Goal: Understand process/instructions: Learn how to perform a task or action

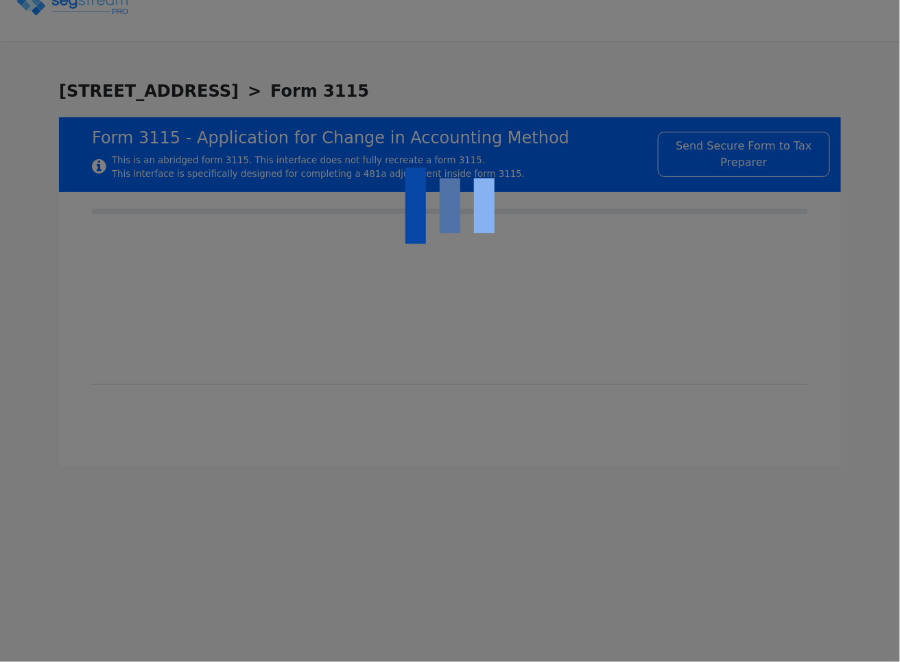
checkbox input "true"
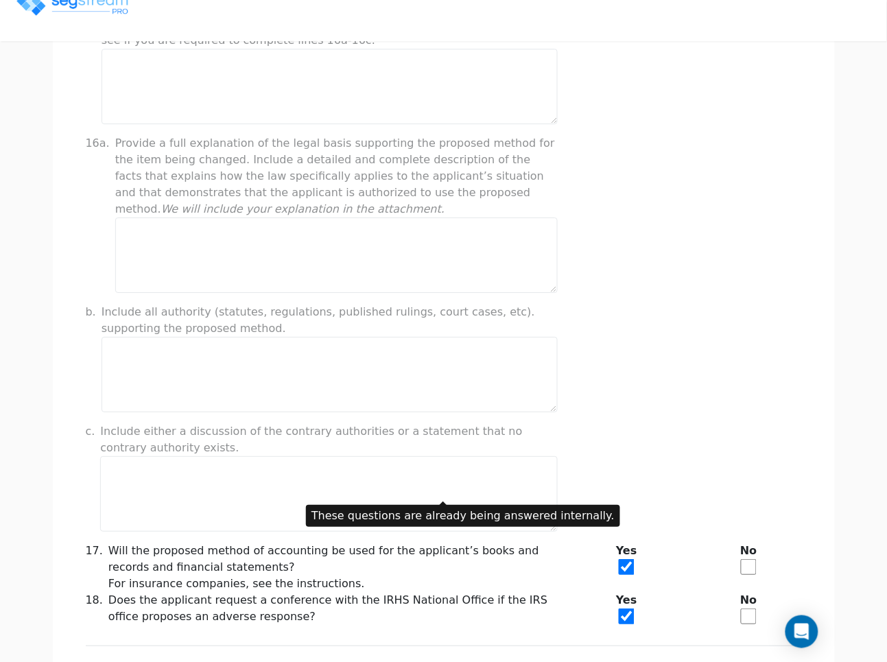
scroll to position [1006, 0]
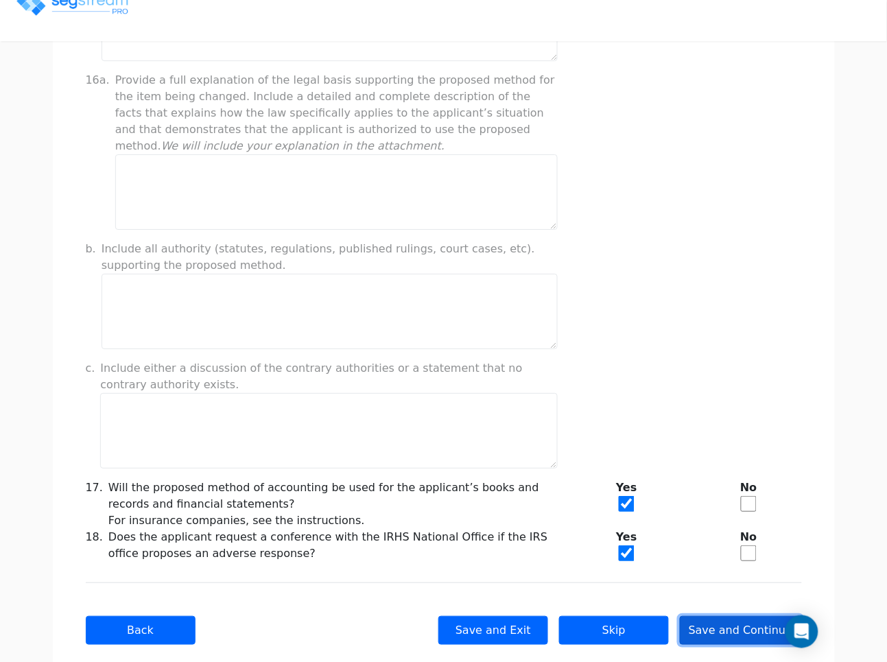
click at [739, 616] on button "Save and Continue" at bounding box center [741, 630] width 122 height 29
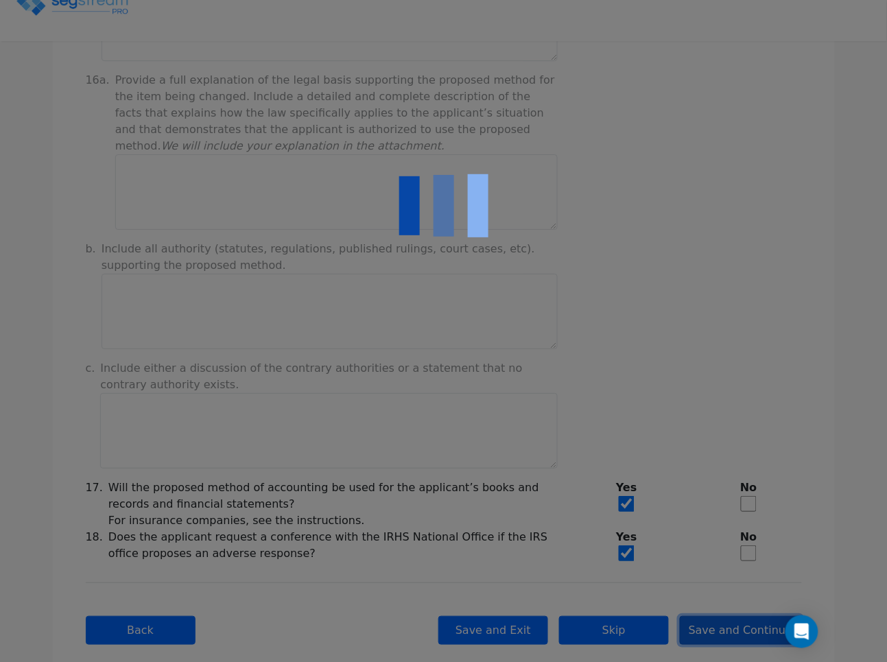
type input "-199,946.19"
checkbox input "true"
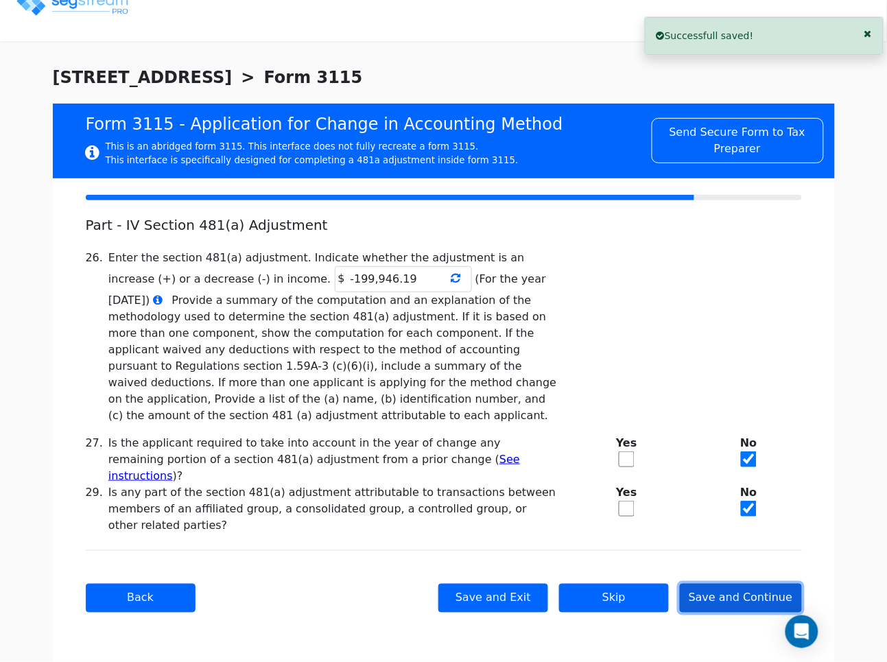
scroll to position [0, 0]
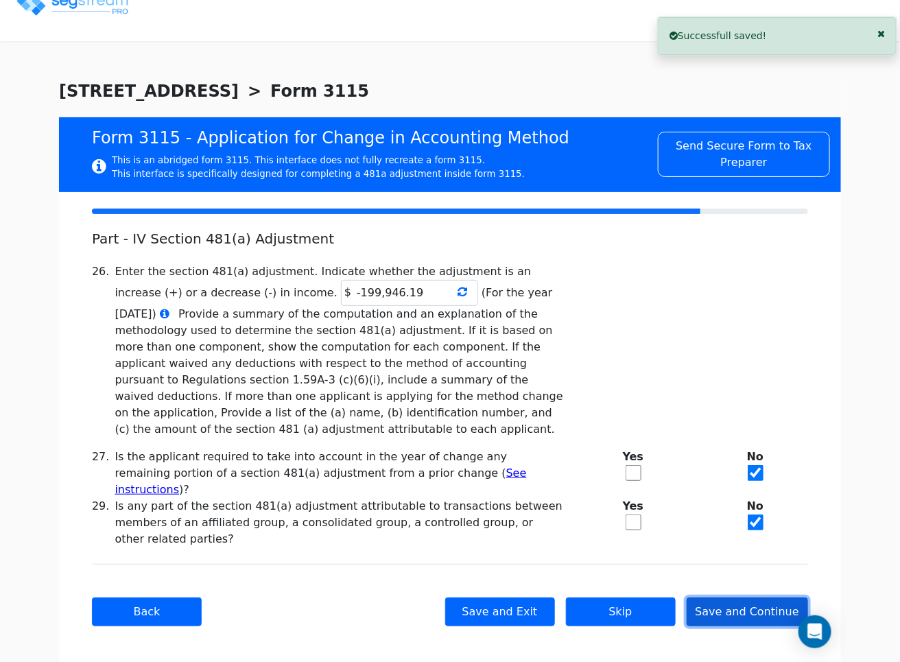
click at [745, 597] on button "Save and Continue" at bounding box center [747, 611] width 122 height 29
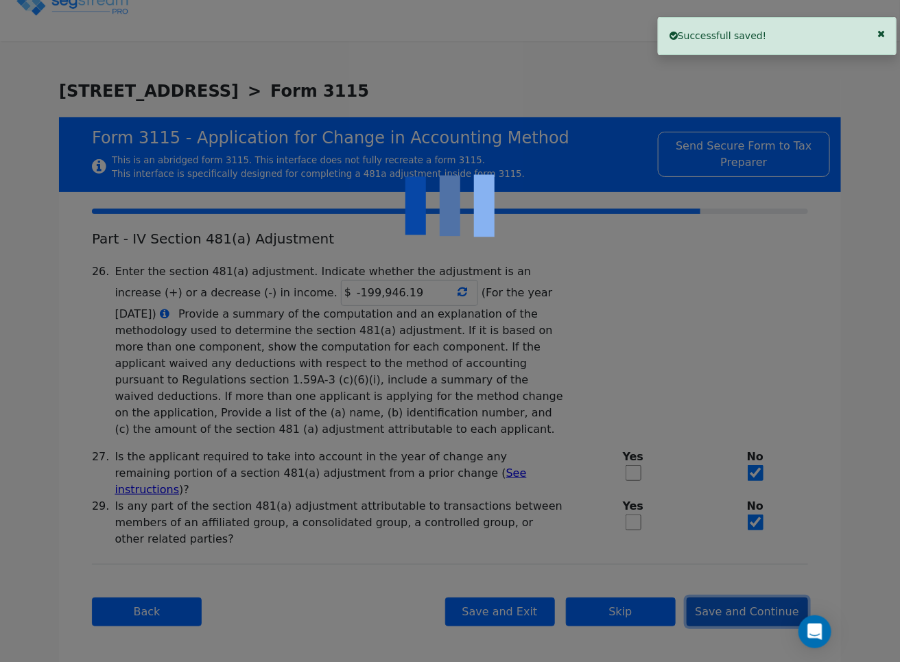
checkbox input "true"
type input "SINGLE-FAMILY RENTAL PROPERTY"
type input "RESIDENTIAL"
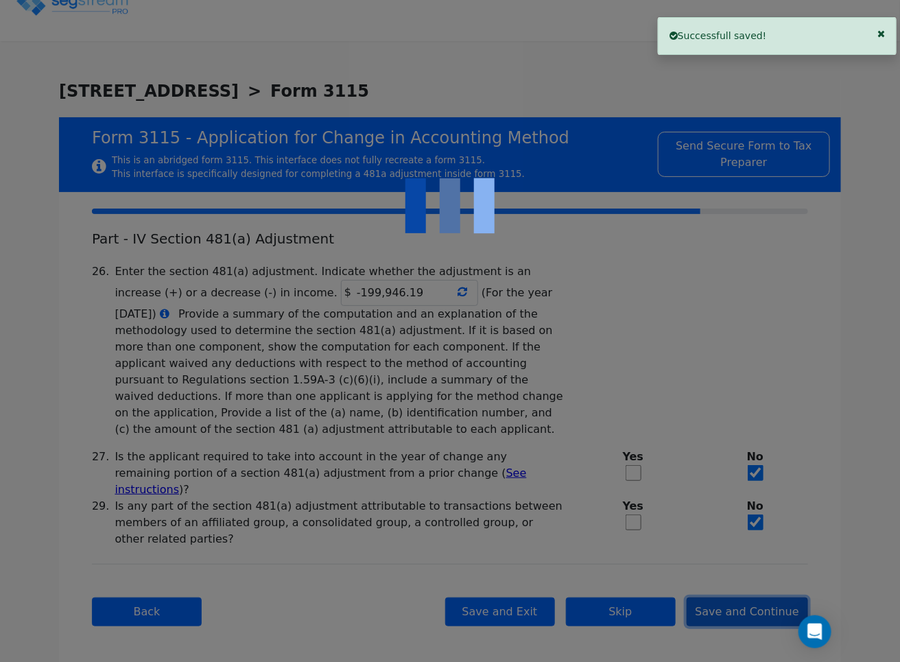
type input "2021"
type input "RENTAL"
type input "N/A"
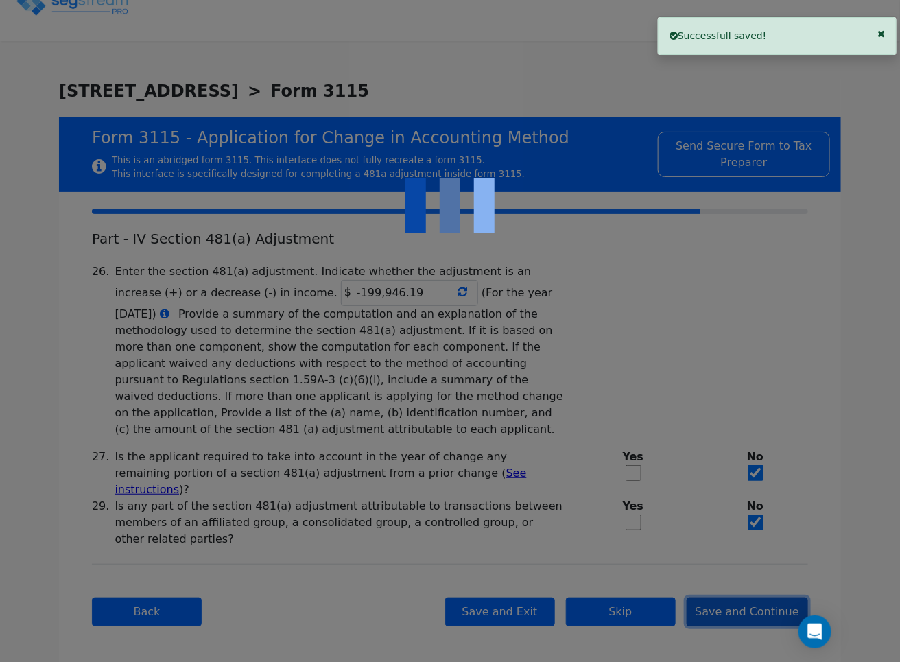
checkbox input "true"
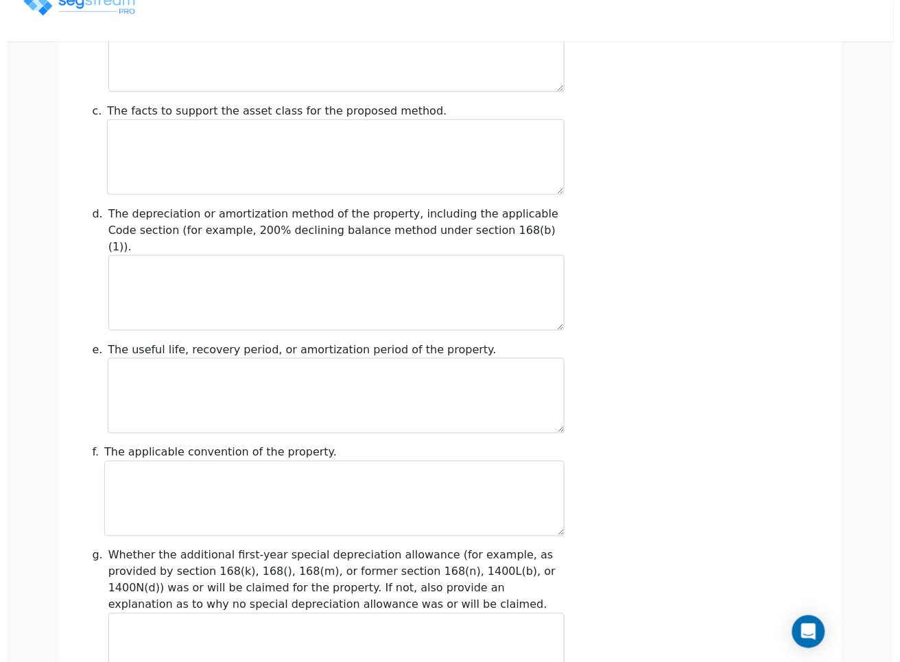
scroll to position [1568, 0]
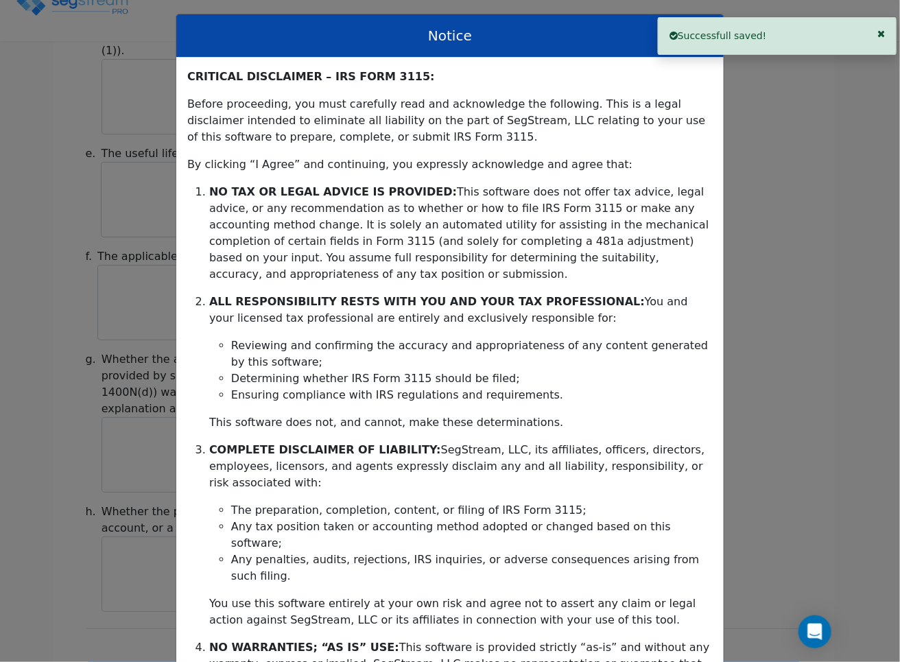
scroll to position [185, 0]
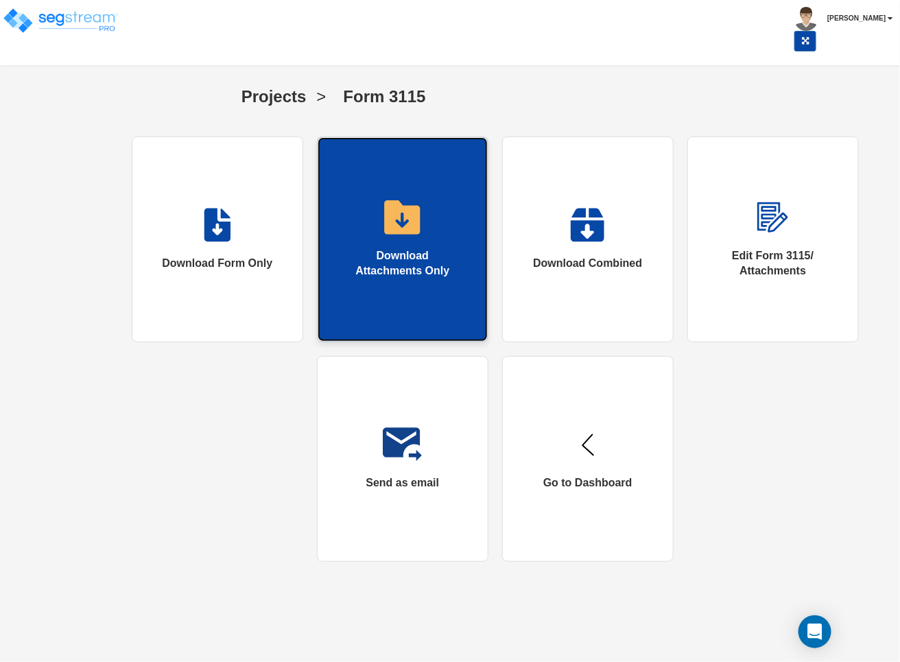
click at [390, 278] on div "Download Attachments Only" at bounding box center [402, 264] width 115 height 32
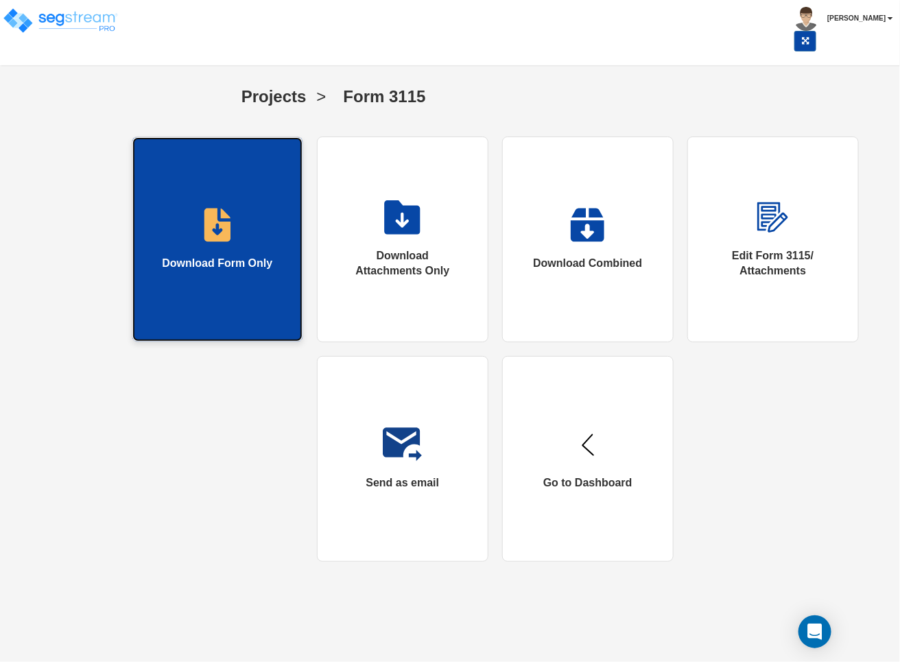
click at [249, 289] on link "Download Form Only" at bounding box center [217, 239] width 171 height 206
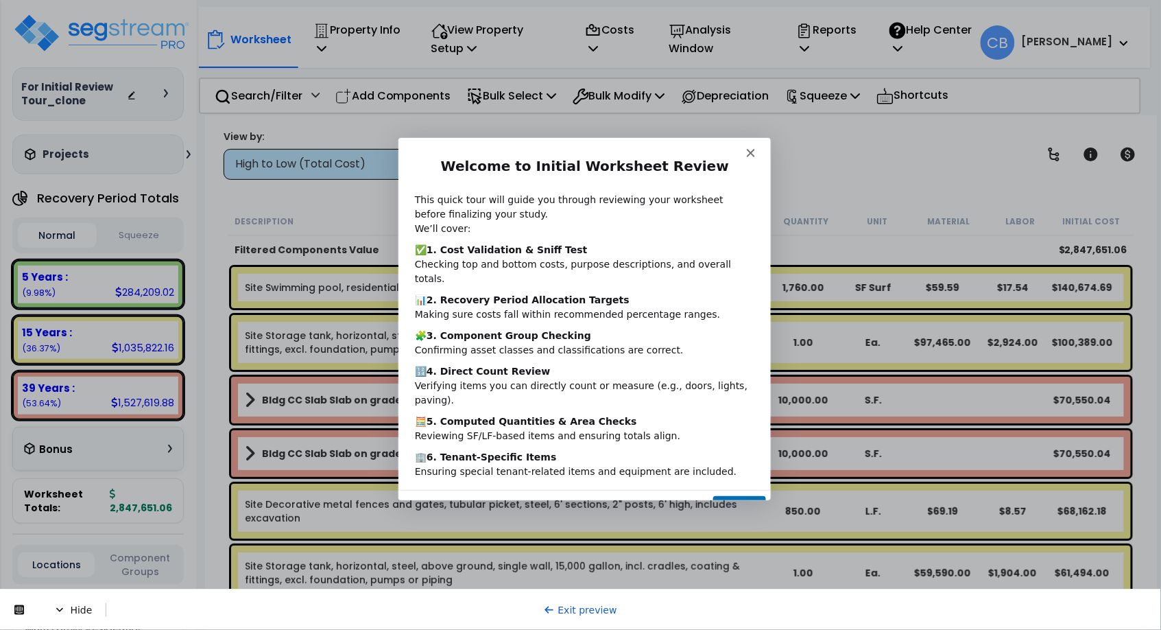
click at [742, 494] on button "Next" at bounding box center [738, 508] width 53 height 28
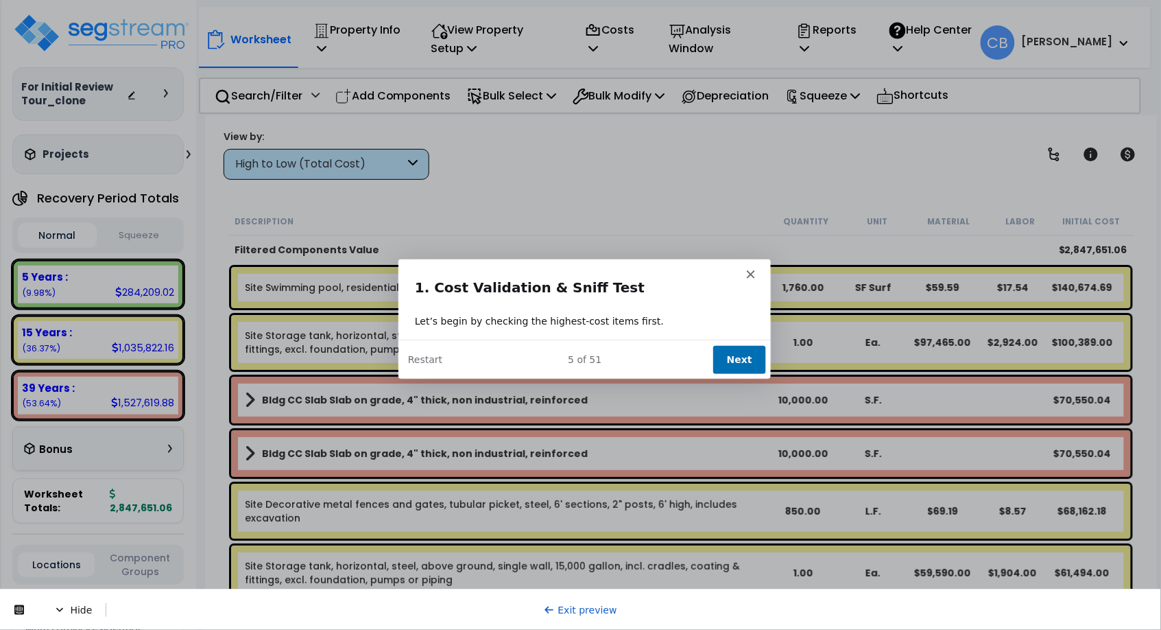
click at [733, 361] on button "Next" at bounding box center [738, 358] width 53 height 28
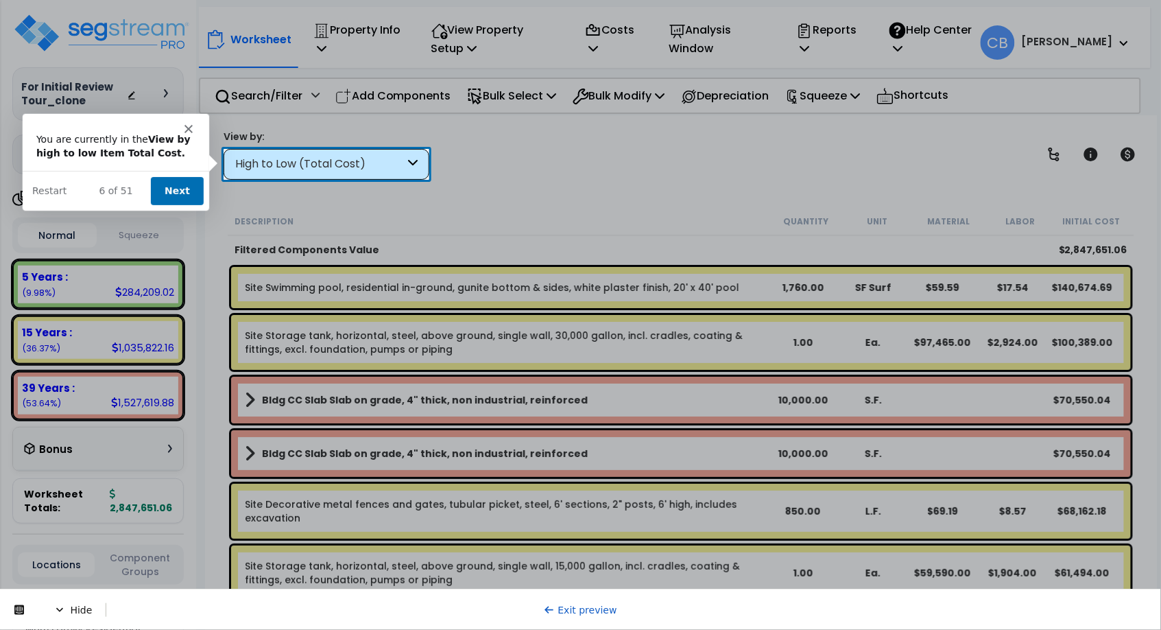
click at [182, 187] on button "Next" at bounding box center [175, 190] width 53 height 28
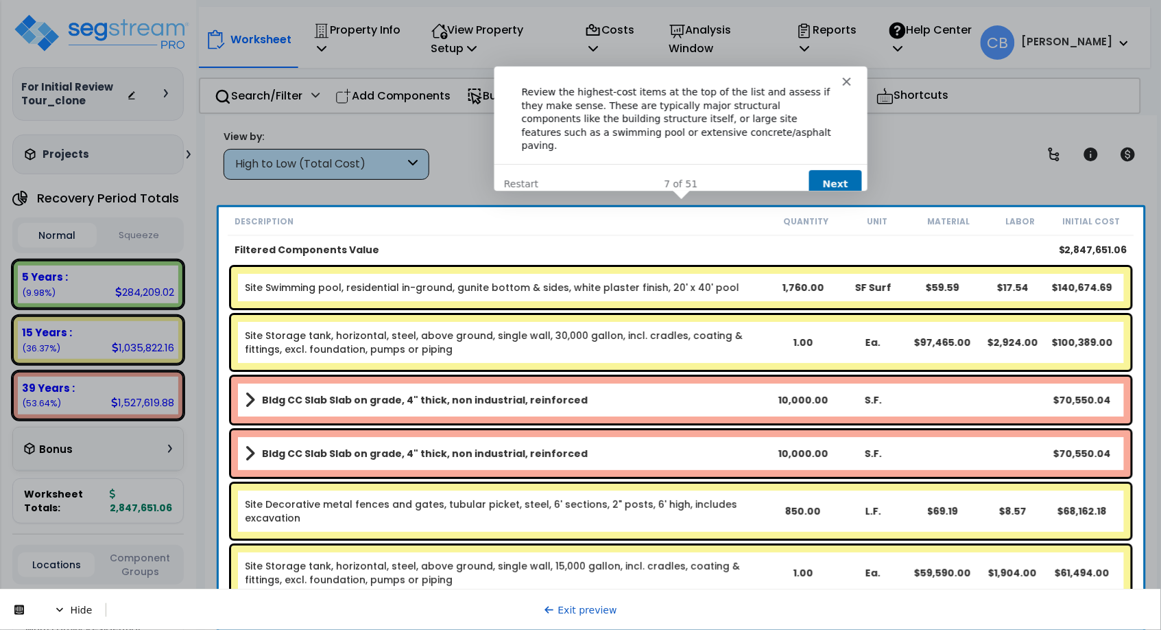
click at [822, 169] on button "Next" at bounding box center [834, 183] width 53 height 28
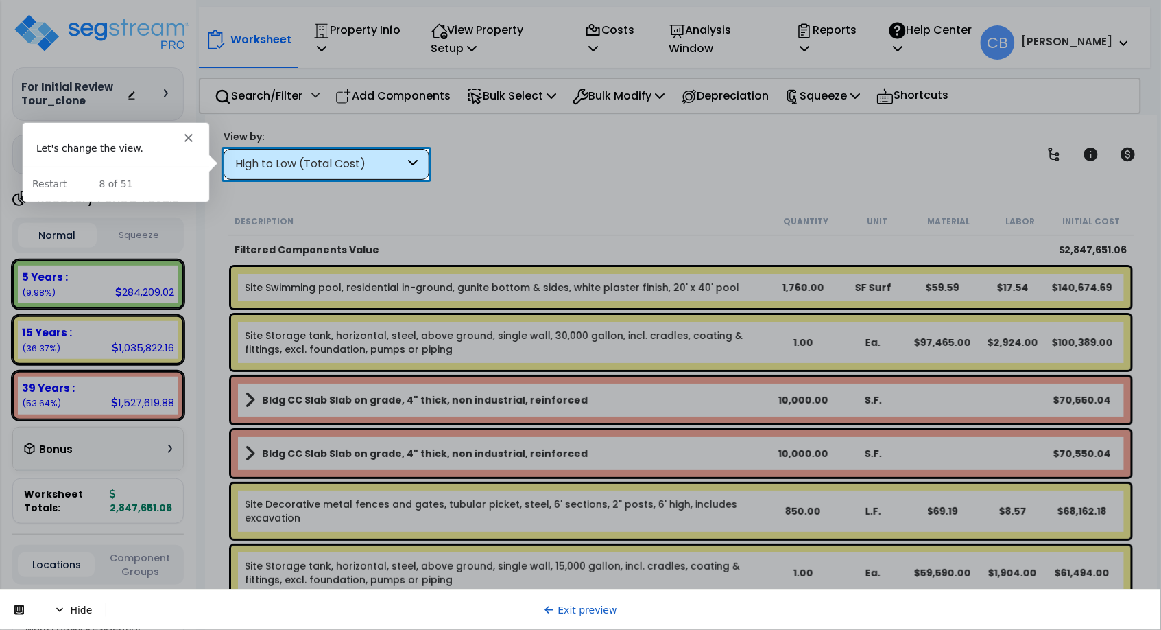
click at [279, 156] on div "High to Low (Total Cost)" at bounding box center [319, 164] width 169 height 16
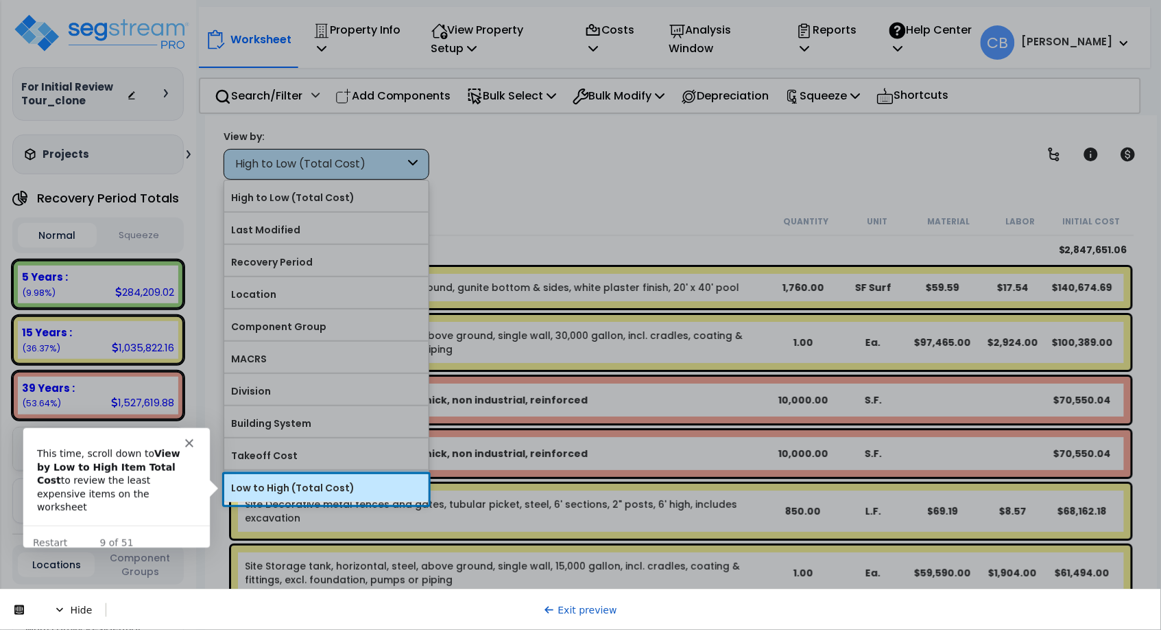
click at [320, 483] on label "Low to High (Total Cost)" at bounding box center [326, 487] width 204 height 21
click at [0, 0] on input "Low to High (Total Cost)" at bounding box center [0, 0] width 0 height 0
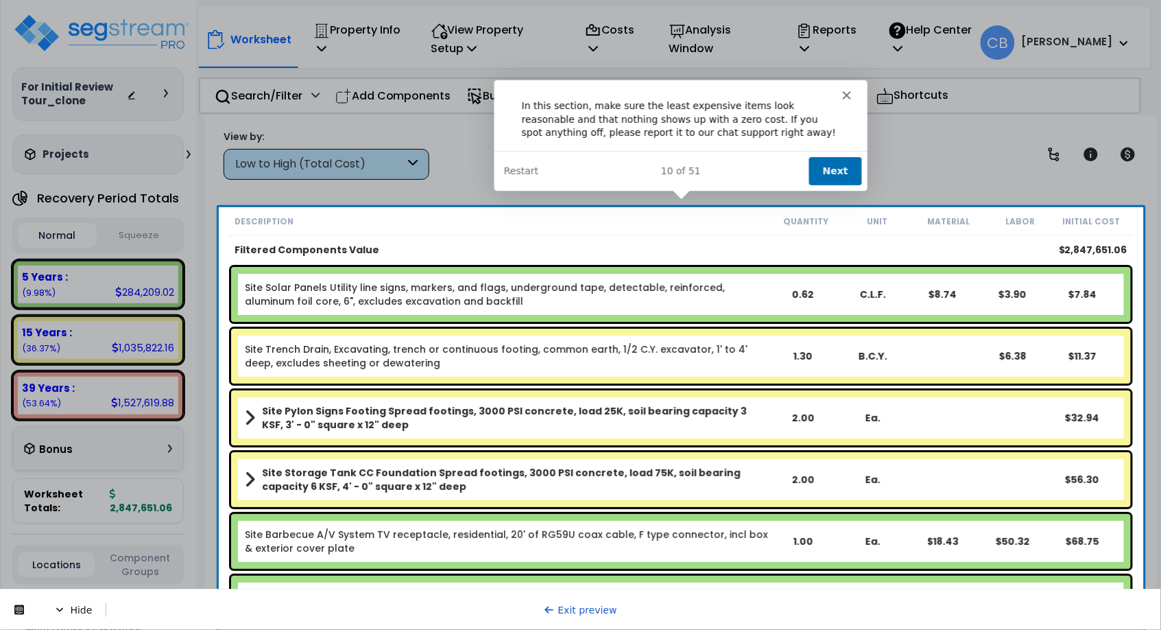
click at [828, 169] on button "Next" at bounding box center [834, 170] width 53 height 28
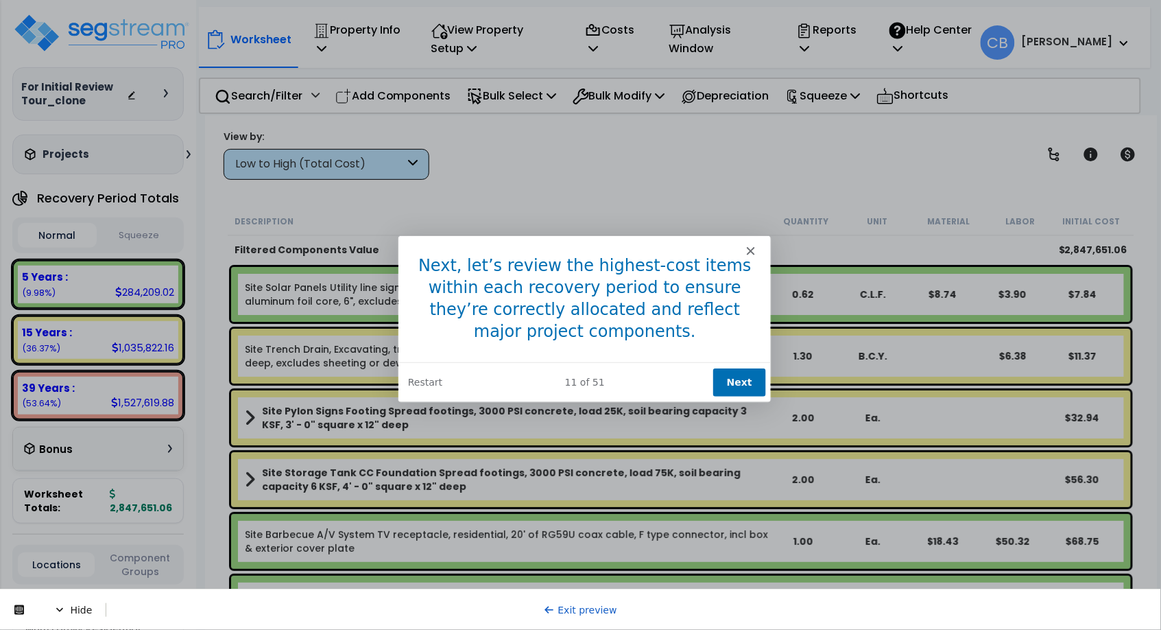
click at [731, 368] on button "Next" at bounding box center [738, 381] width 53 height 28
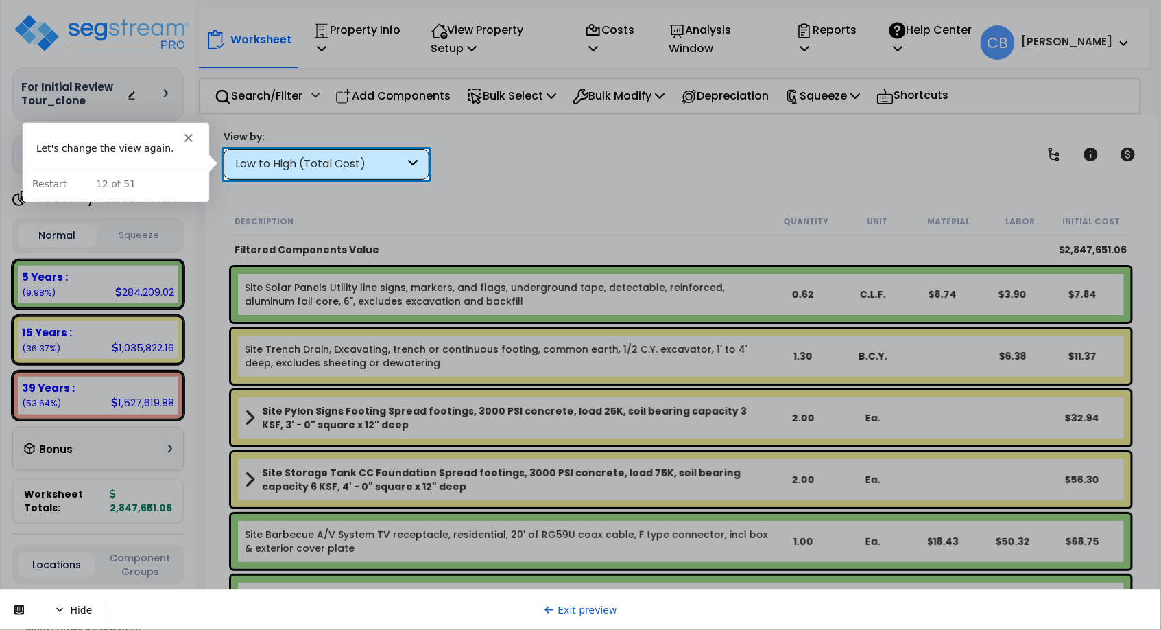
click at [304, 162] on div "Low to High (Total Cost)" at bounding box center [319, 164] width 169 height 16
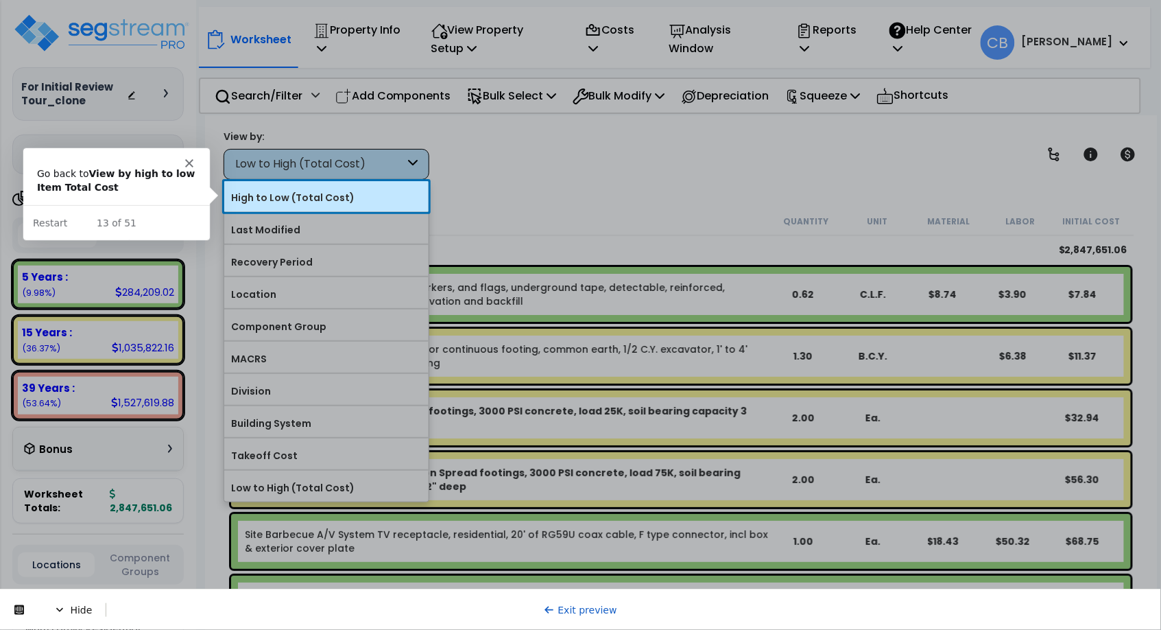
click at [286, 194] on label "High to Low (Total Cost)" at bounding box center [326, 197] width 204 height 21
click at [0, 0] on input "High to Low (Total Cost)" at bounding box center [0, 0] width 0 height 0
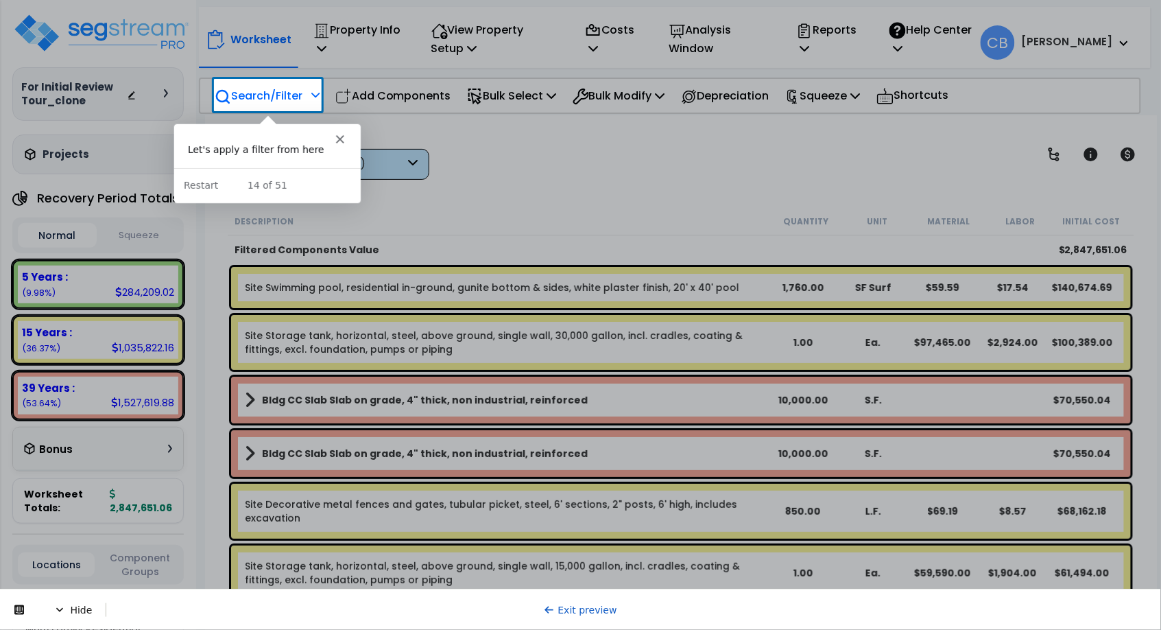
click at [262, 94] on p "Search/Filter" at bounding box center [259, 95] width 88 height 19
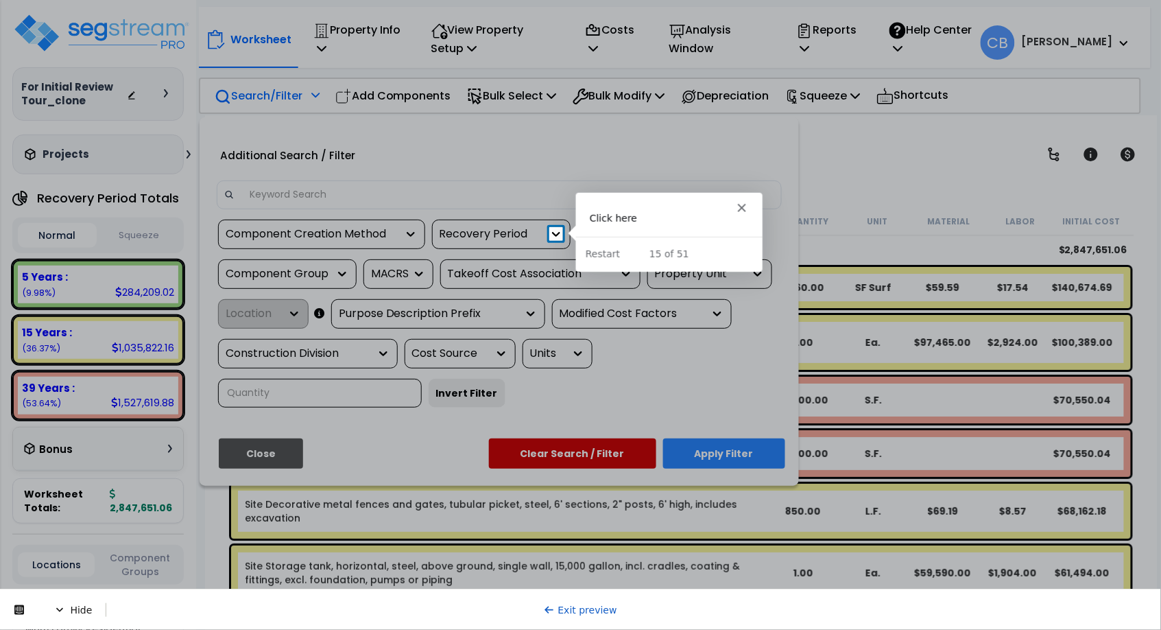
click at [553, 237] on icon at bounding box center [556, 234] width 14 height 14
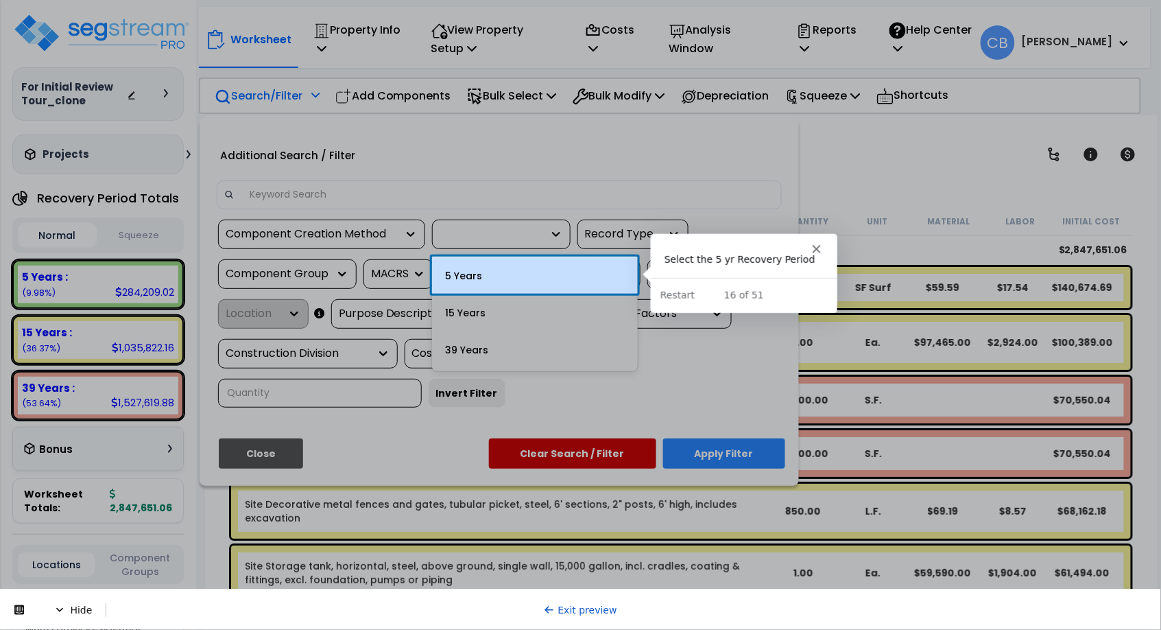
click at [552, 279] on div "5 Years" at bounding box center [535, 275] width 206 height 37
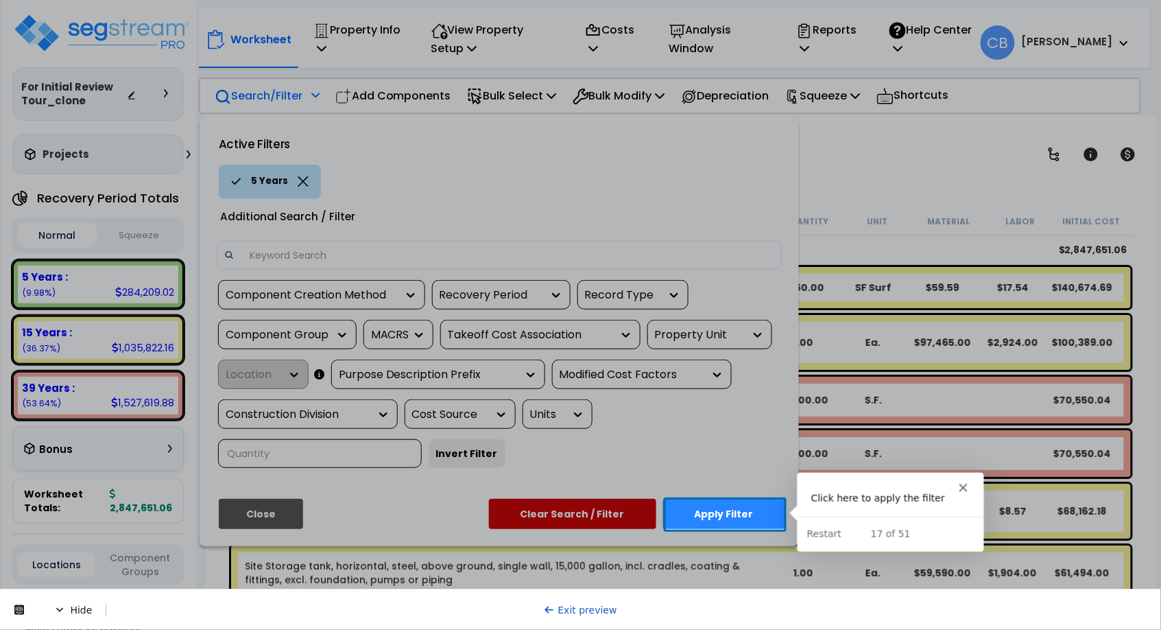
click at [719, 502] on button "Apply Filter" at bounding box center [724, 514] width 122 height 30
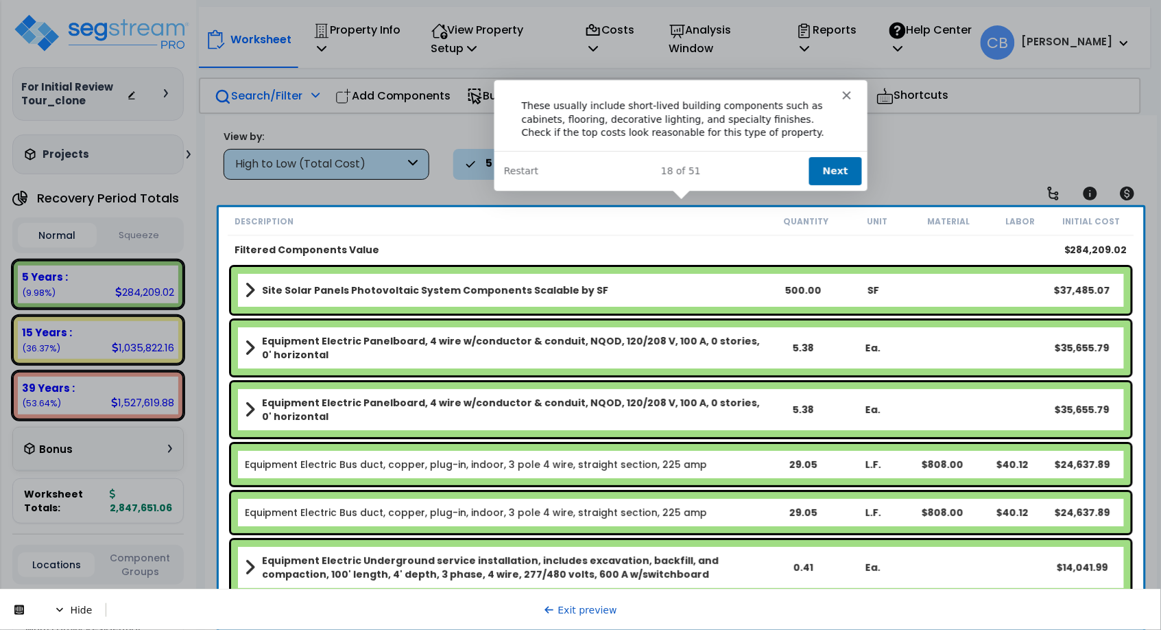
click at [852, 175] on button "Next" at bounding box center [834, 170] width 53 height 28
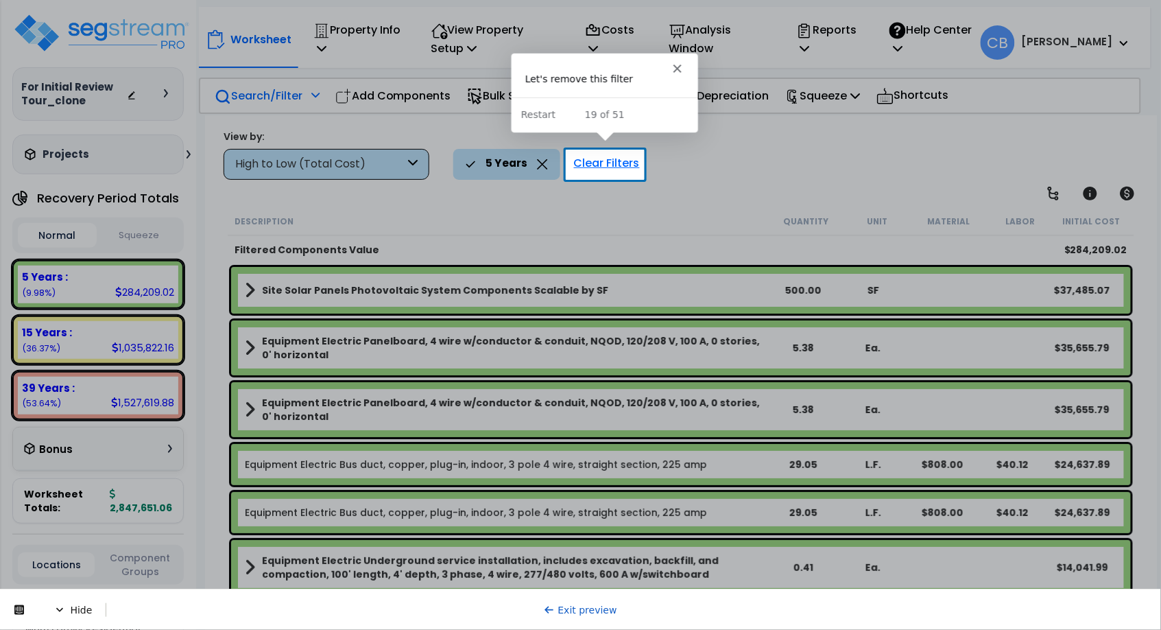
click at [608, 161] on div "Clear Filters" at bounding box center [607, 164] width 80 height 30
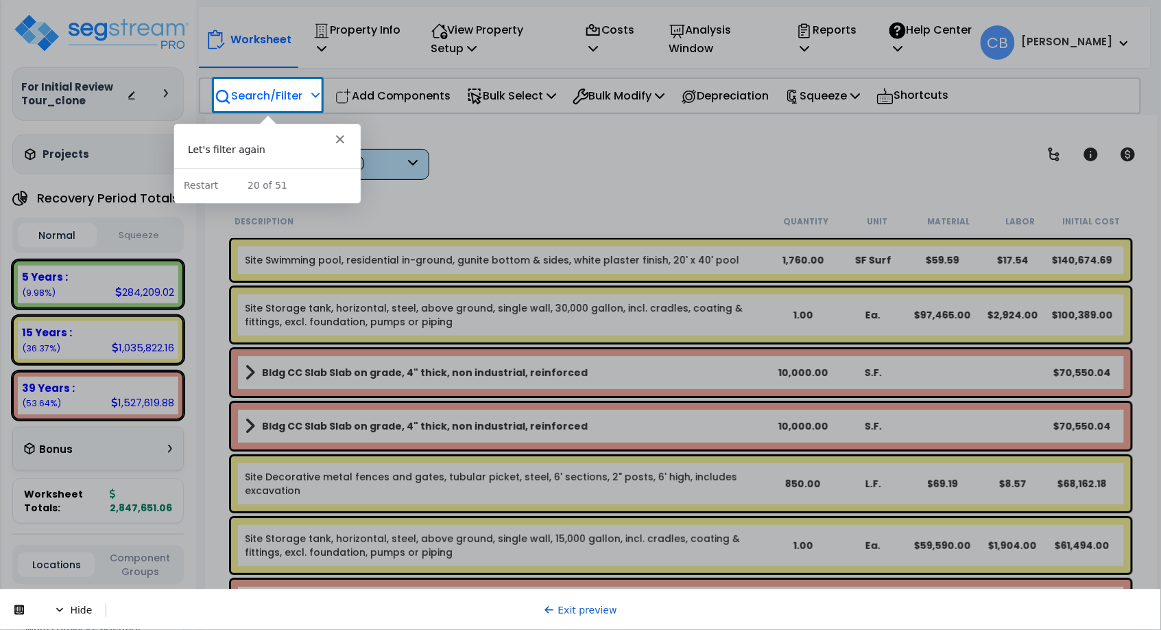
click at [289, 96] on p "Search/Filter" at bounding box center [259, 95] width 88 height 19
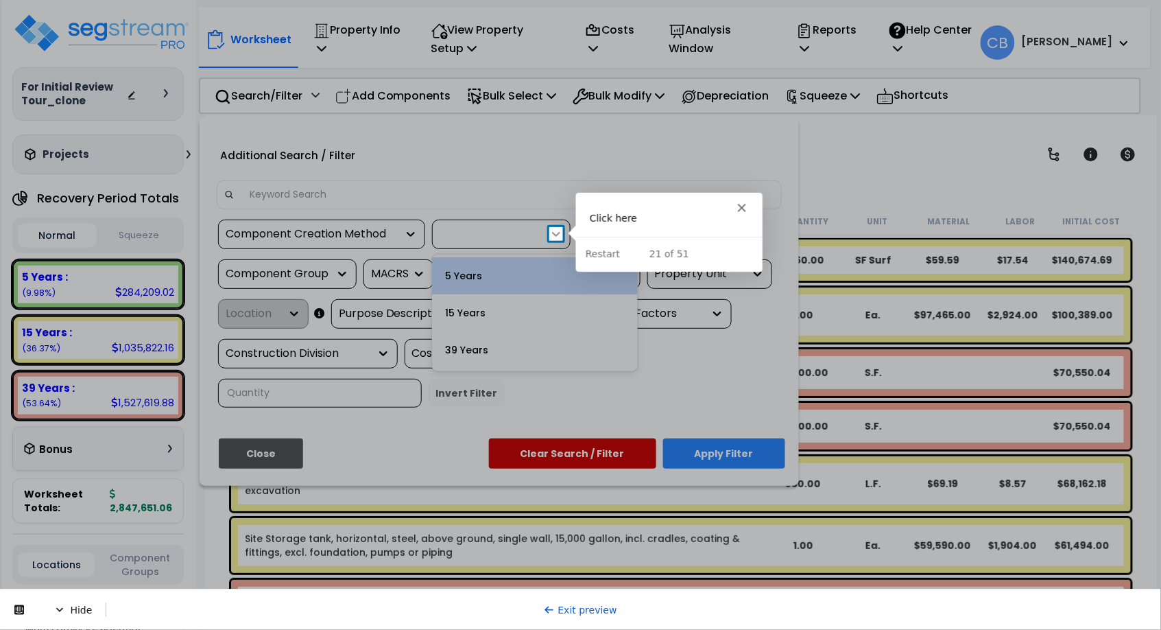
click at [560, 233] on icon at bounding box center [556, 234] width 8 height 5
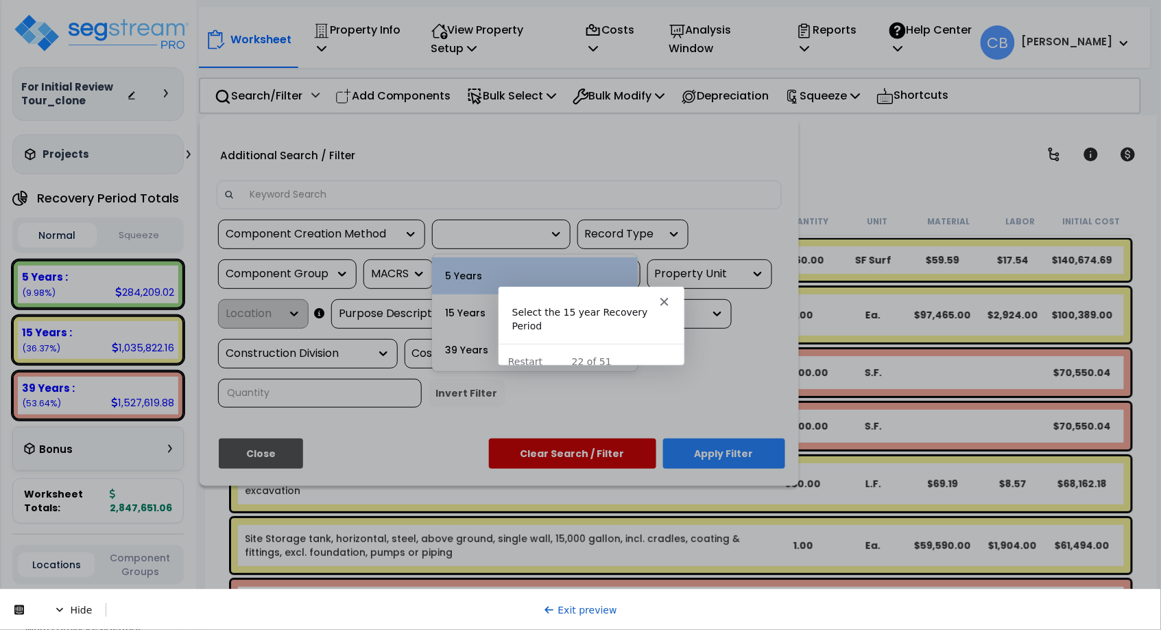
click at [71, 167] on div "Projects Recent/In-folder Properties" at bounding box center [97, 154] width 171 height 40
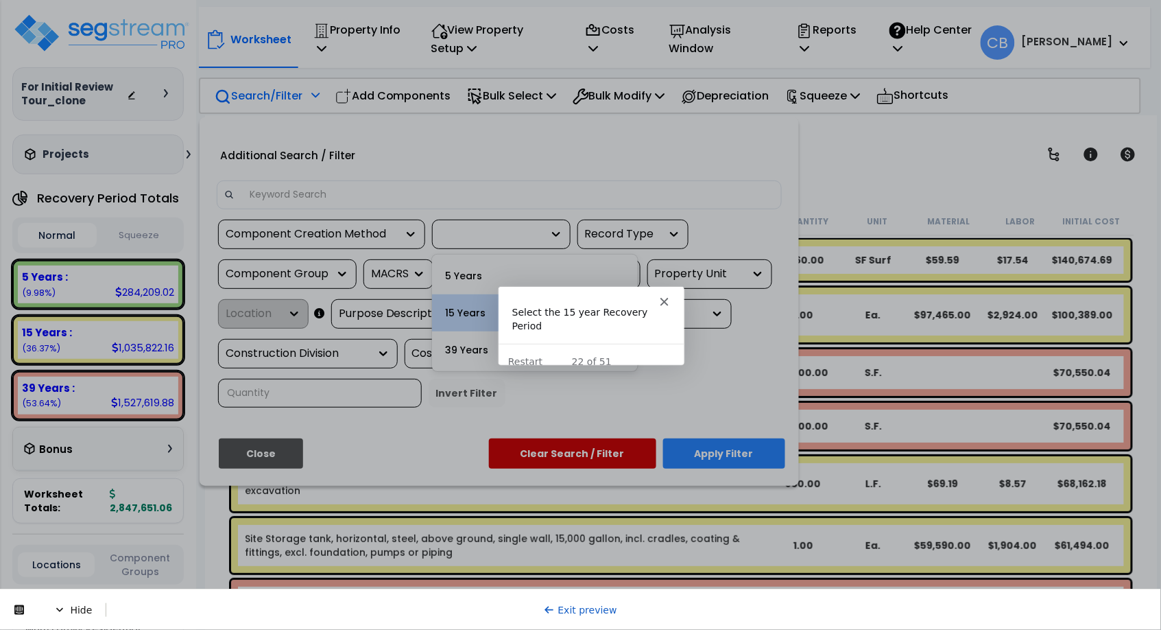
click at [454, 305] on div "15 Years" at bounding box center [535, 312] width 206 height 37
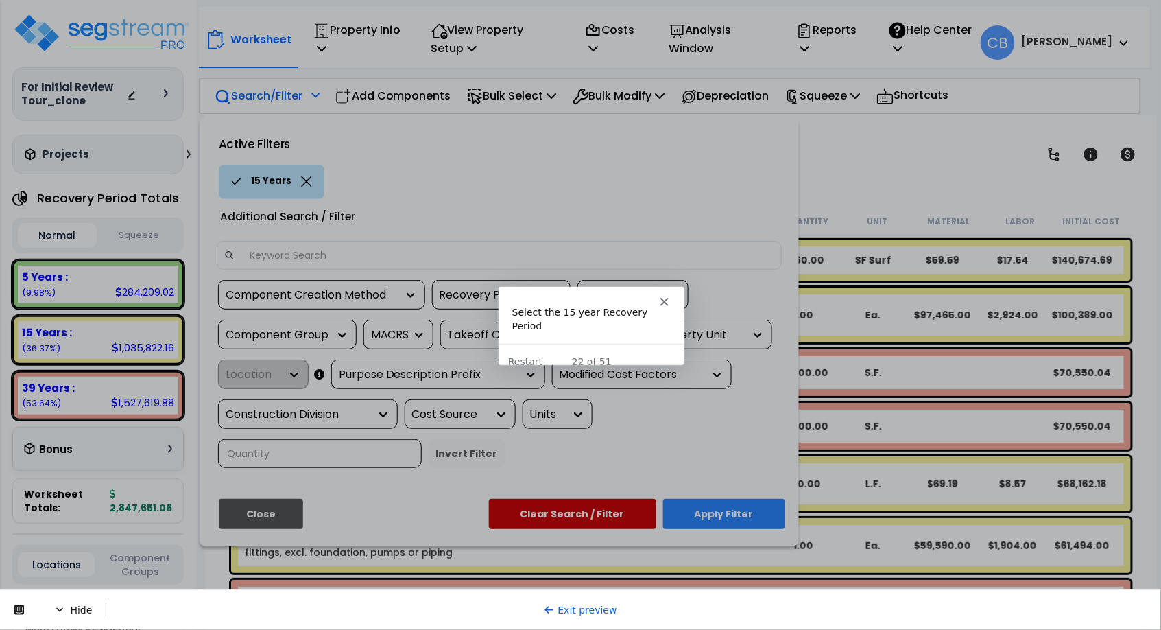
click at [704, 511] on button "Apply Filter" at bounding box center [724, 514] width 122 height 30
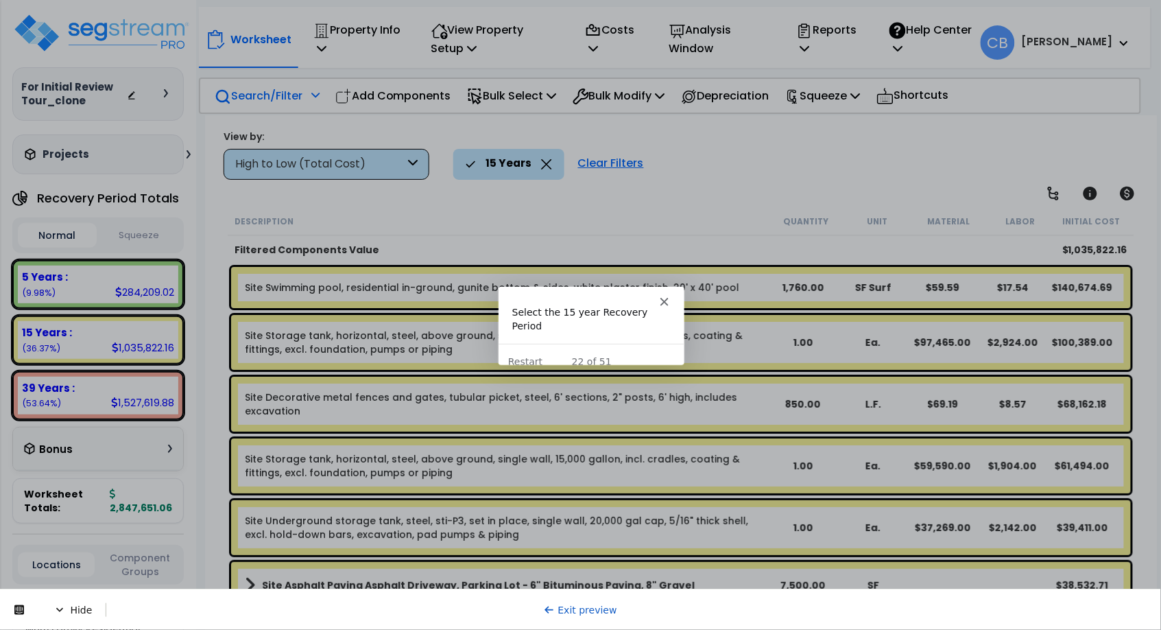
click at [577, 218] on div "Description" at bounding box center [503, 221] width 536 height 14
click at [584, 233] on div "Description Quantity Unit Material Labor Initial Cost" at bounding box center [681, 221] width 907 height 29
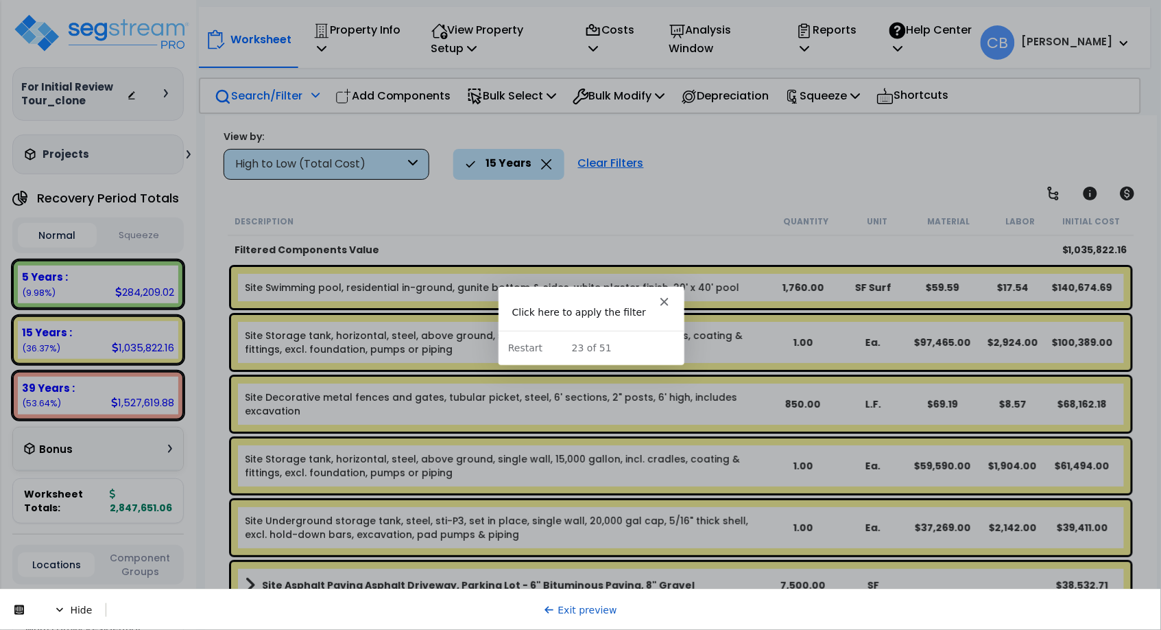
click at [584, 233] on div "Description Quantity Unit Material Labor Initial Cost" at bounding box center [681, 221] width 907 height 29
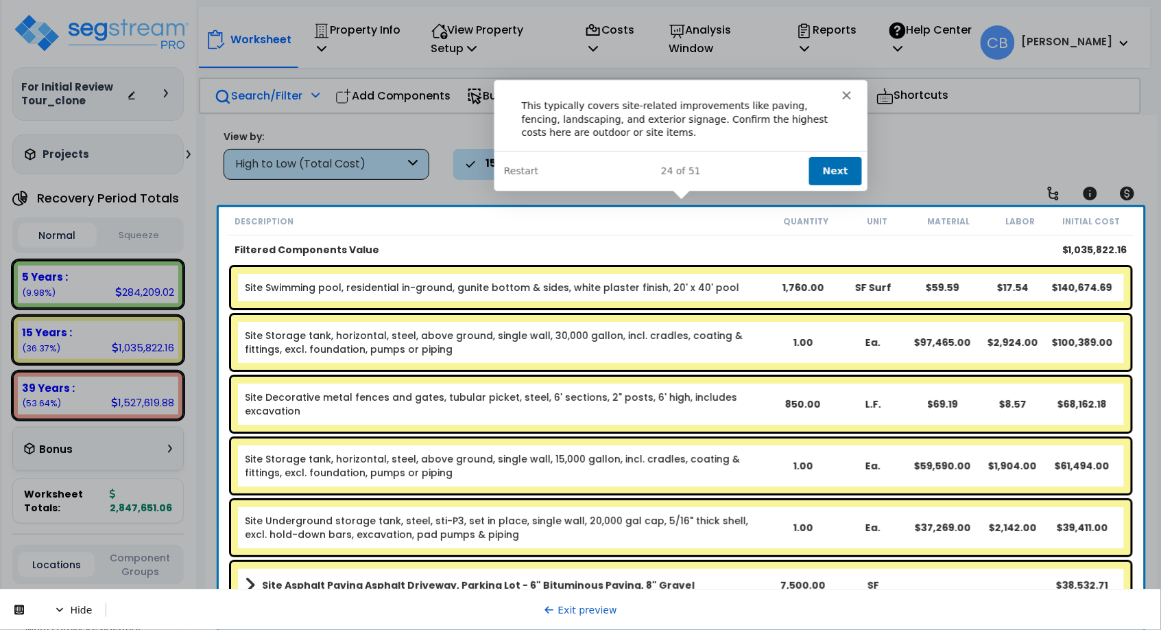
click at [828, 176] on button "Next" at bounding box center [834, 170] width 53 height 28
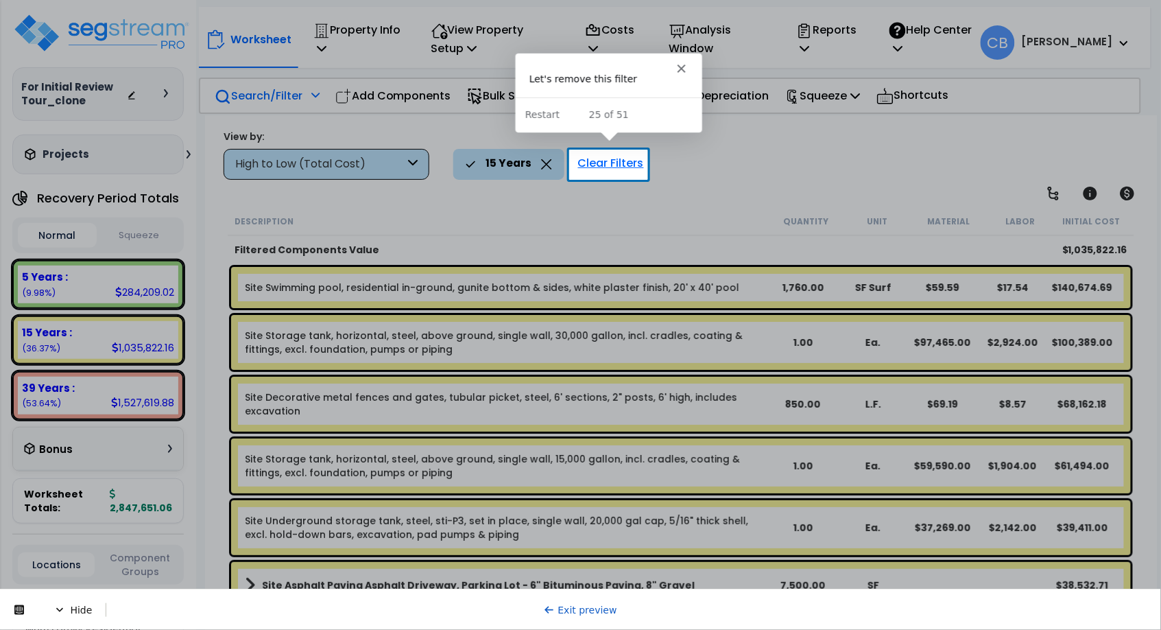
click at [619, 167] on div "Clear Filters" at bounding box center [611, 164] width 80 height 30
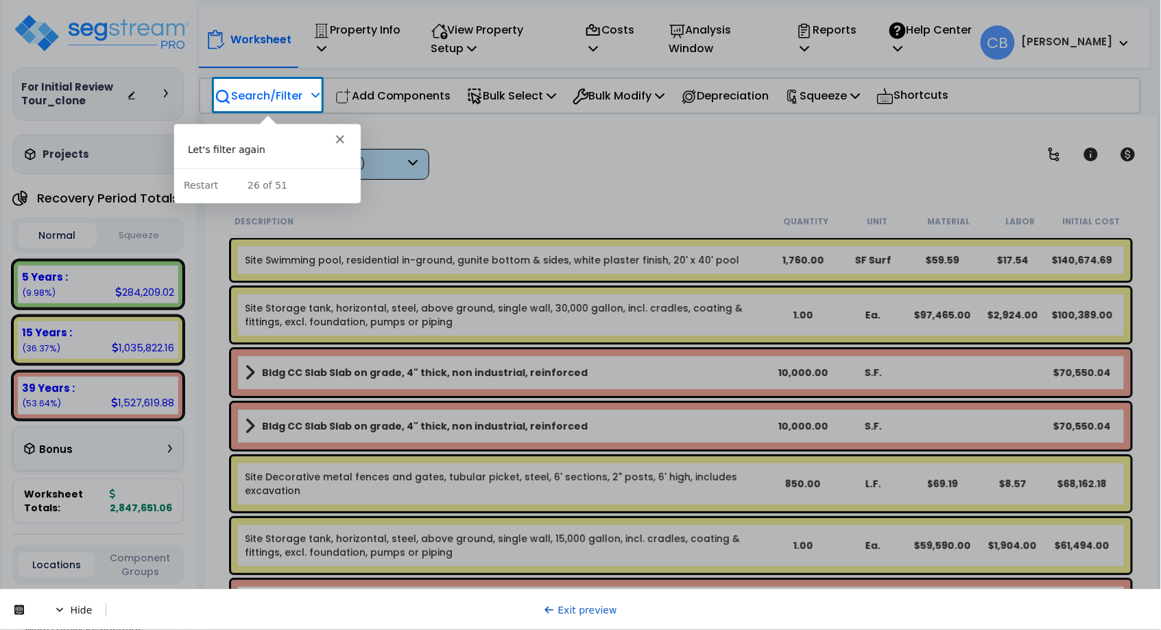
click at [248, 87] on p "Search/Filter" at bounding box center [259, 95] width 88 height 19
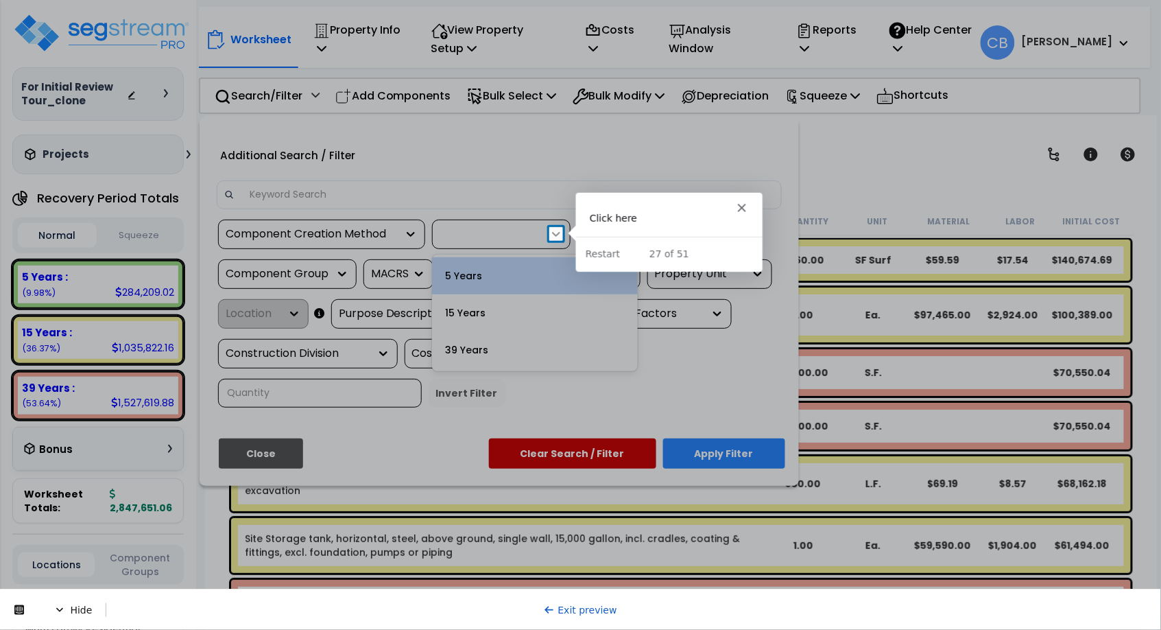
click at [557, 237] on icon at bounding box center [556, 234] width 14 height 14
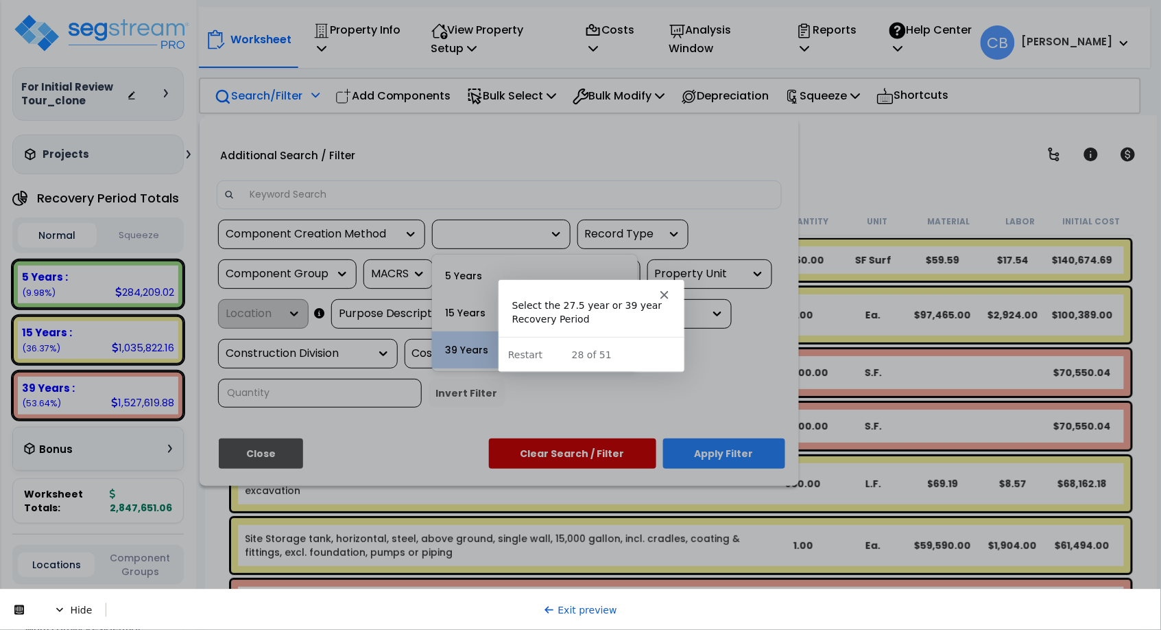
click at [457, 348] on div "39 Years" at bounding box center [535, 349] width 206 height 37
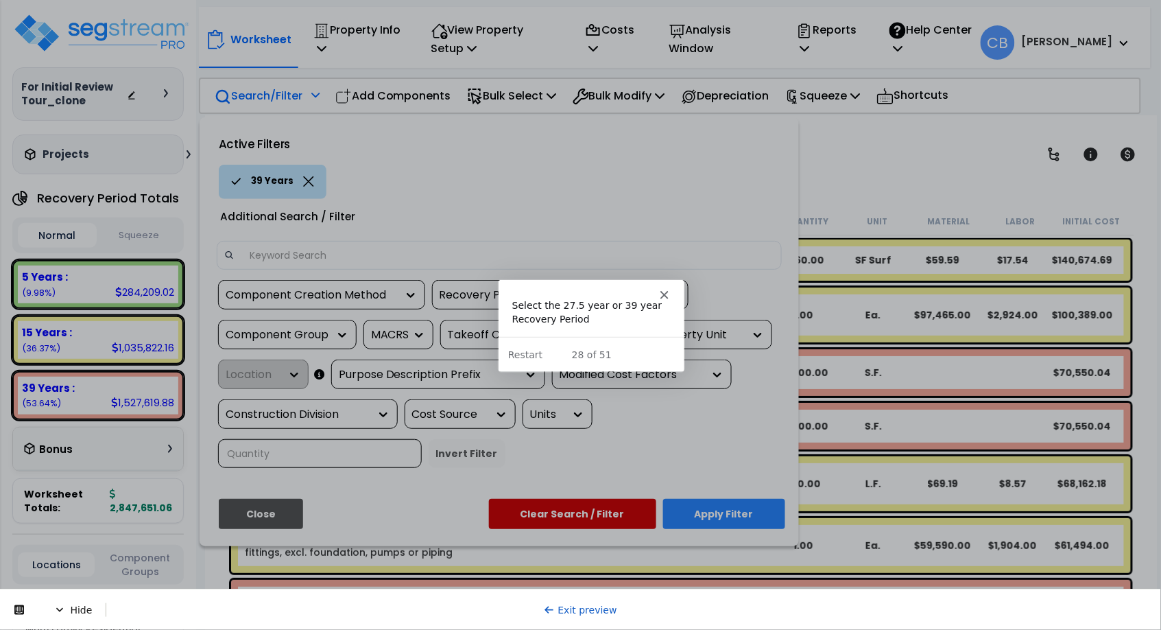
click at [704, 518] on button "Apply Filter" at bounding box center [724, 514] width 122 height 30
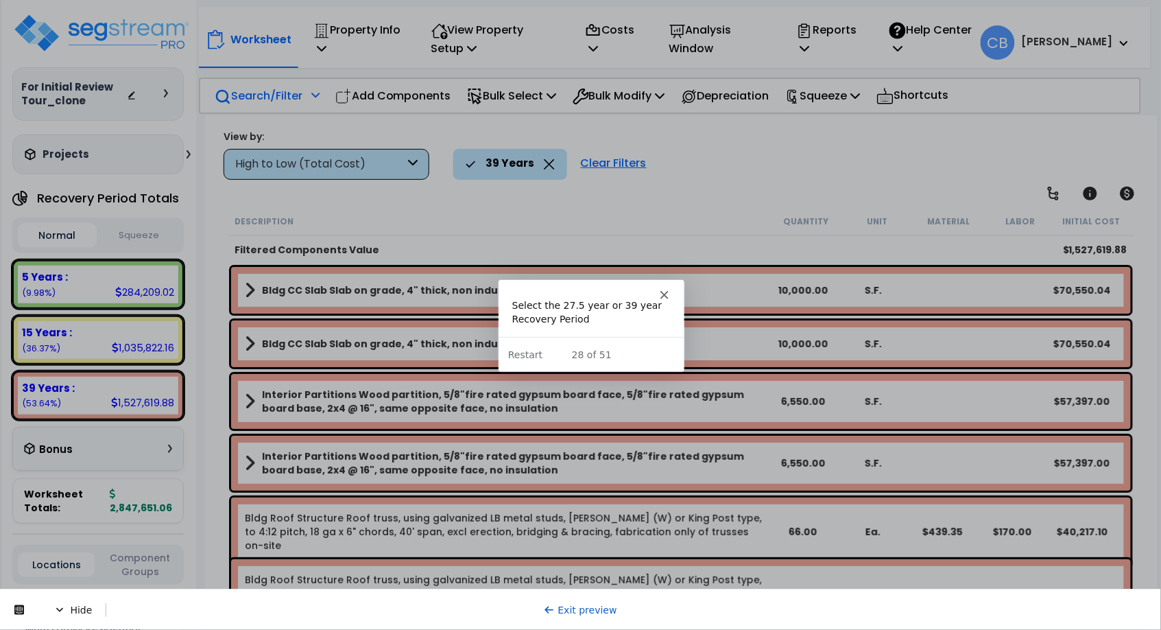
click at [577, 207] on div "Description Quantity Unit Material Labor Initial Cost" at bounding box center [681, 221] width 907 height 29
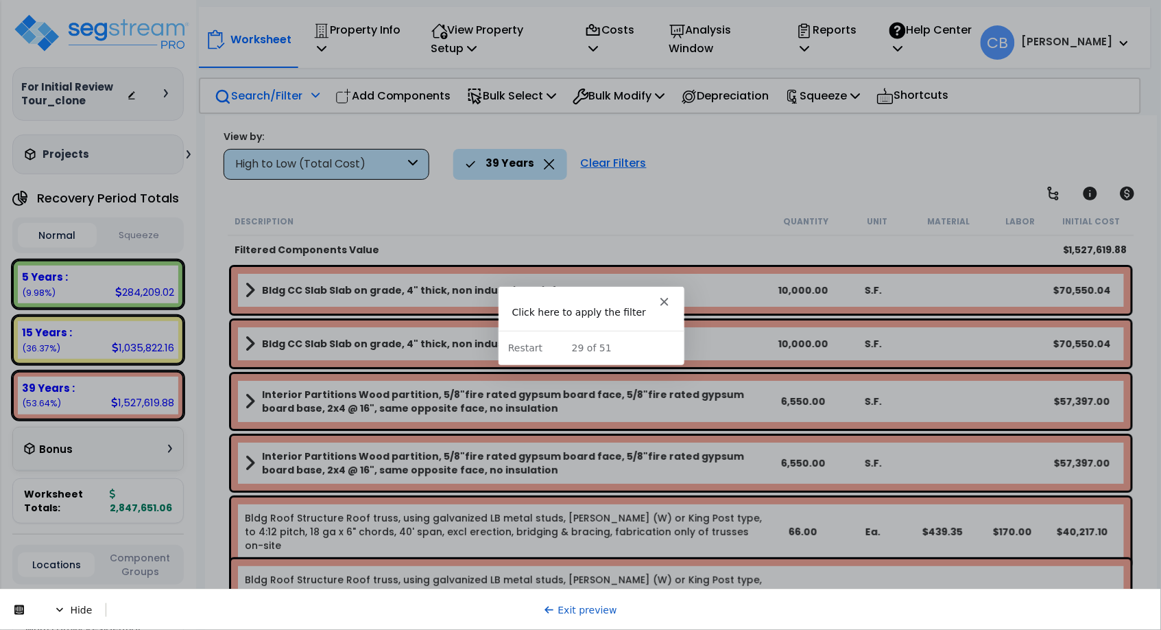
click at [577, 207] on div "Description Quantity Unit Material Labor Initial Cost" at bounding box center [681, 221] width 907 height 29
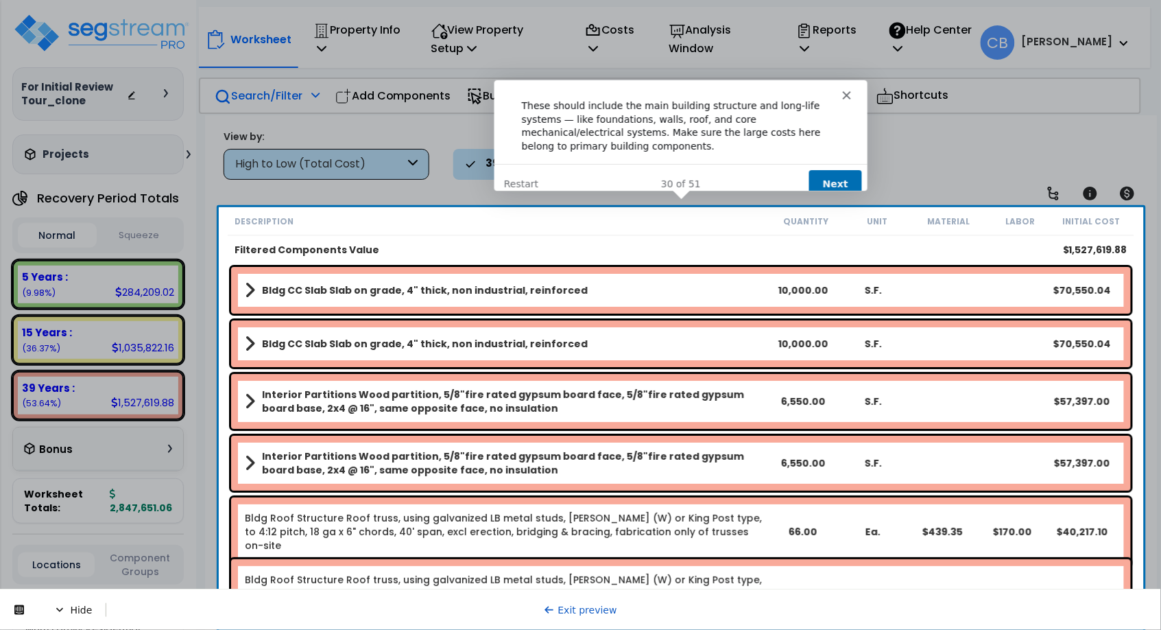
click at [828, 173] on button "Next" at bounding box center [834, 183] width 53 height 28
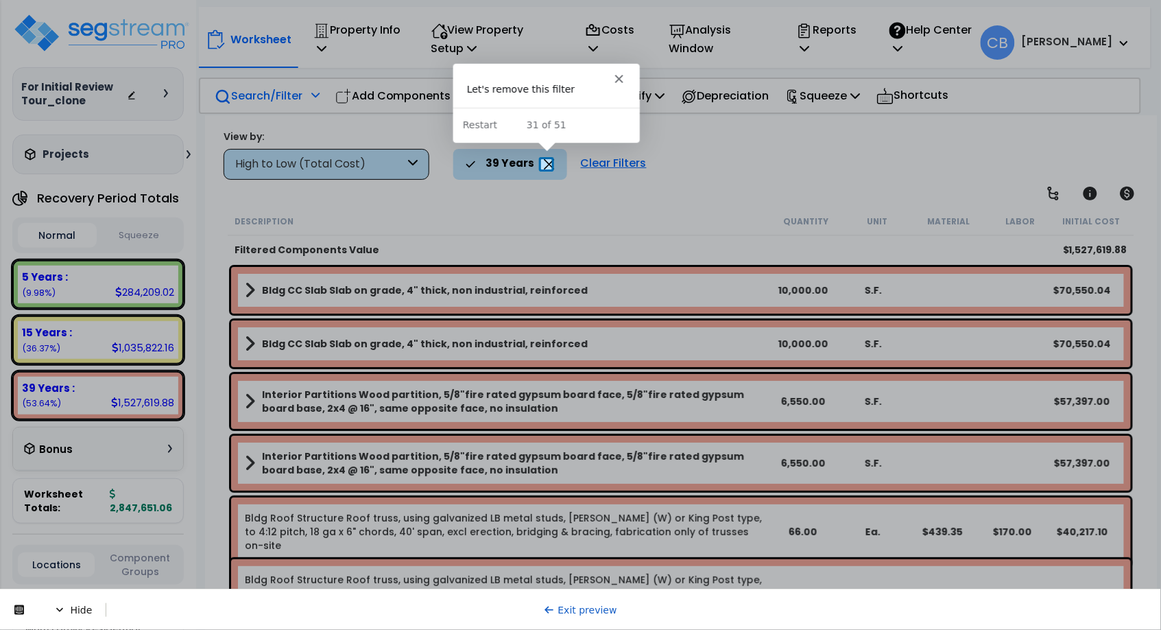
click at [546, 161] on icon at bounding box center [549, 164] width 11 height 10
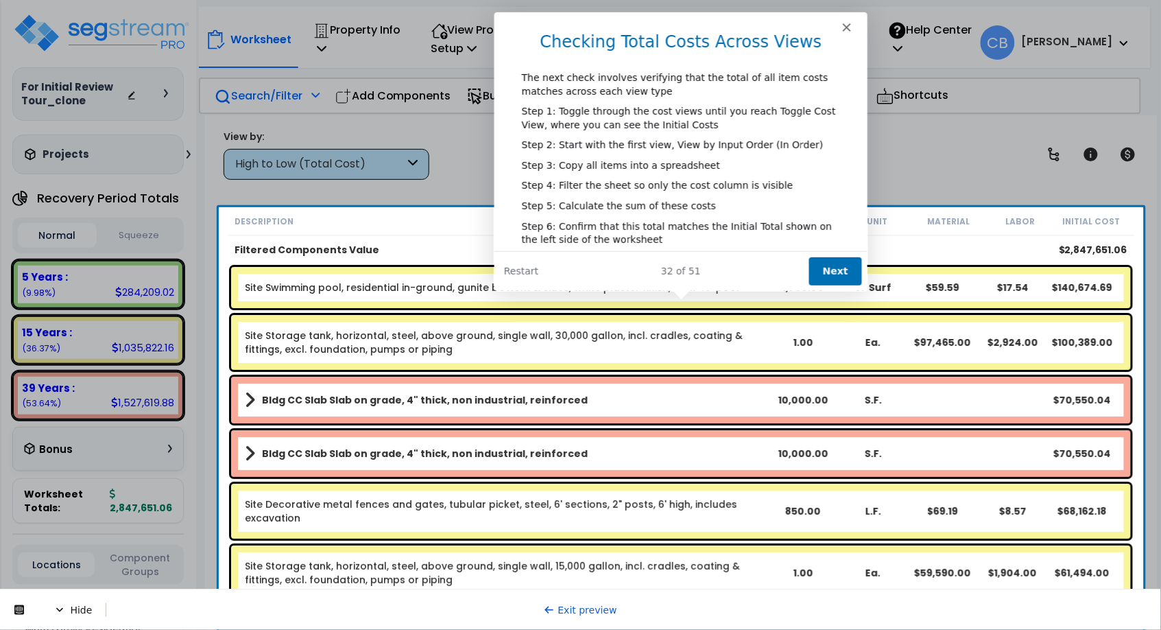
click at [258, 488] on div "Product tour overlay" at bounding box center [580, 315] width 1161 height 630
click at [839, 267] on button "Next" at bounding box center [834, 270] width 53 height 28
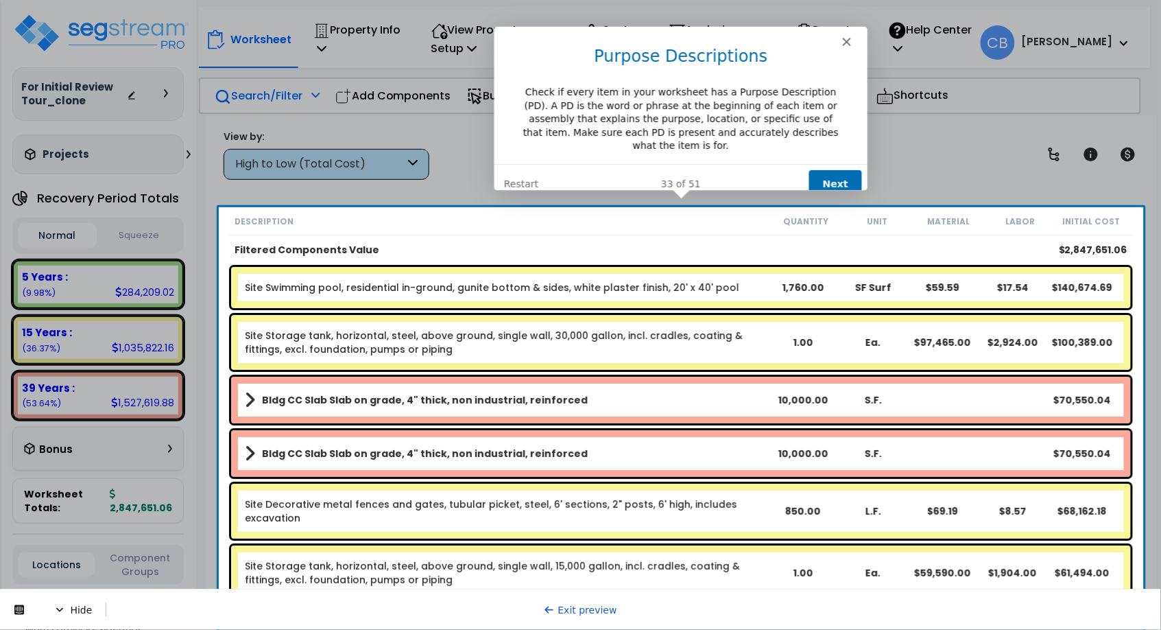
click at [838, 169] on button "Next" at bounding box center [834, 183] width 53 height 28
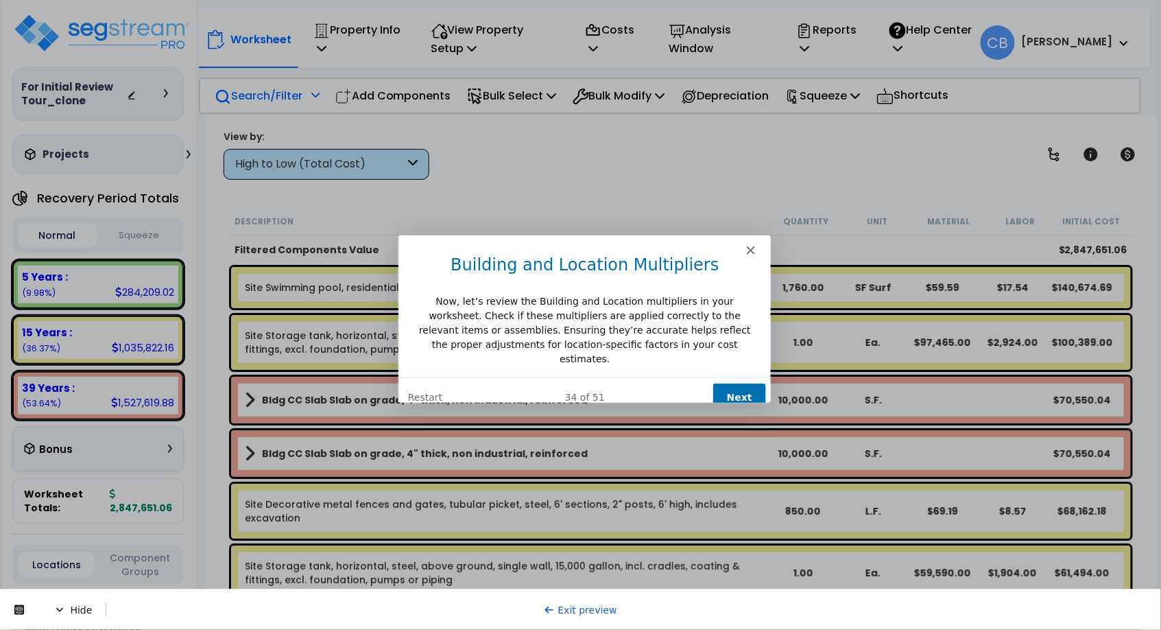
click at [721, 385] on button "Next" at bounding box center [738, 396] width 53 height 28
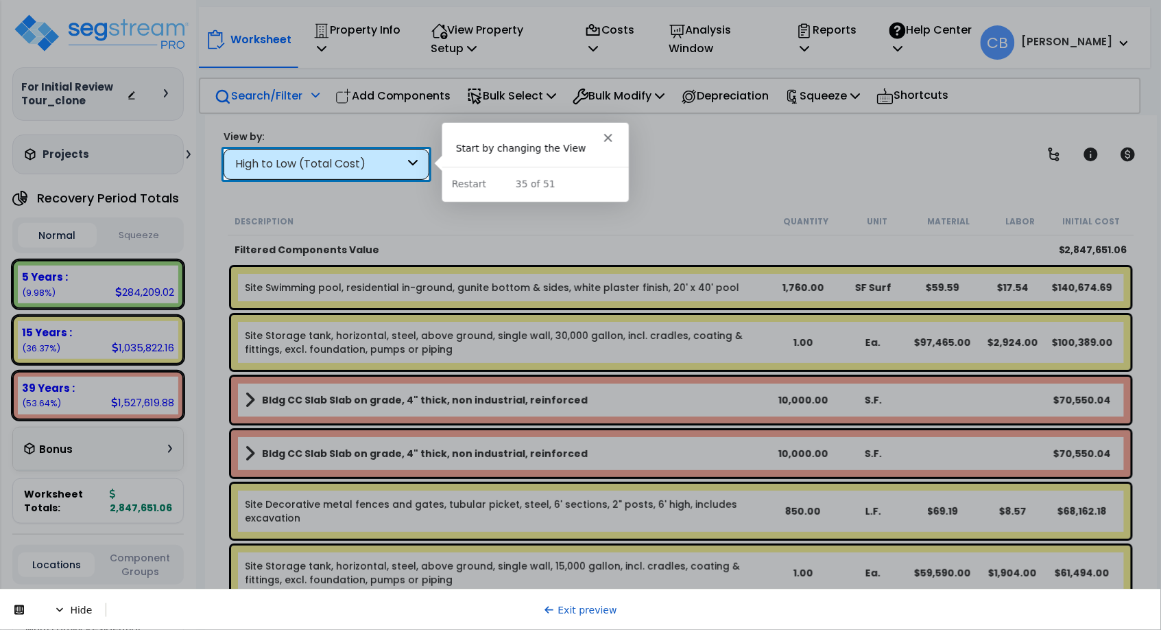
click at [350, 161] on div "High to Low (Total Cost)" at bounding box center [319, 164] width 169 height 16
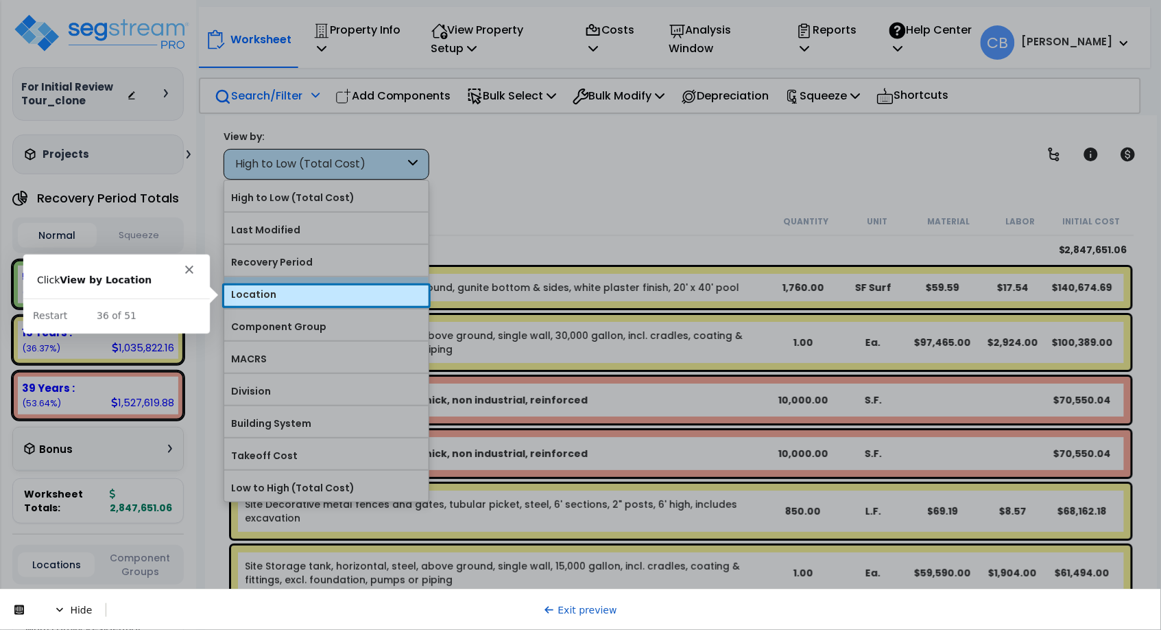
click at [300, 289] on label "Location" at bounding box center [326, 294] width 204 height 21
click at [0, 0] on input "Location" at bounding box center [0, 0] width 0 height 0
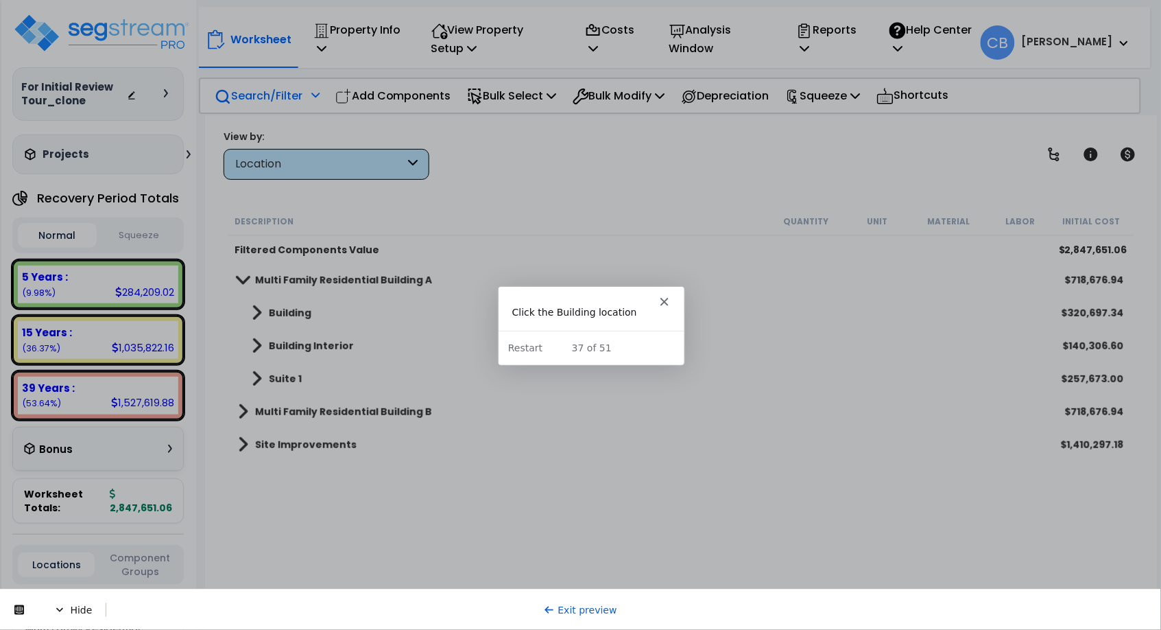
drag, startPoint x: 67, startPoint y: 139, endPoint x: 66, endPoint y: 147, distance: 8.9
click at [67, 139] on div "Projects Recent/In-folder Properties" at bounding box center [97, 154] width 171 height 40
click at [477, 201] on div "Worksheet Property Info Property Setup Add Property Unit Template property Clon…" at bounding box center [681, 430] width 952 height 630
click at [536, 248] on div "Filtered Components Value" at bounding box center [503, 250] width 536 height 14
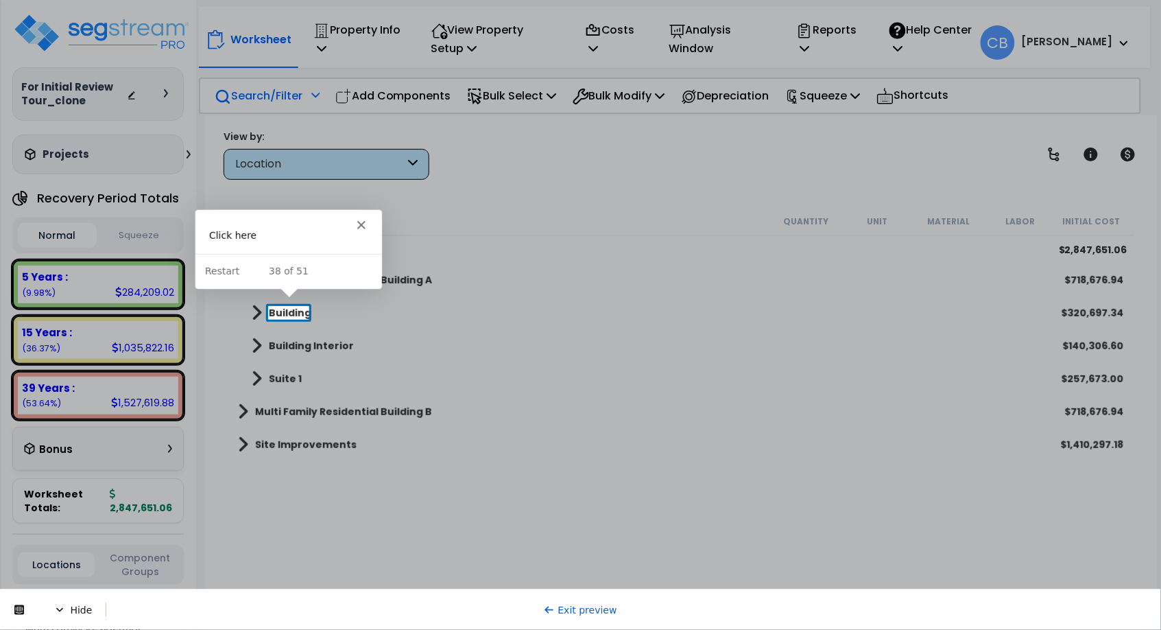
click at [282, 313] on b "Building" at bounding box center [290, 313] width 43 height 14
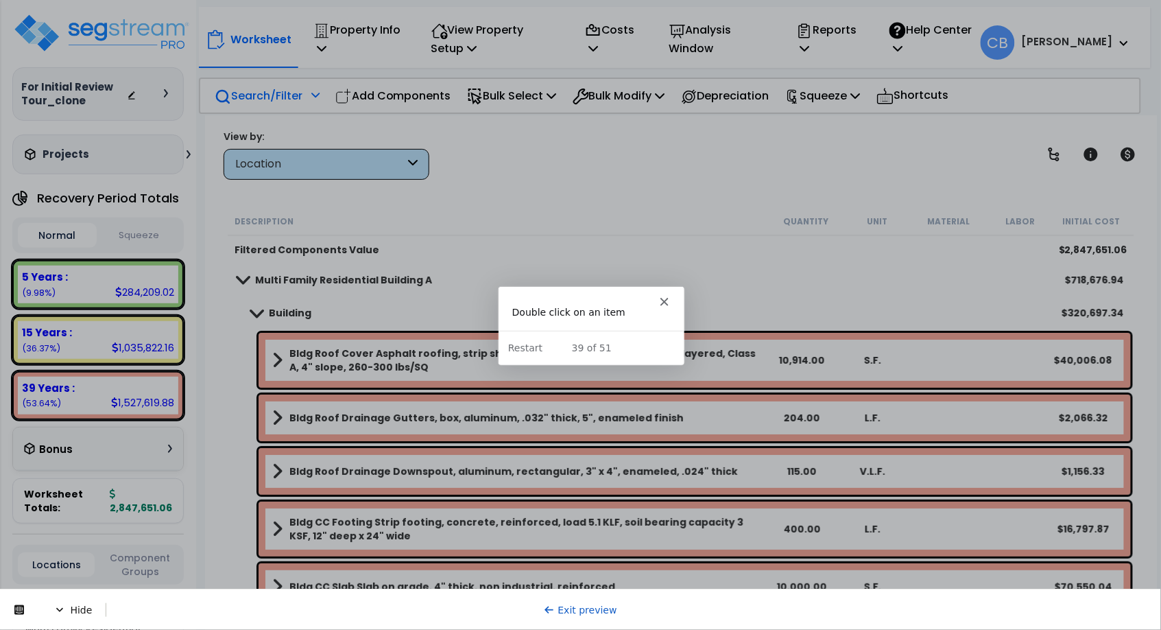
click at [43, 506] on span "Worksheet Totals:" at bounding box center [64, 500] width 80 height 27
click at [403, 352] on b "Bldg Roof Cover Asphalt roofing, strip shingles, premium laminated, multi-layer…" at bounding box center [527, 359] width 476 height 27
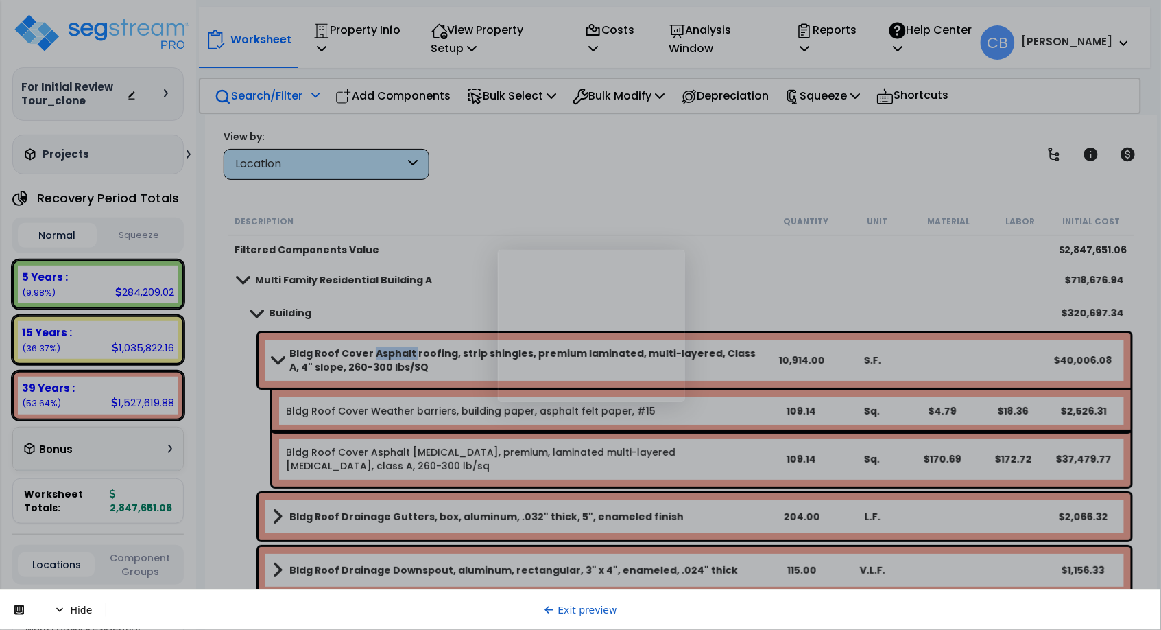
click at [403, 352] on b "Bldg Roof Cover Asphalt roofing, strip shingles, premium laminated, multi-layer…" at bounding box center [527, 359] width 476 height 27
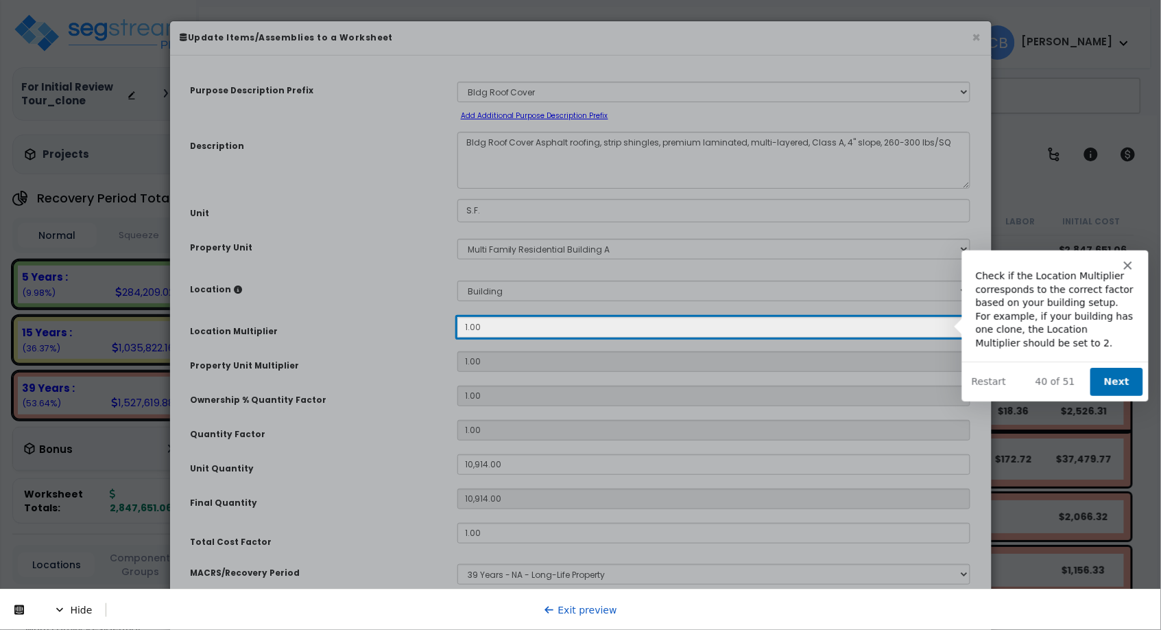
select select "10899"
click at [1112, 383] on button "Next" at bounding box center [1115, 380] width 53 height 28
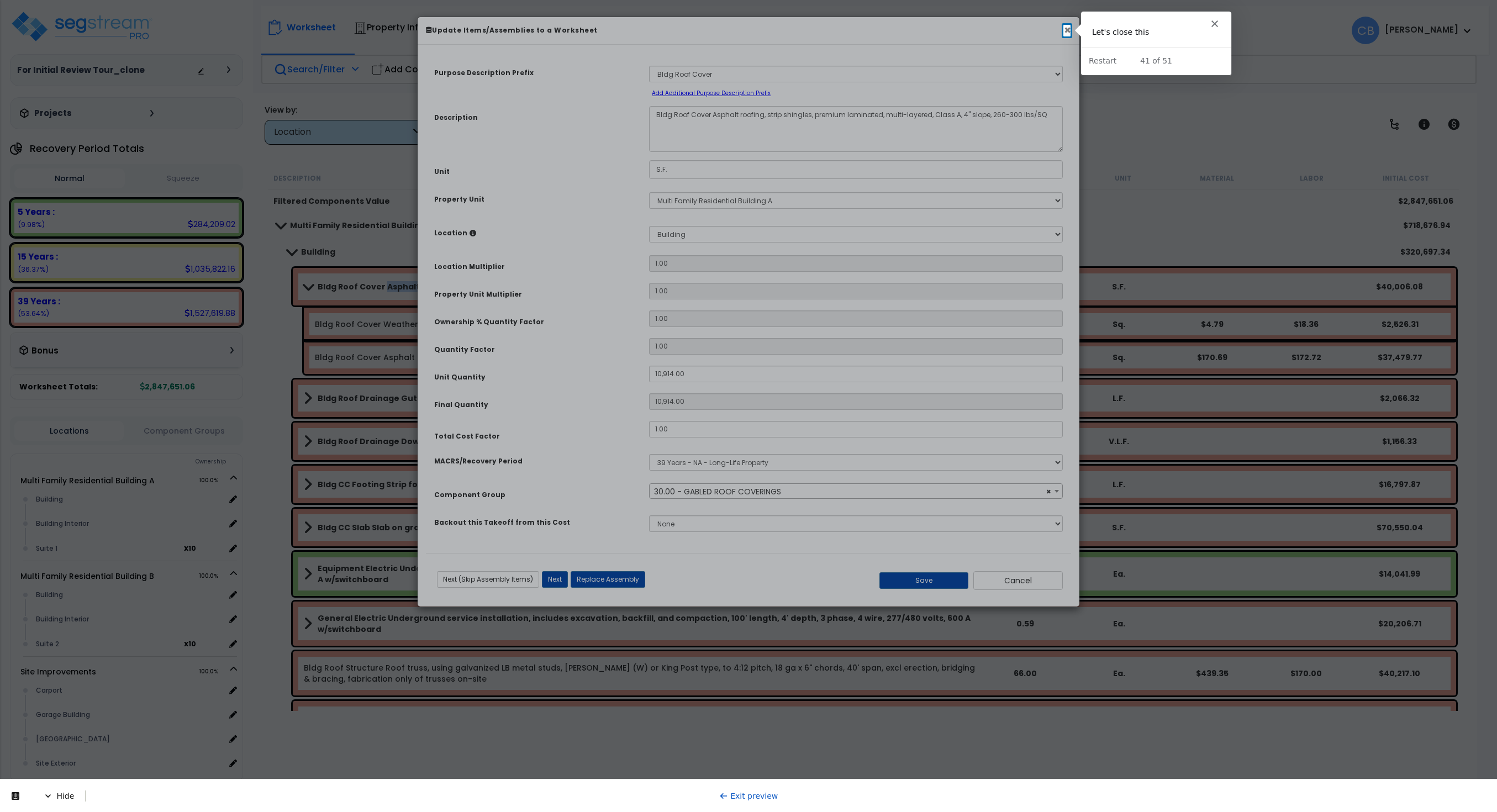
click at [935, 32] on button "×" at bounding box center [1068, 30] width 7 height 11
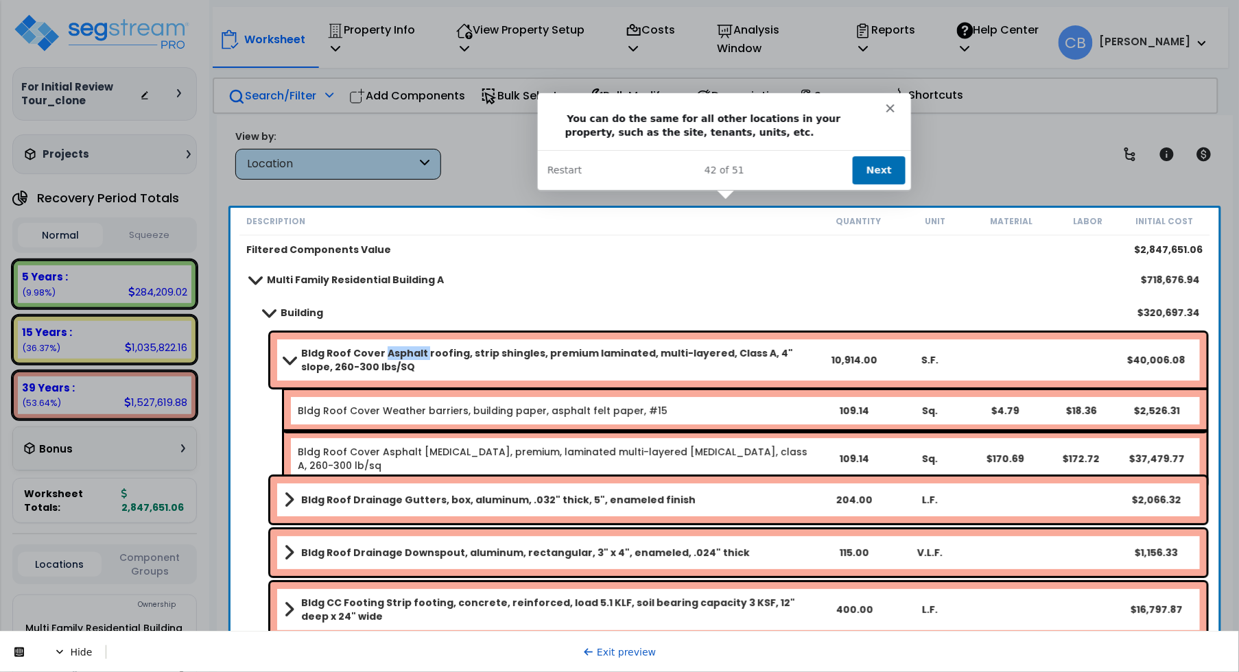
click at [880, 163] on button "Next" at bounding box center [878, 169] width 53 height 28
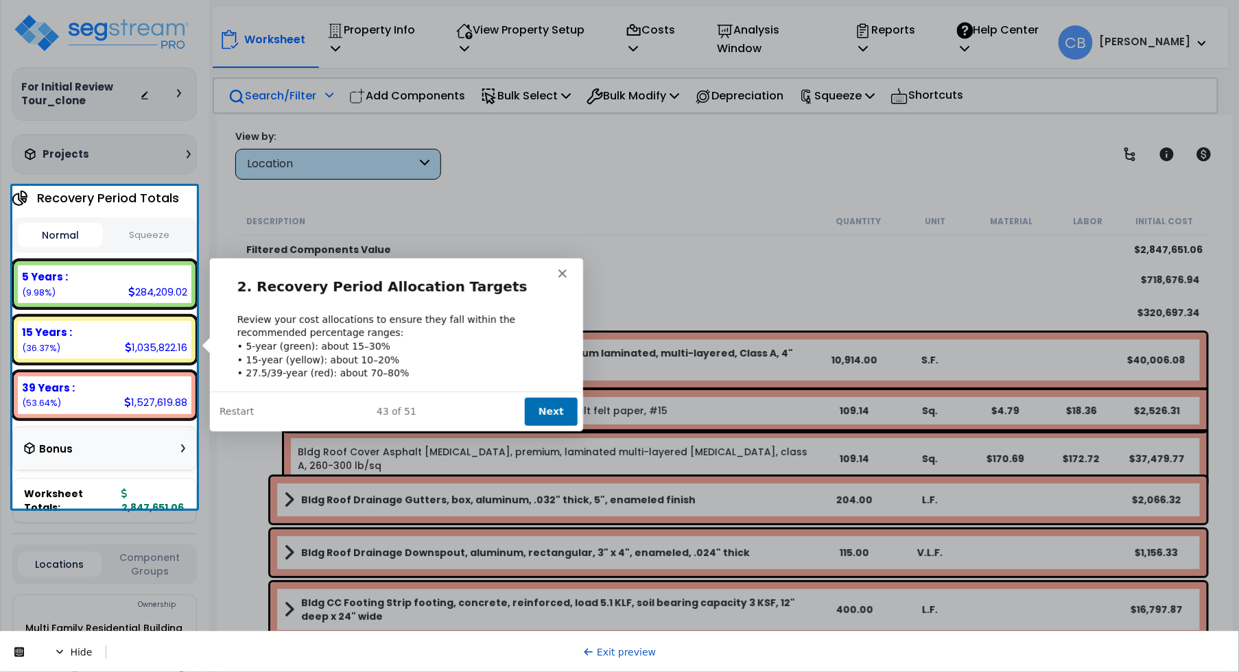
click at [541, 410] on button "Next" at bounding box center [550, 411] width 53 height 28
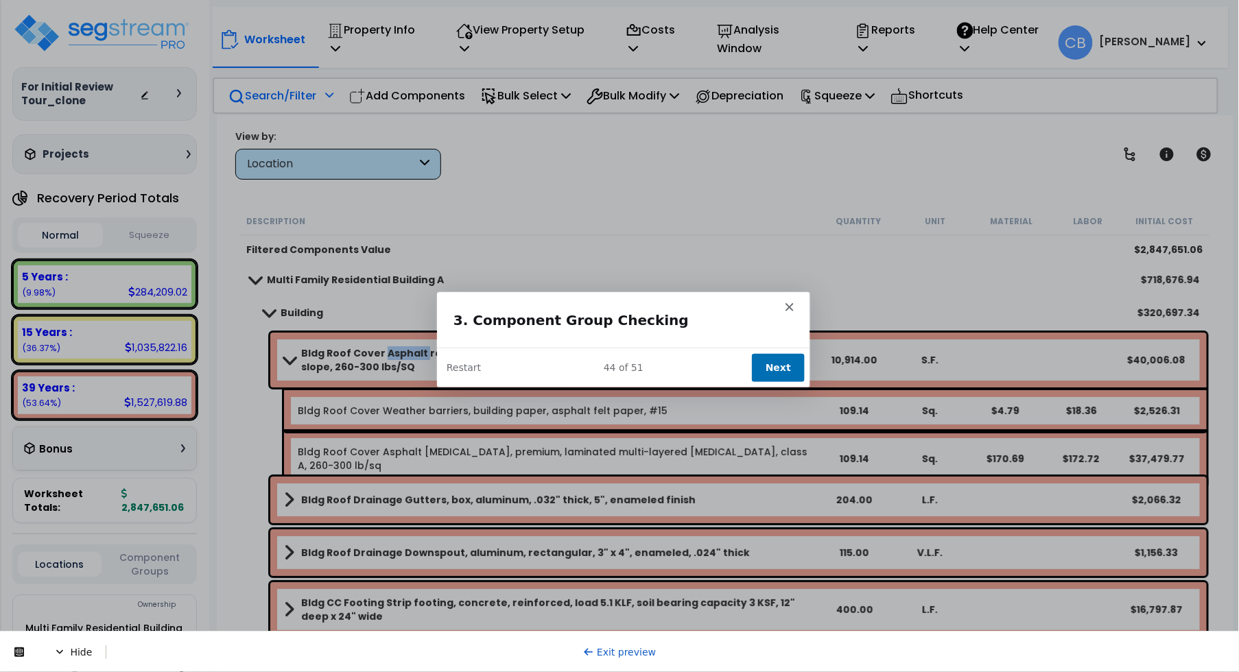
click at [782, 361] on button "Next" at bounding box center [776, 367] width 53 height 28
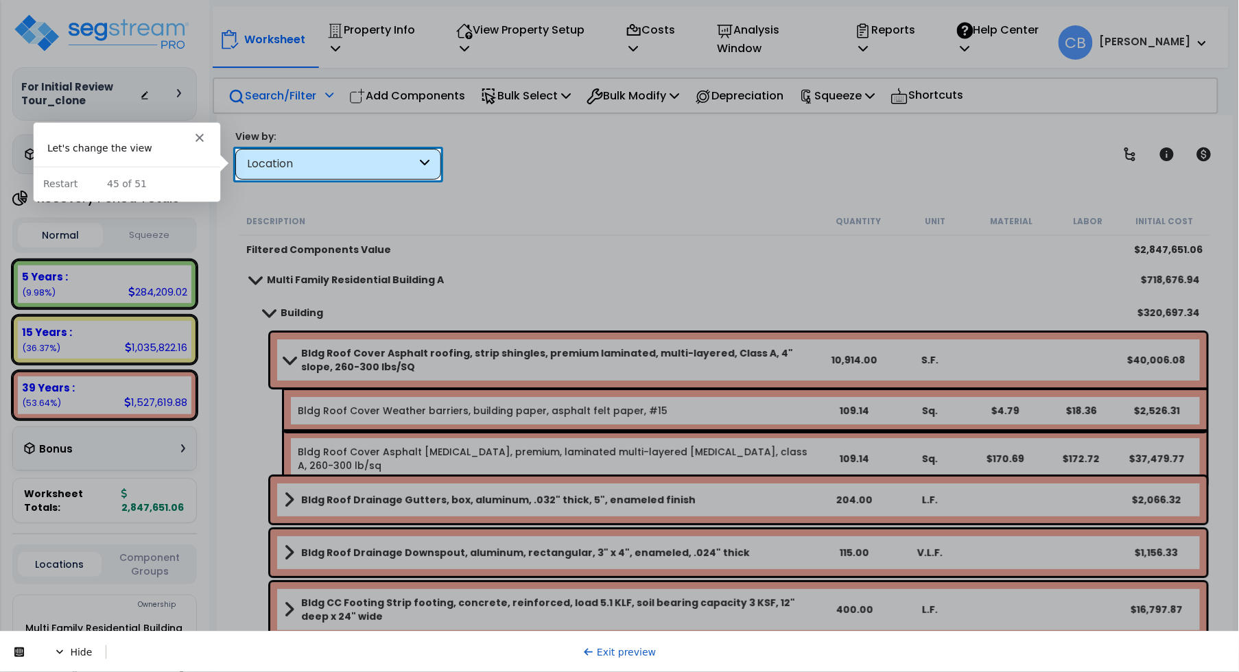
click at [337, 171] on div "Location" at bounding box center [331, 164] width 169 height 16
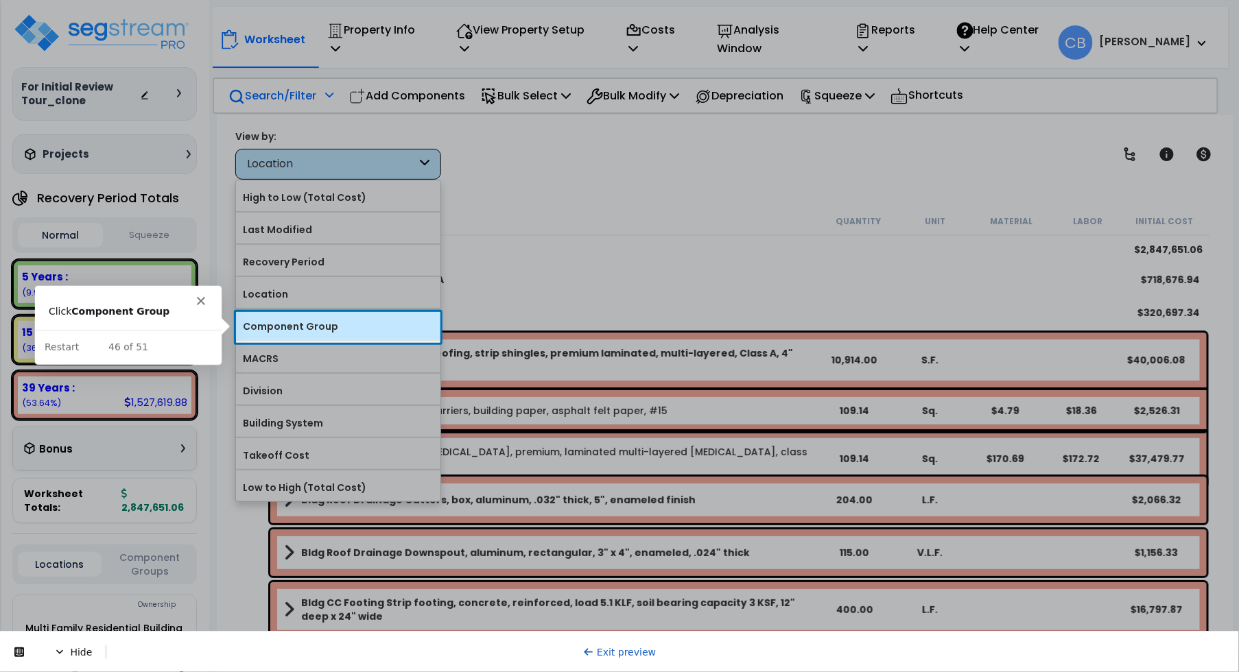
click at [324, 322] on label "Component Group" at bounding box center [338, 326] width 204 height 21
click at [0, 0] on input "Component Group" at bounding box center [0, 0] width 0 height 0
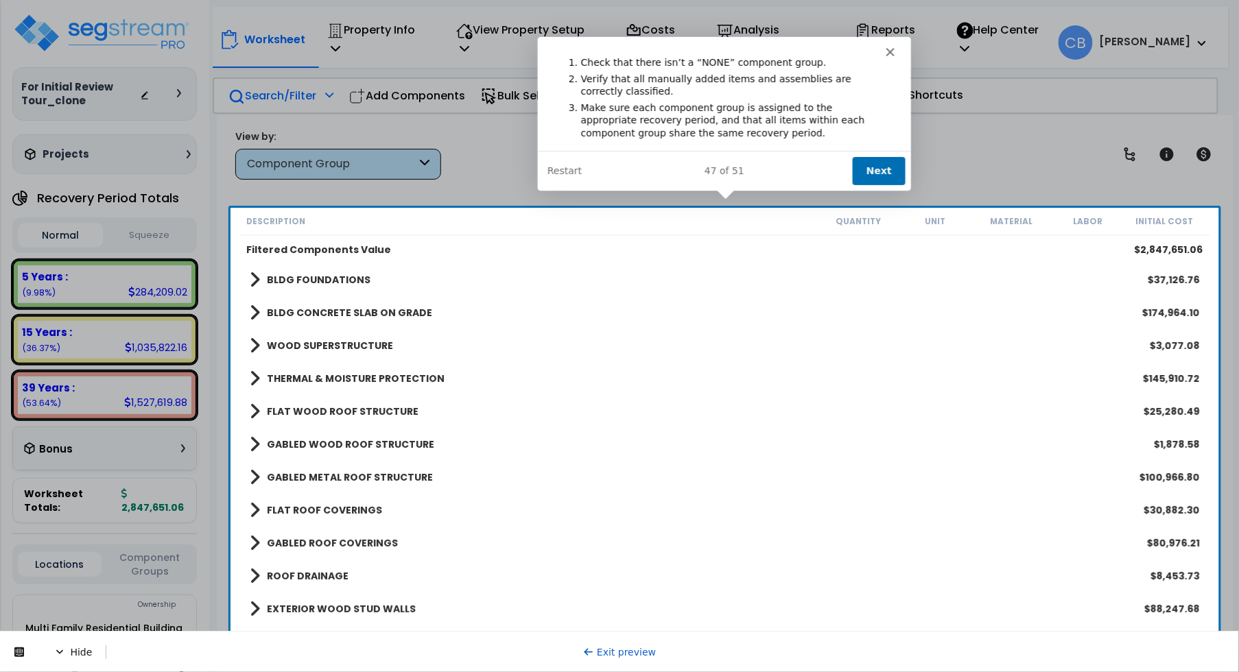
click at [883, 159] on button "Next" at bounding box center [878, 170] width 53 height 28
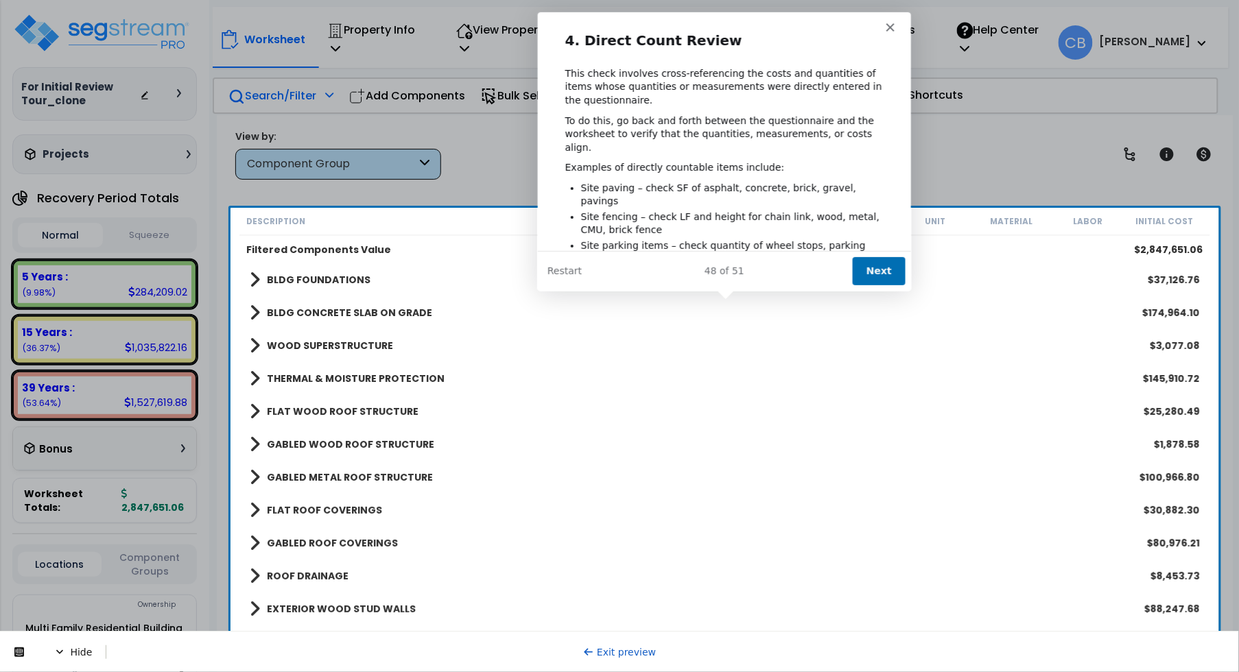
click at [874, 270] on button "Next" at bounding box center [878, 270] width 53 height 28
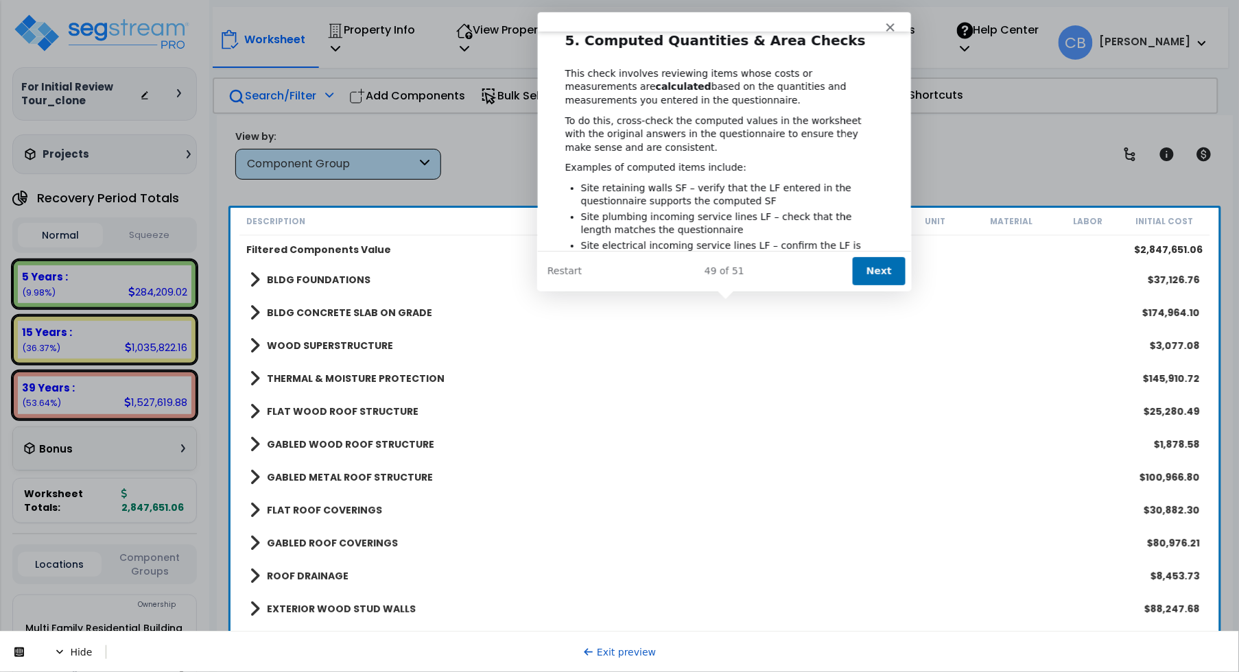
scroll to position [119, 0]
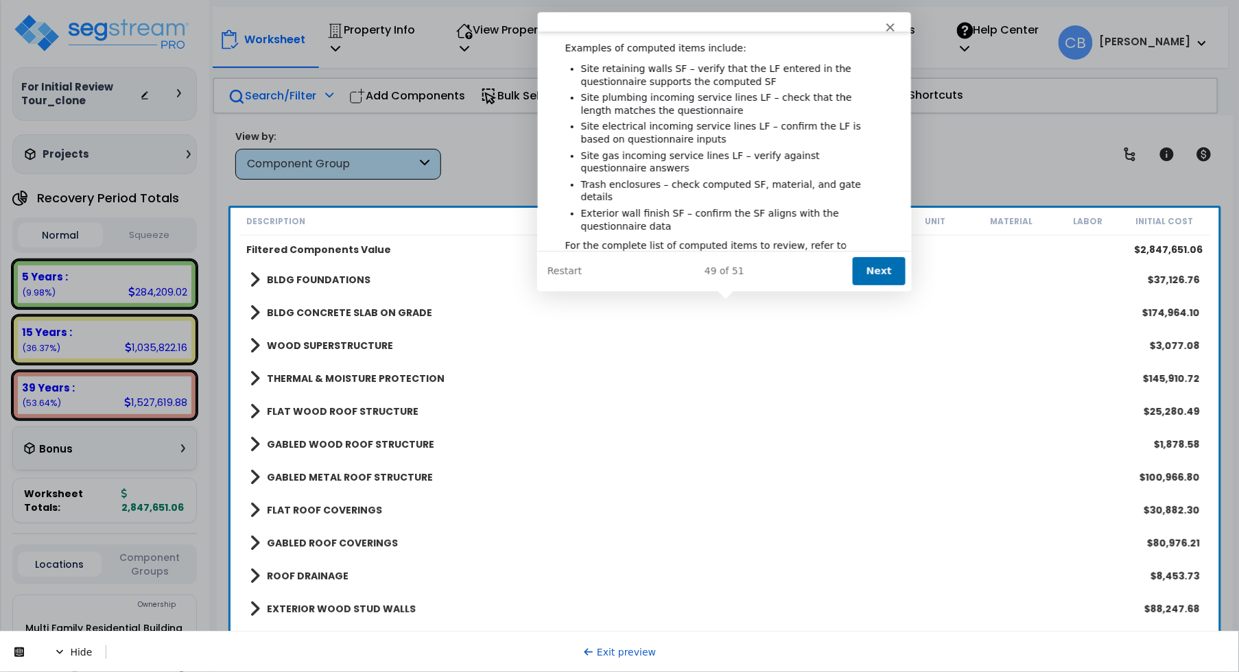
click at [869, 259] on button "Next" at bounding box center [878, 270] width 53 height 28
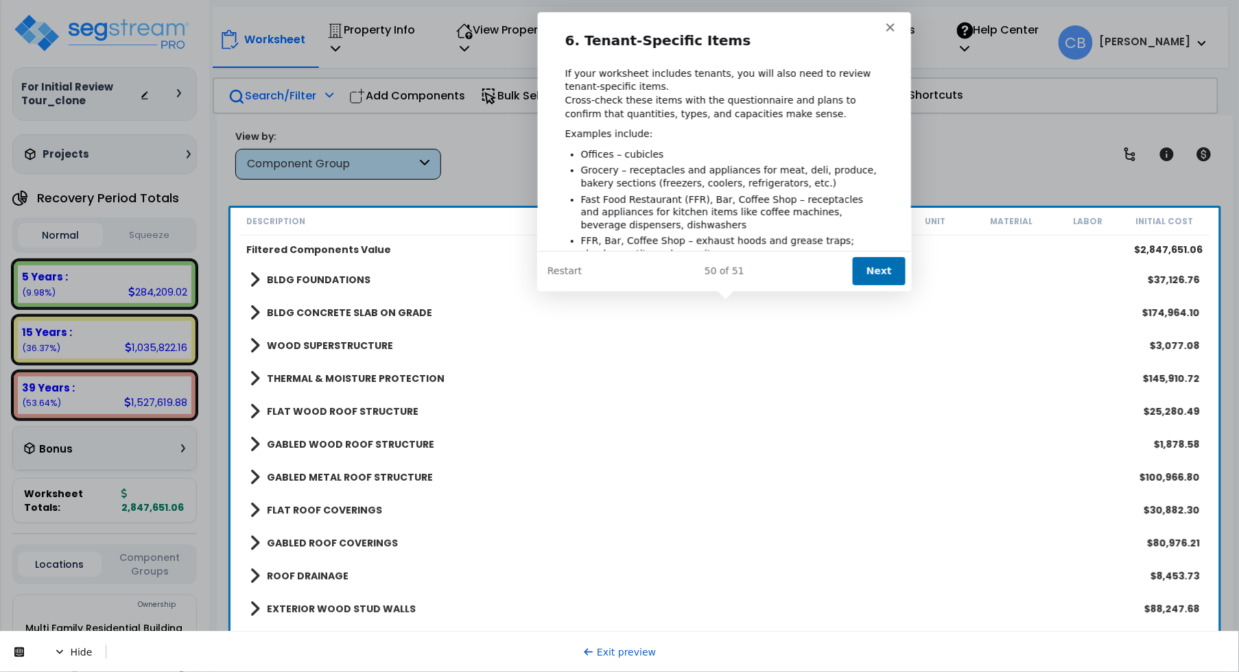
scroll to position [20, 0]
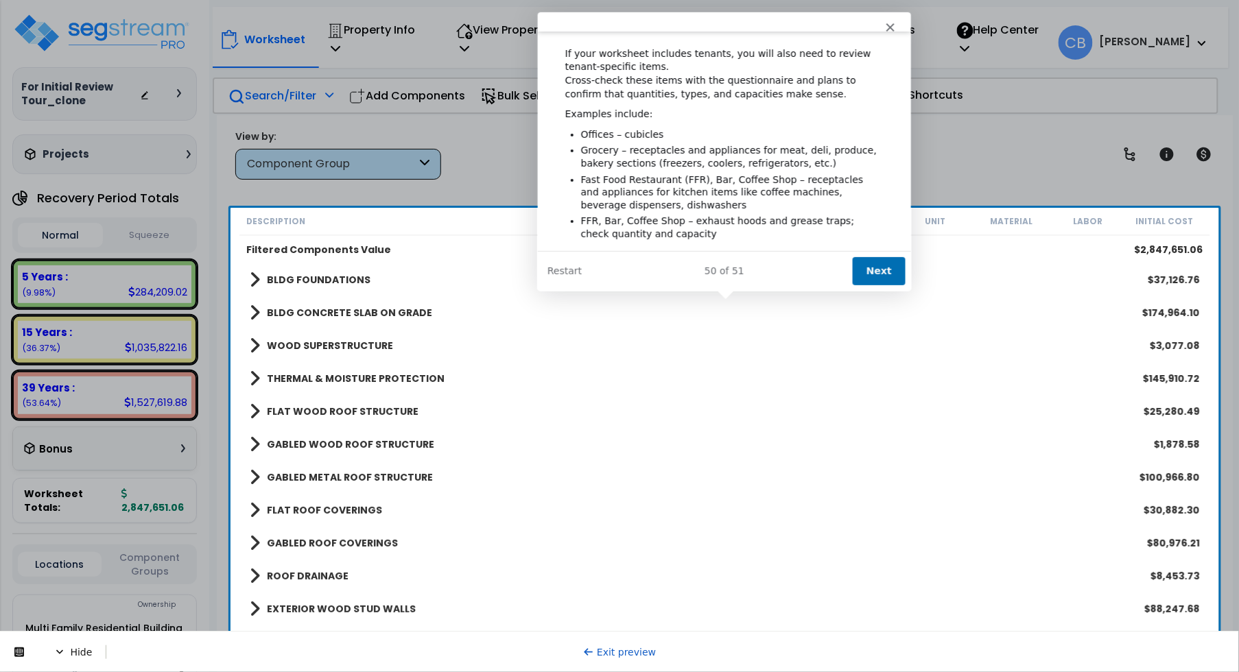
click at [880, 266] on button "Next" at bounding box center [878, 270] width 53 height 28
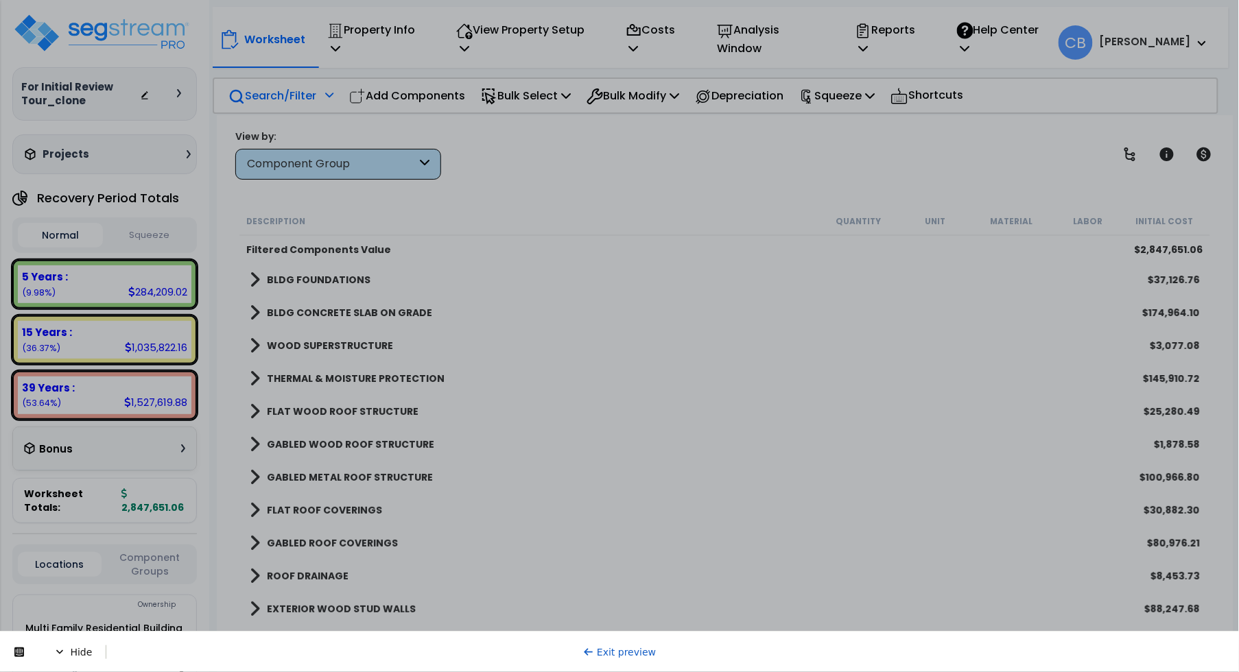
scroll to position [0, 0]
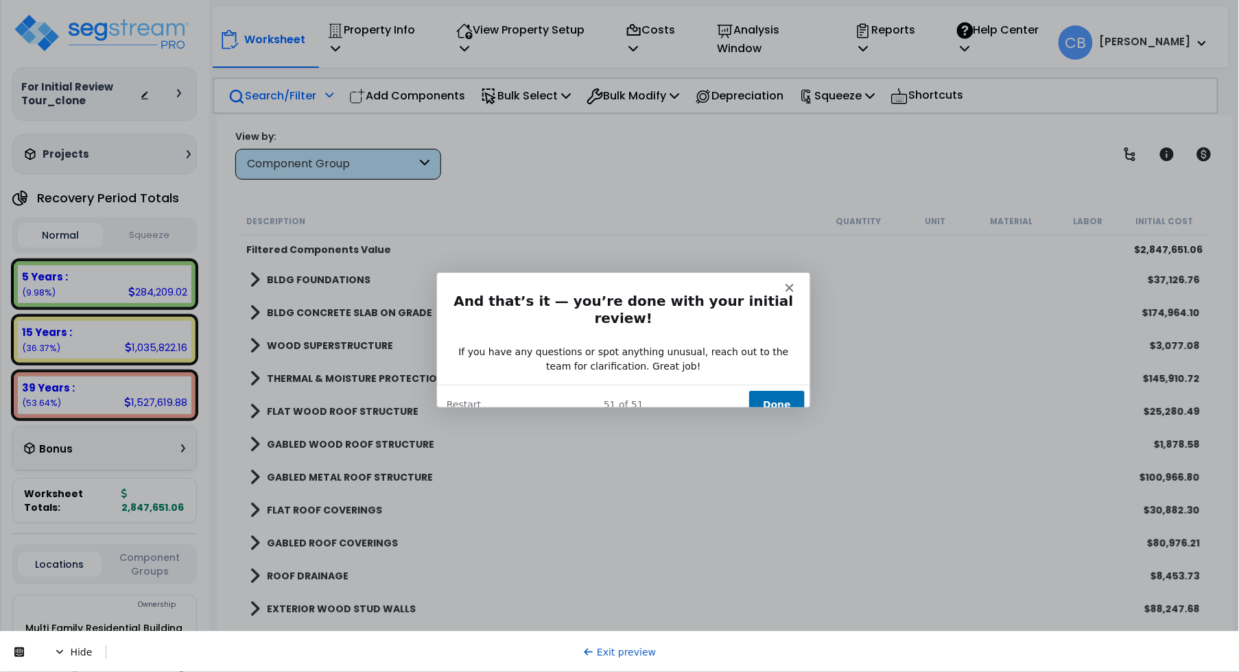
click at [793, 390] on button "Done" at bounding box center [775, 404] width 56 height 28
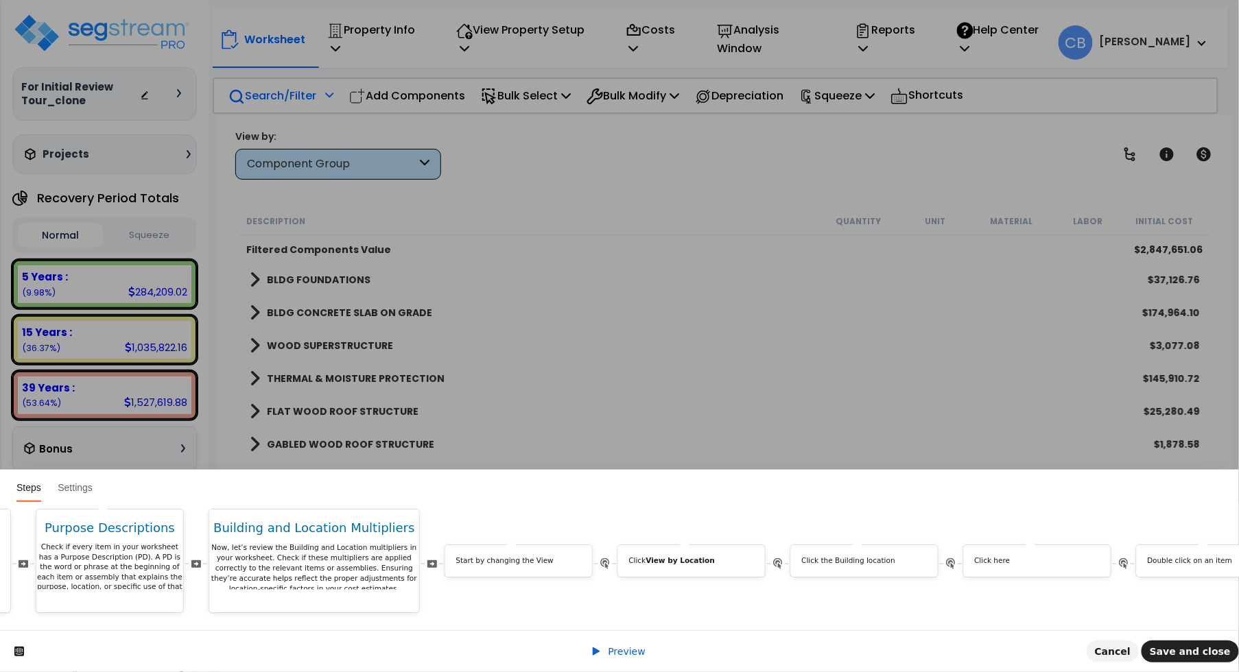
scroll to position [0, 5771]
click at [834, 556] on p "Click the Building location" at bounding box center [856, 561] width 125 height 10
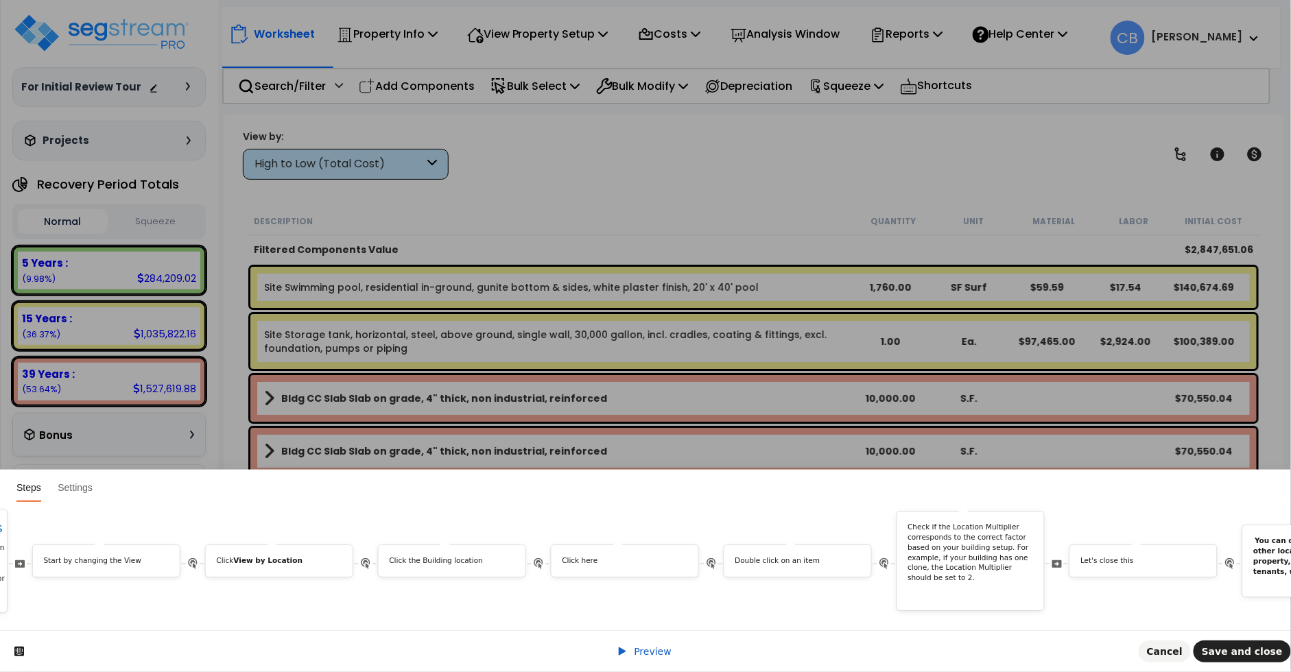
scroll to position [0, 6101]
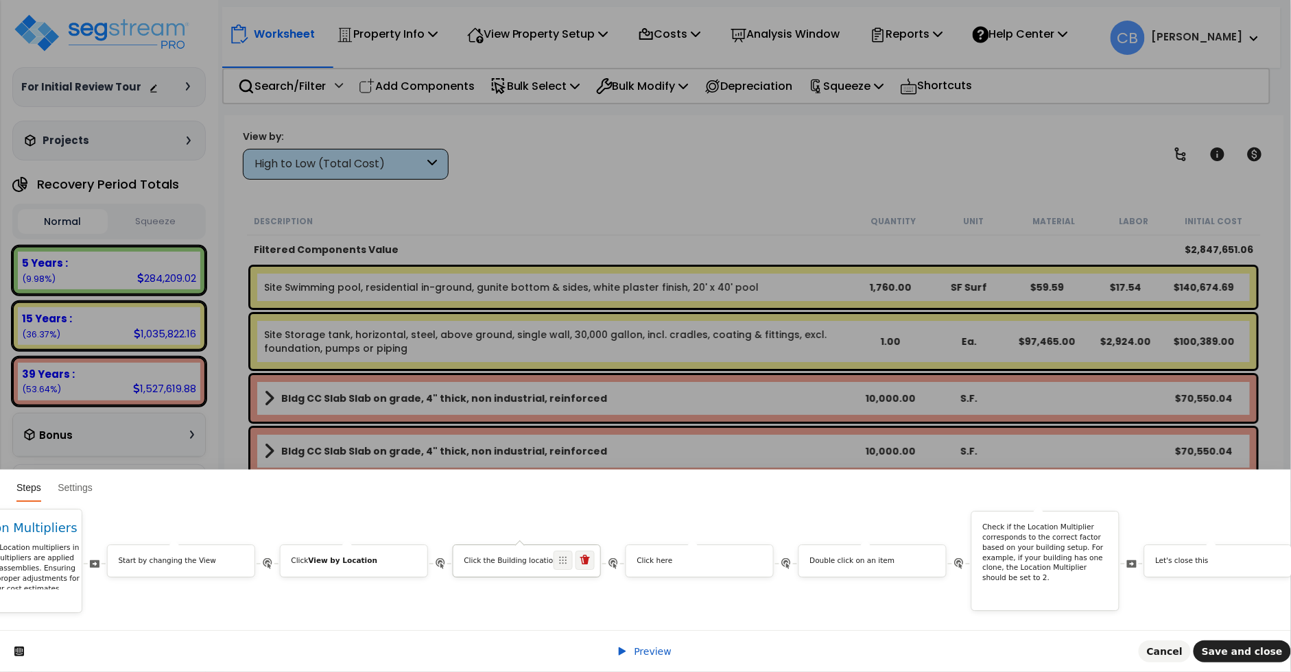
click at [531, 556] on p "Click the Building location" at bounding box center [526, 561] width 125 height 10
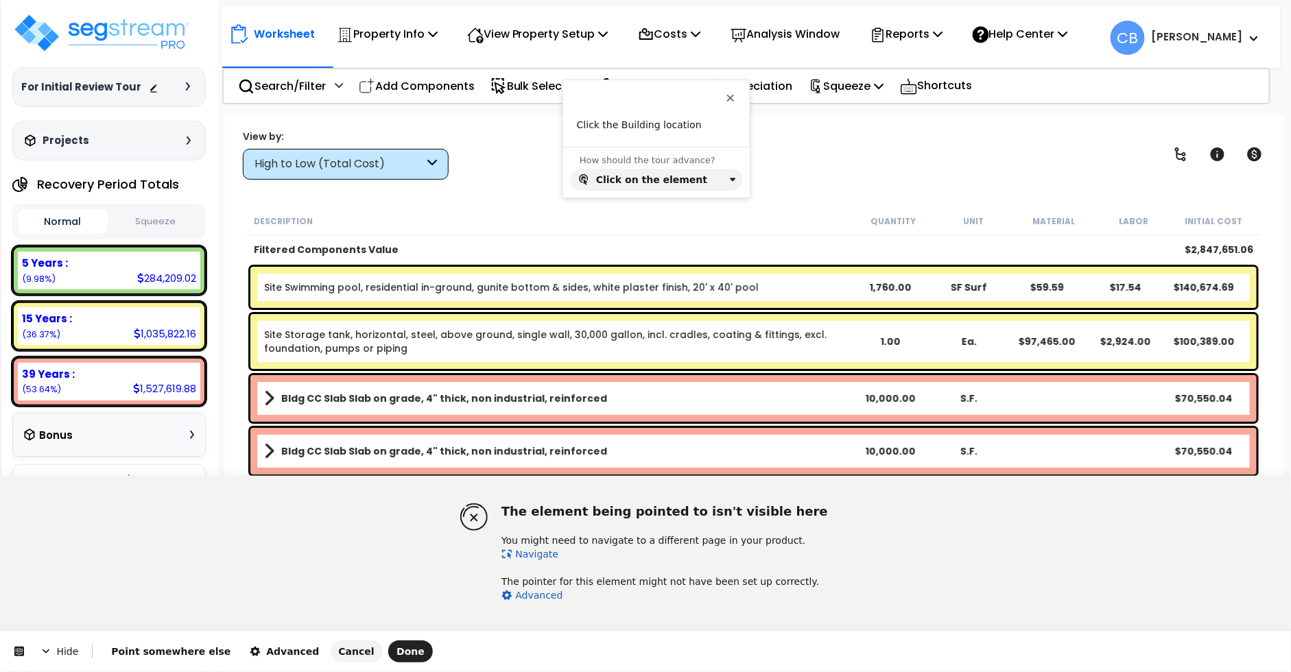
drag, startPoint x: 518, startPoint y: 553, endPoint x: 505, endPoint y: 516, distance: 39.5
click at [518, 553] on link "Navigate" at bounding box center [529, 554] width 57 height 11
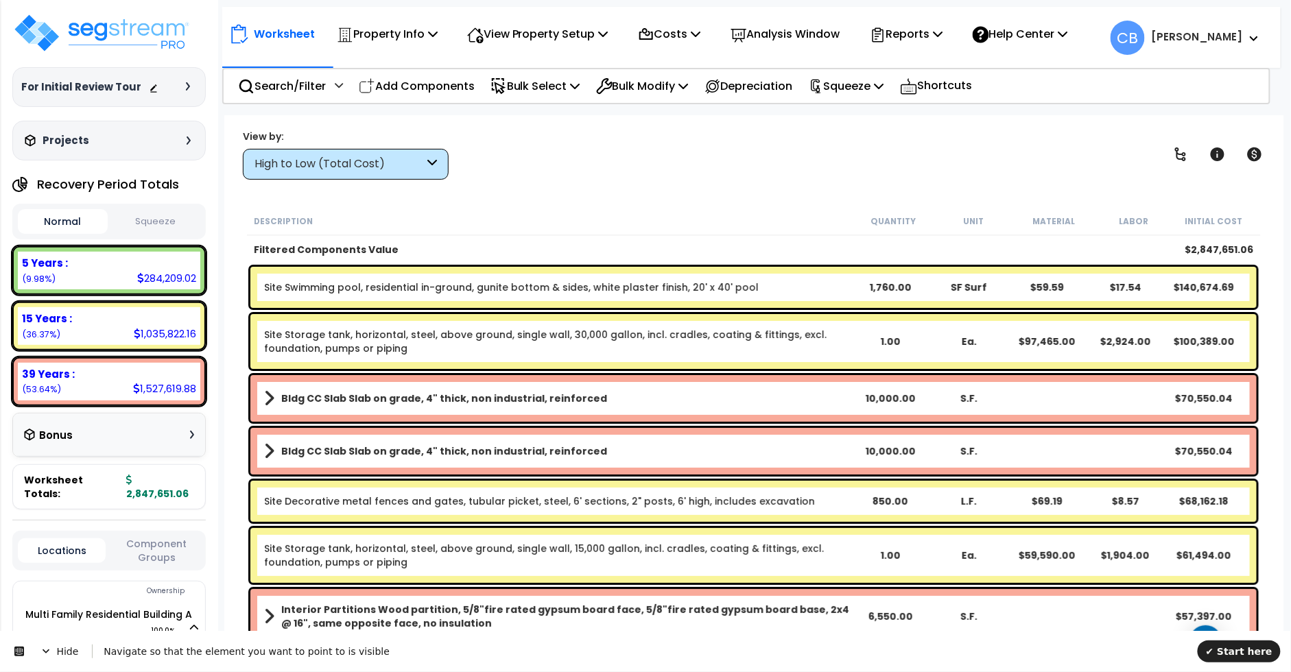
click at [341, 170] on div "High to Low (Total Cost)" at bounding box center [338, 164] width 169 height 16
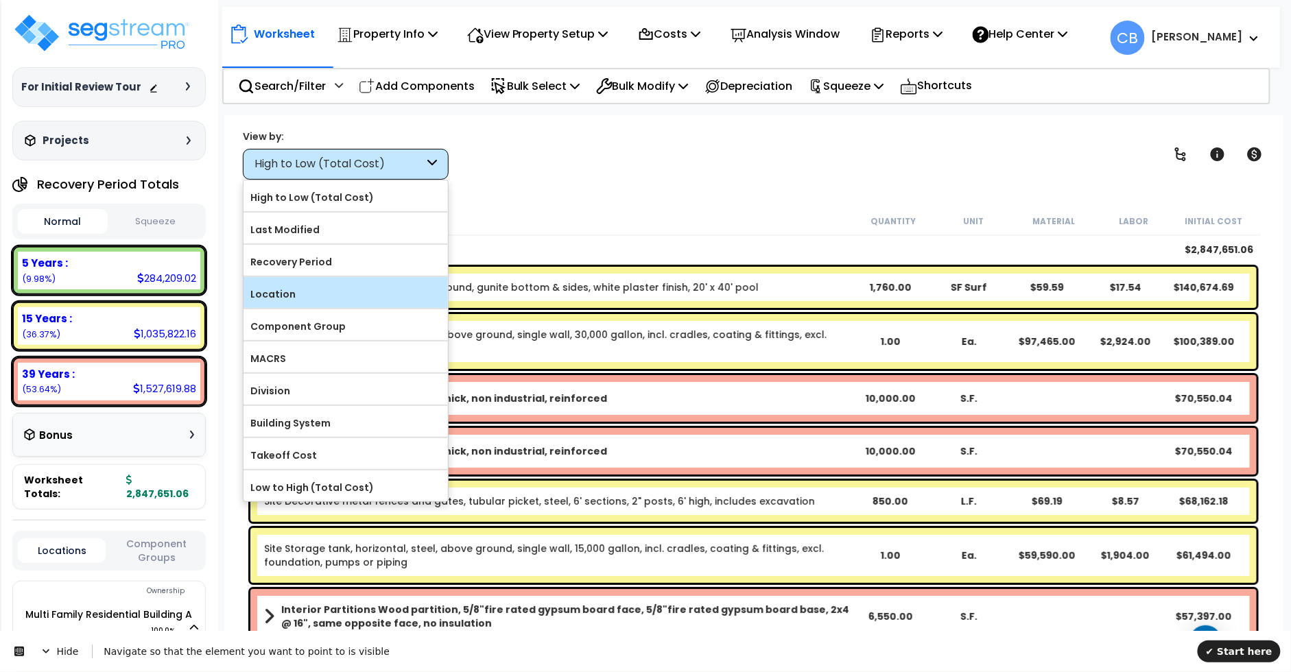
click at [322, 287] on label "Location" at bounding box center [345, 294] width 204 height 21
click at [0, 0] on input "Location" at bounding box center [0, 0] width 0 height 0
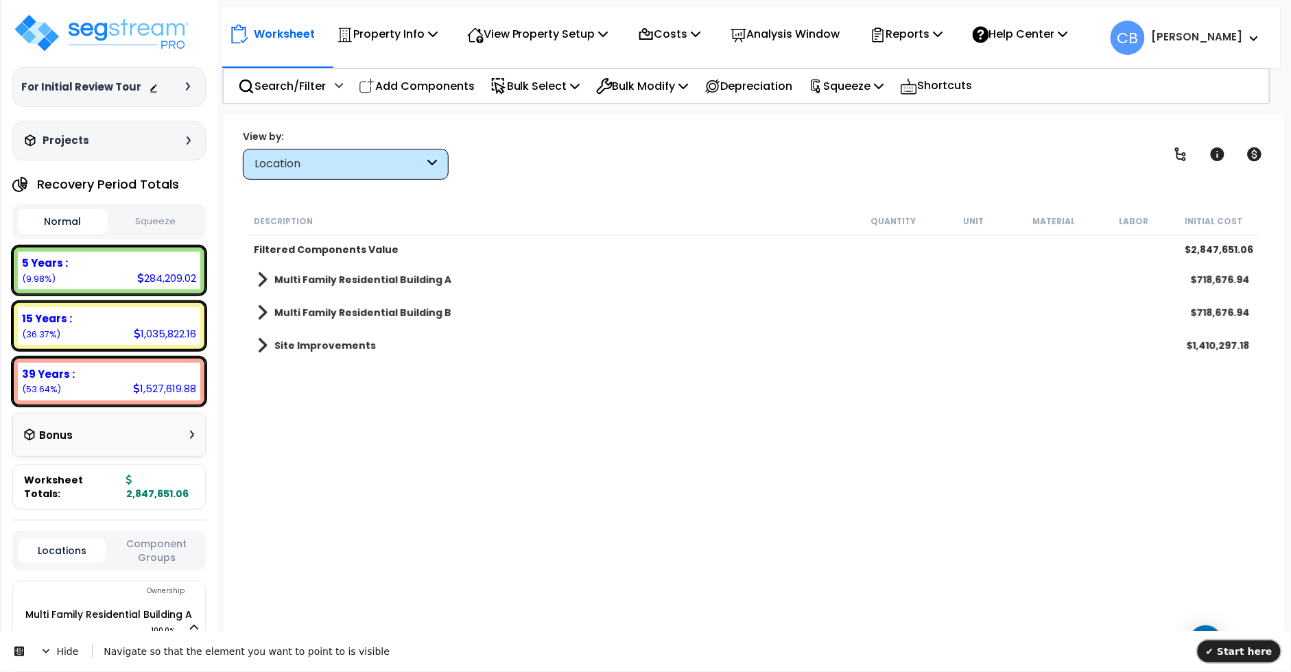
drag, startPoint x: 1232, startPoint y: 645, endPoint x: 1094, endPoint y: 1256, distance: 626.2
click at [828, 647] on span "✔ Start here" at bounding box center [1239, 650] width 67 height 11
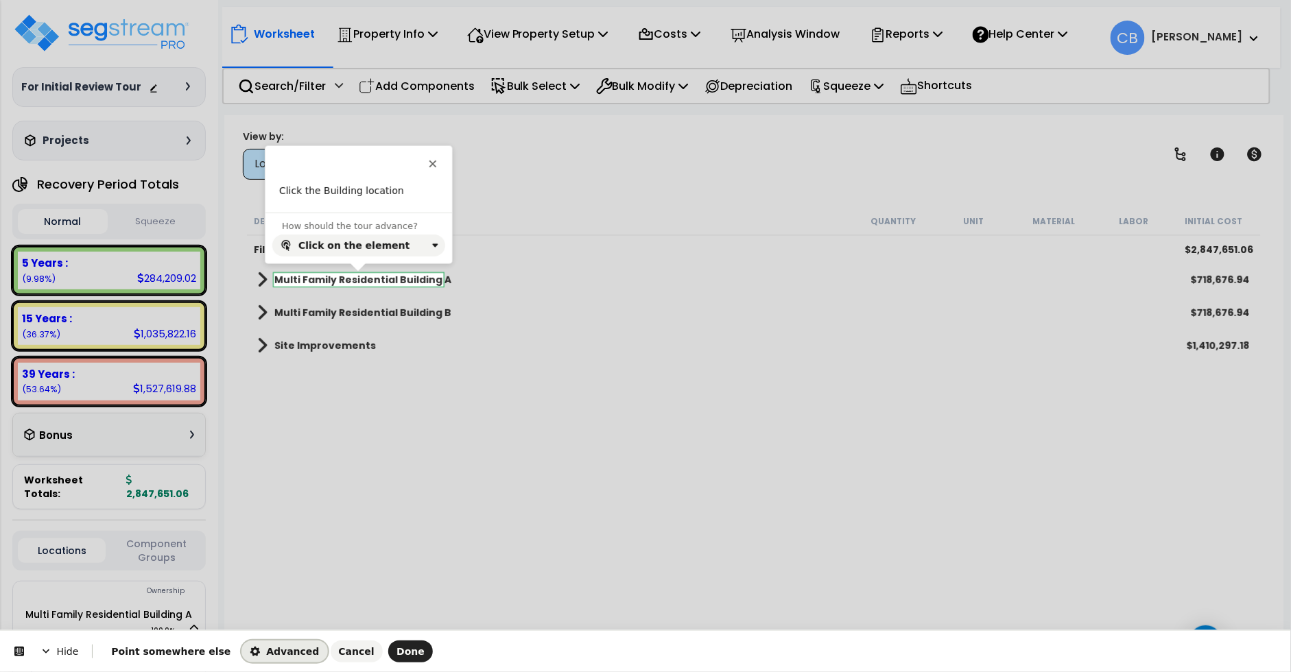
click at [250, 648] on span "Advanced" at bounding box center [284, 651] width 69 height 11
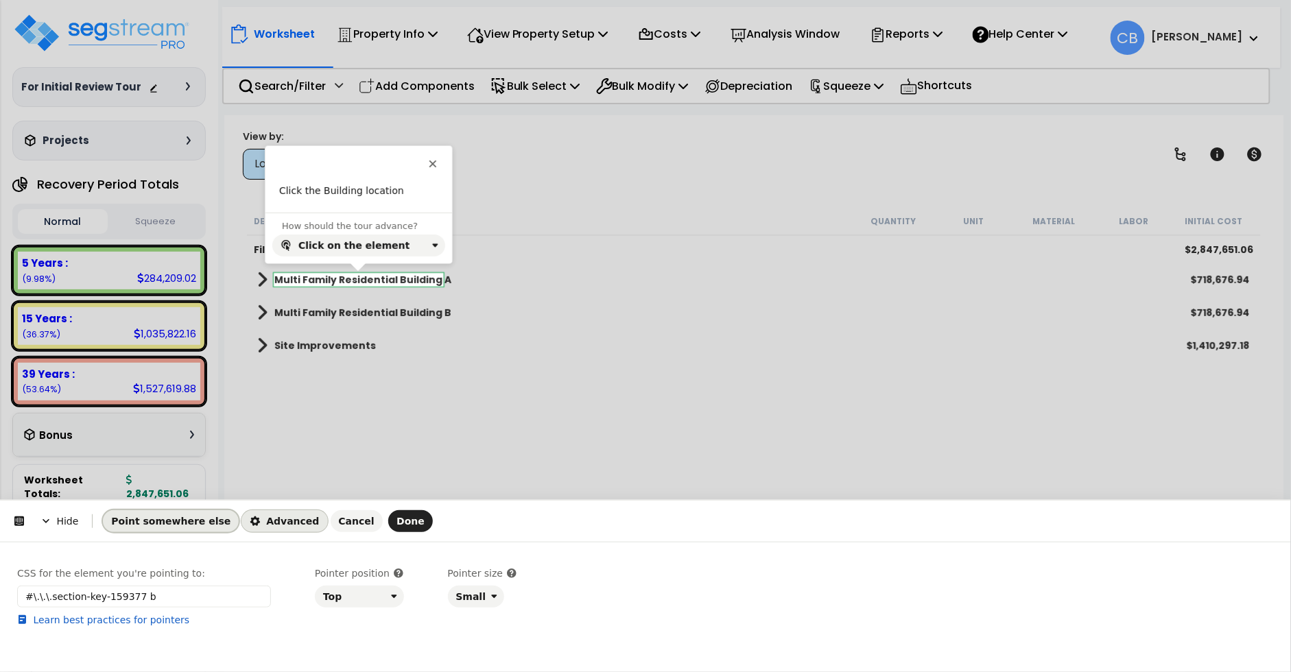
drag, startPoint x: 184, startPoint y: 527, endPoint x: 221, endPoint y: 424, distance: 109.3
click at [184, 527] on span "Point somewhere else" at bounding box center [170, 521] width 119 height 11
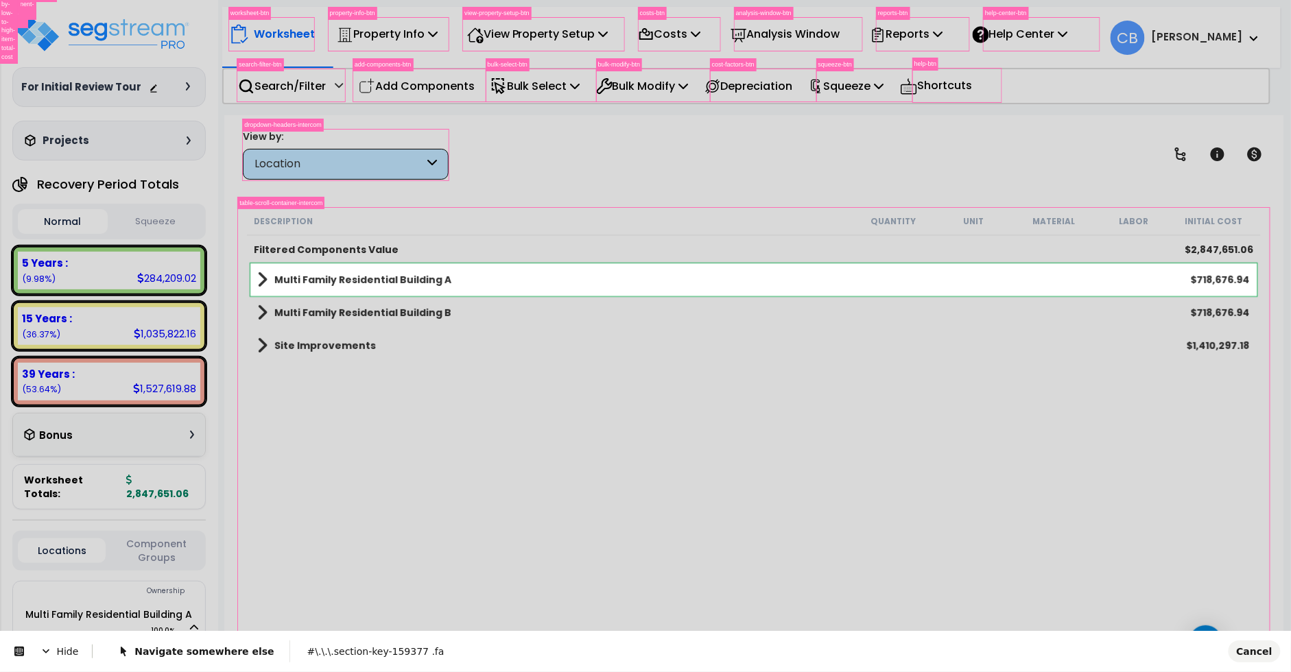
click at [255, 284] on body "We are Building your Property. So please grab a coffee and let us do the heavy …" at bounding box center [645, 396] width 1291 height 672
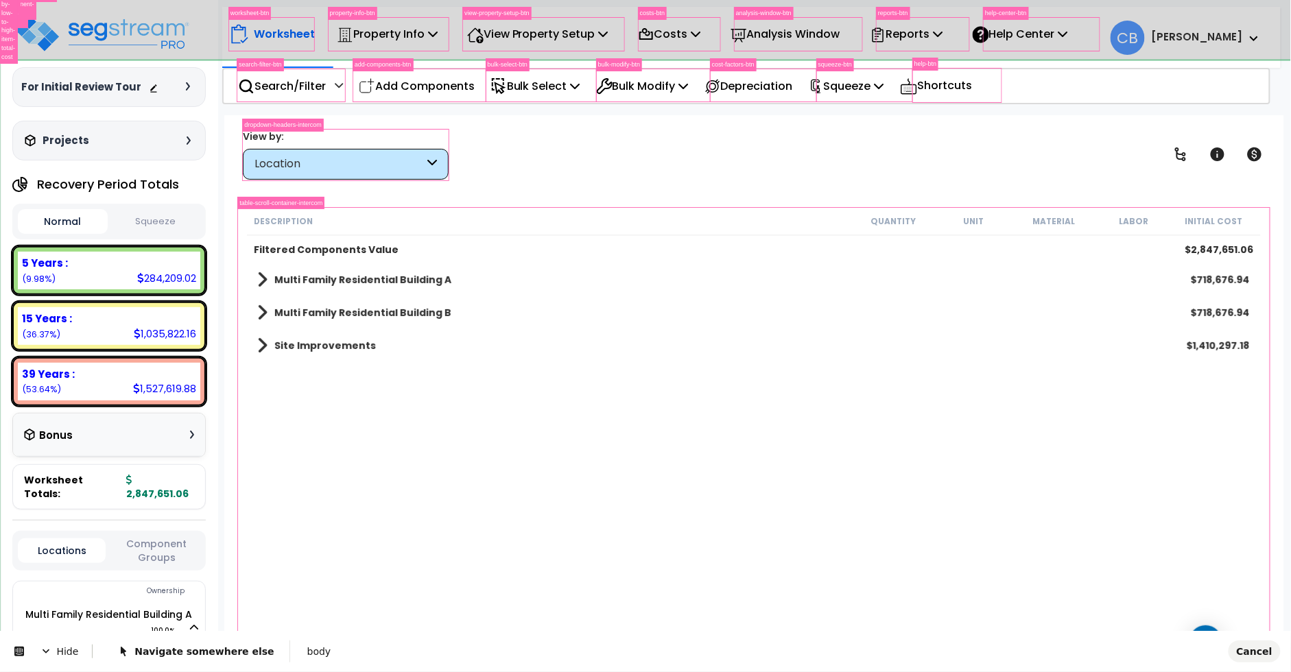
click at [145, 648] on body "We are Building your Property. So please grab a coffee and let us do the heavy …" at bounding box center [645, 396] width 1291 height 672
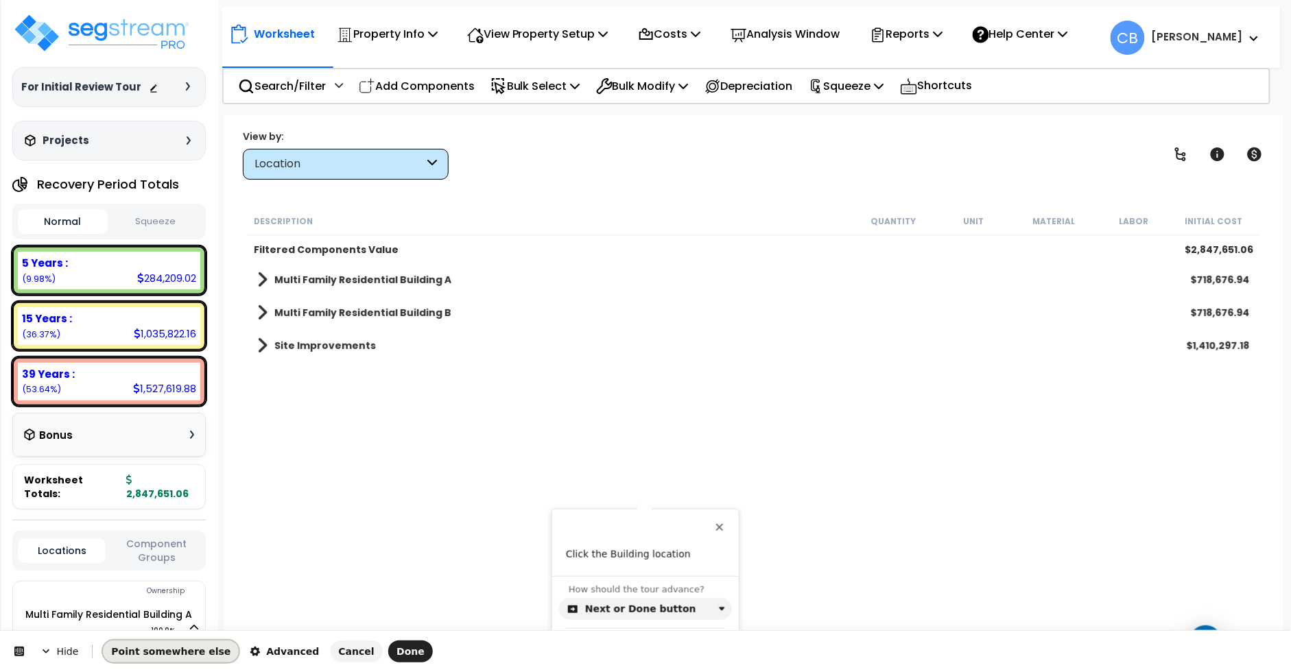
click at [147, 653] on span "Point somewhere else" at bounding box center [170, 651] width 119 height 11
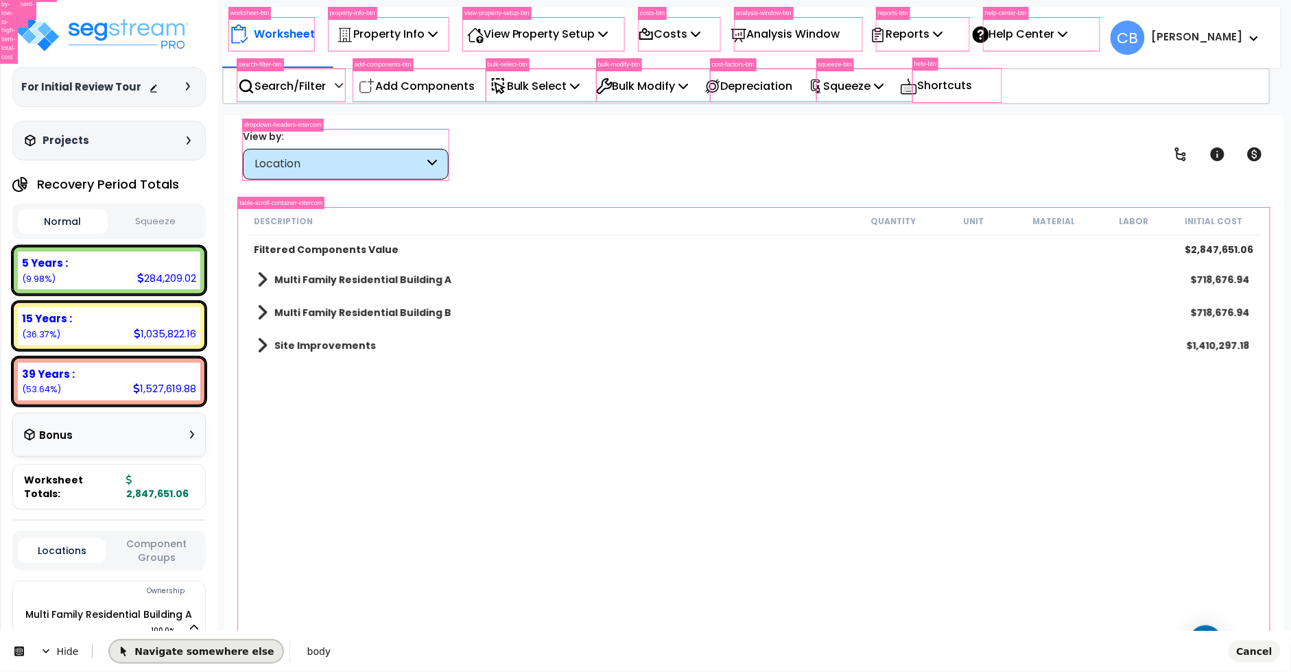
click at [159, 651] on span "Navigate somewhere else" at bounding box center [196, 650] width 156 height 11
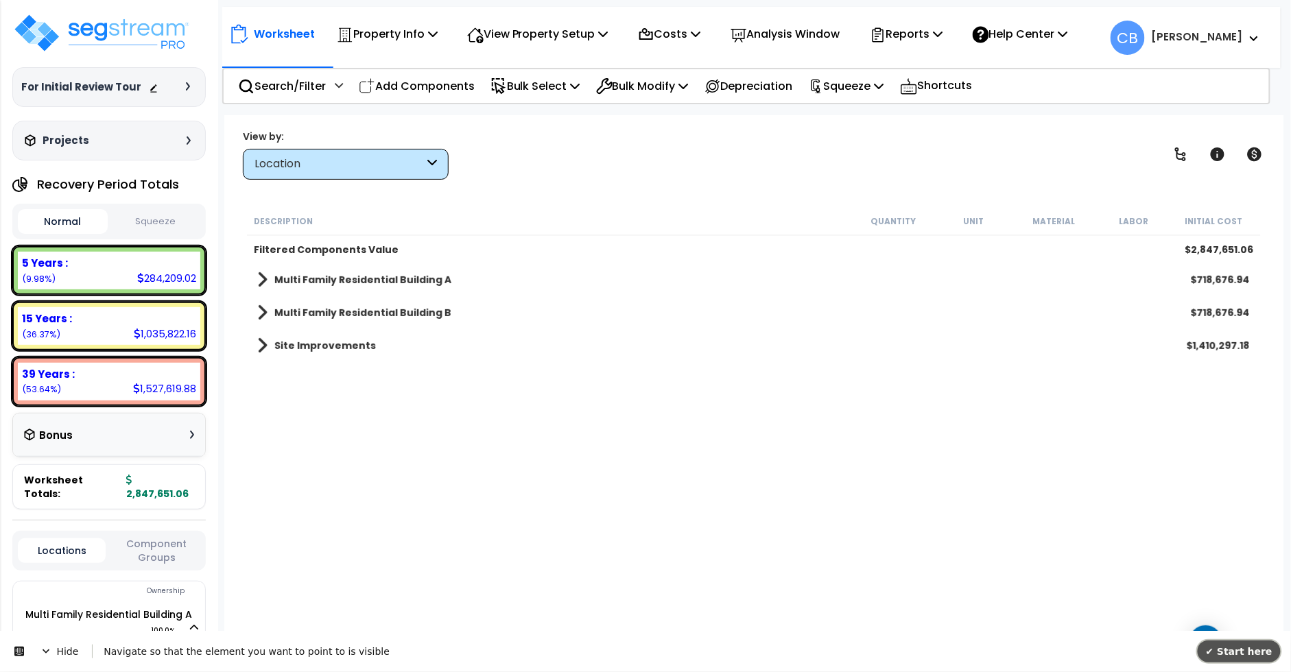
click at [828, 651] on span "✔ Start here" at bounding box center [1239, 650] width 67 height 11
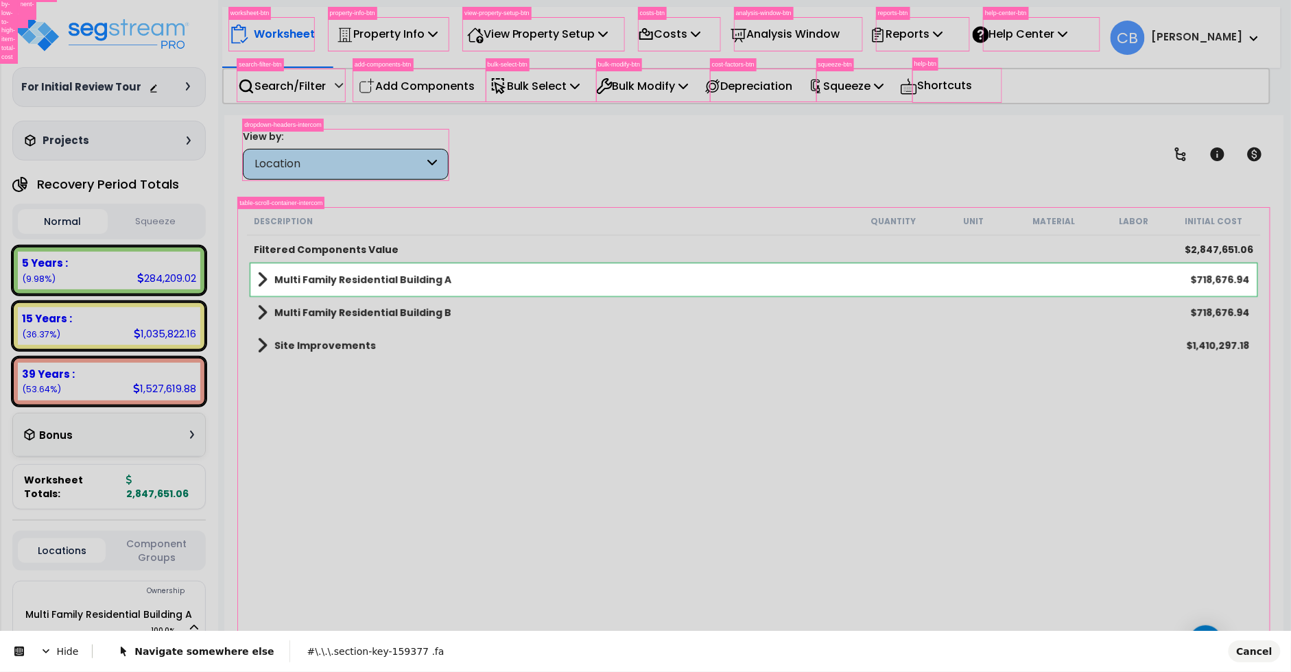
click at [255, 283] on body "We are Building your Property. So please grab a coffee and let us do the heavy …" at bounding box center [645, 396] width 1291 height 672
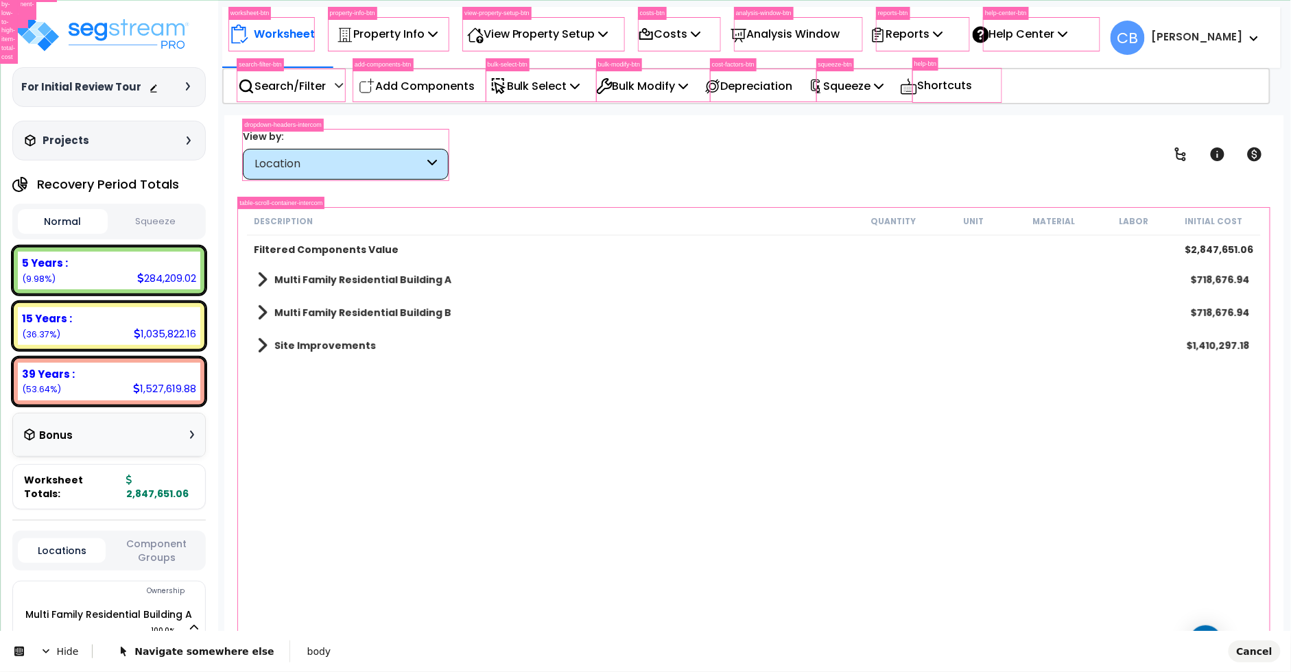
scroll to position [0, 0]
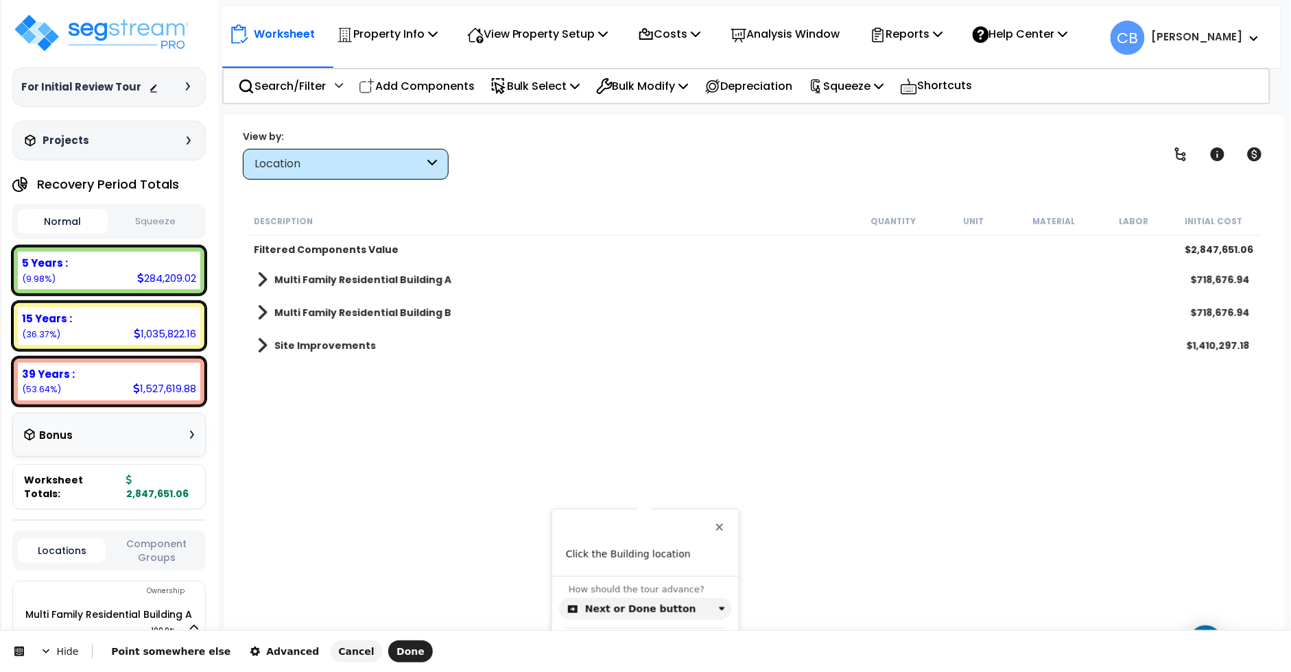
click at [193, 656] on body "We are Building your Property. So please grab a coffee and let us do the heavy …" at bounding box center [645, 396] width 1291 height 672
click at [176, 651] on span "Point somewhere else" at bounding box center [170, 651] width 119 height 11
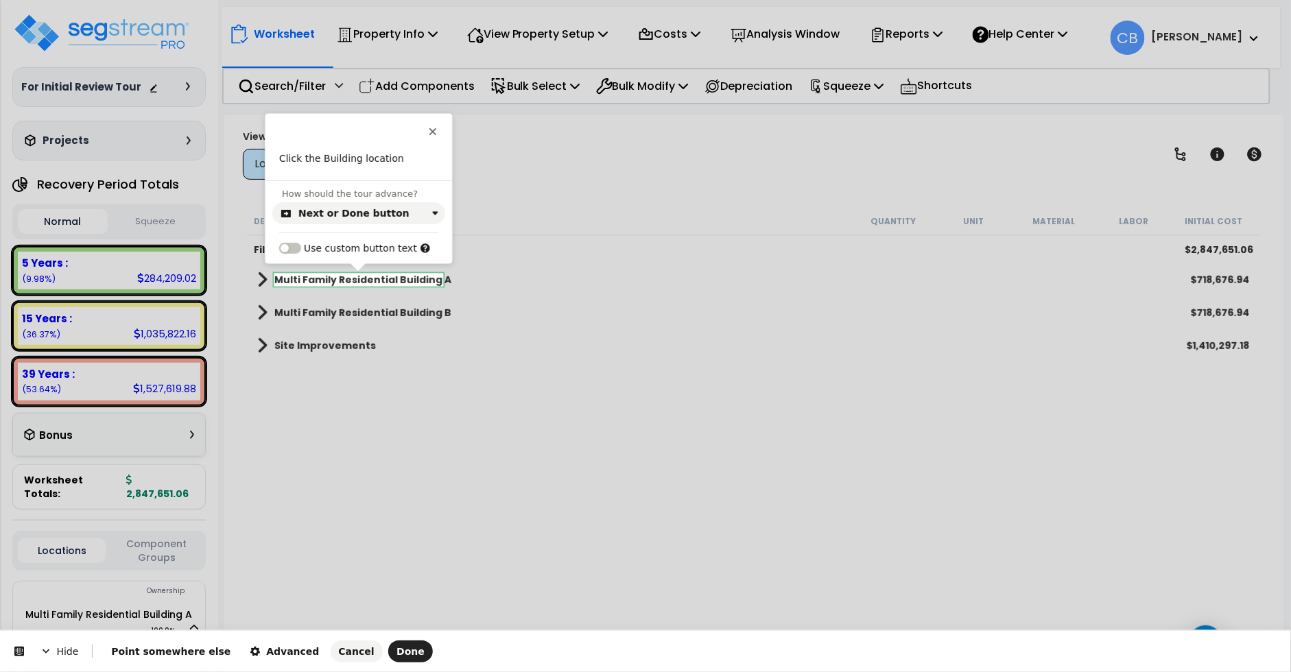
click at [318, 284] on body "We are Building your Property. So please grab a coffee and let us do the heavy …" at bounding box center [645, 396] width 1291 height 672
click at [362, 210] on div "Next or Done button" at bounding box center [353, 213] width 111 height 11
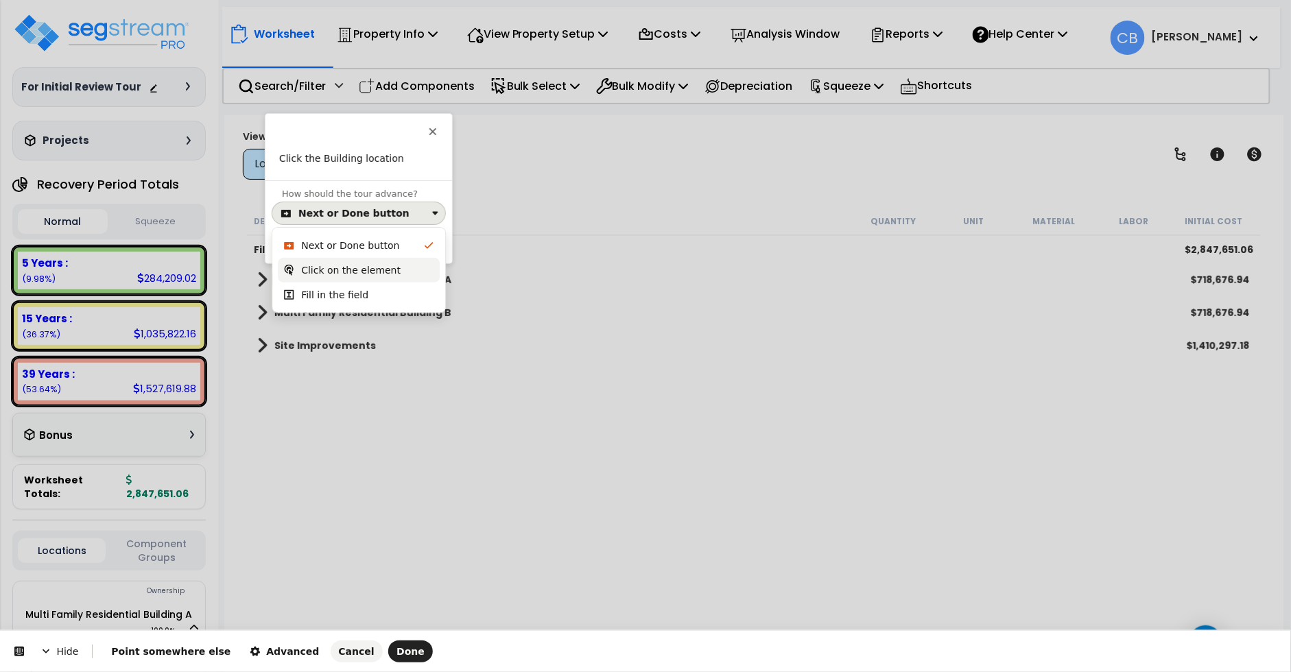
click at [355, 264] on div "Click on the element" at bounding box center [350, 270] width 99 height 14
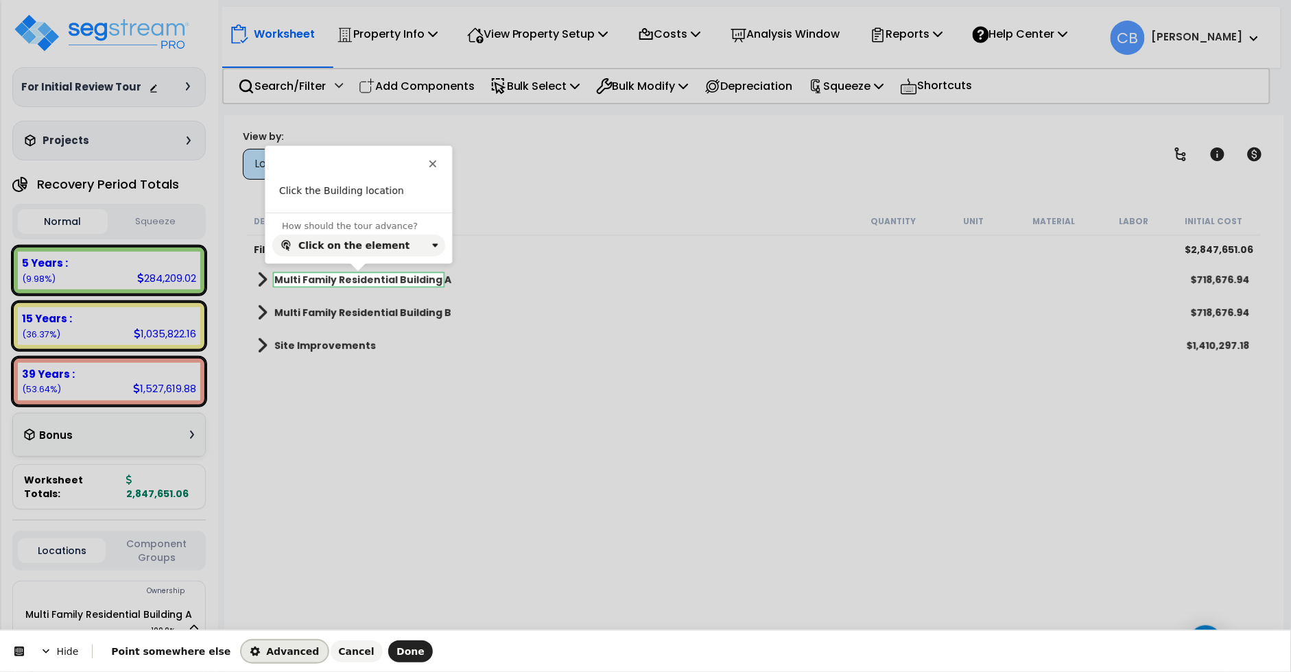
click at [261, 653] on span "Advanced" at bounding box center [284, 651] width 69 height 11
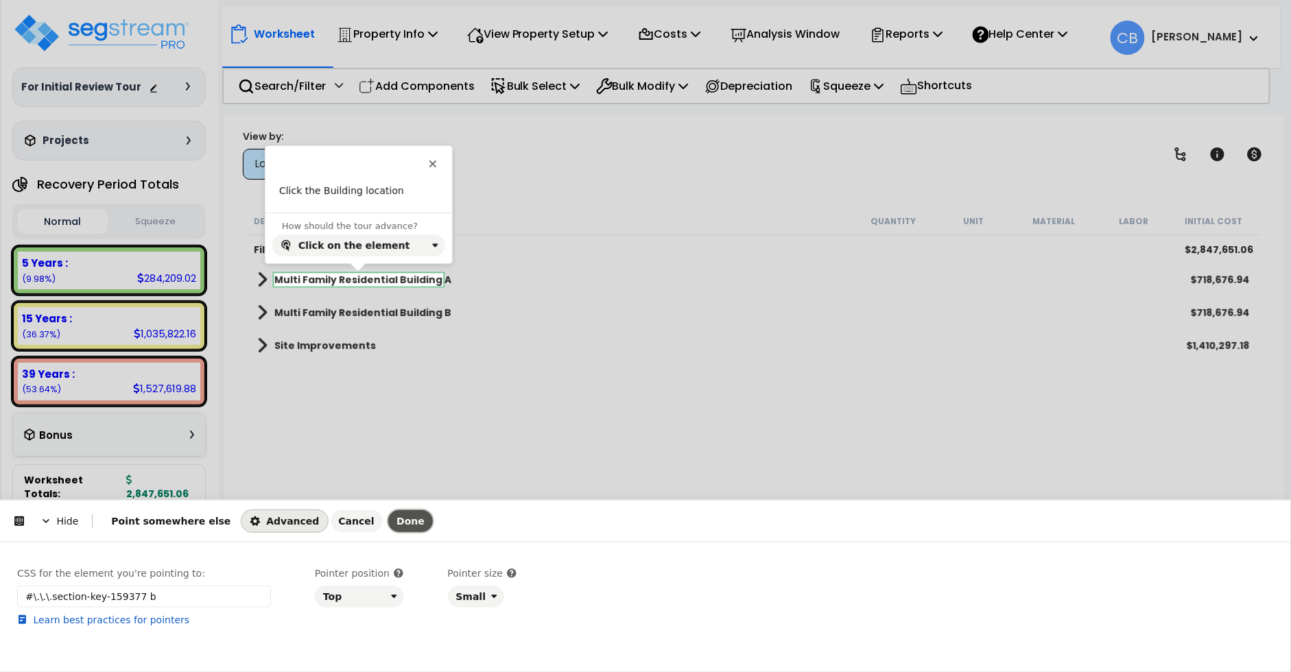
click at [396, 525] on span "Done" at bounding box center [410, 521] width 28 height 11
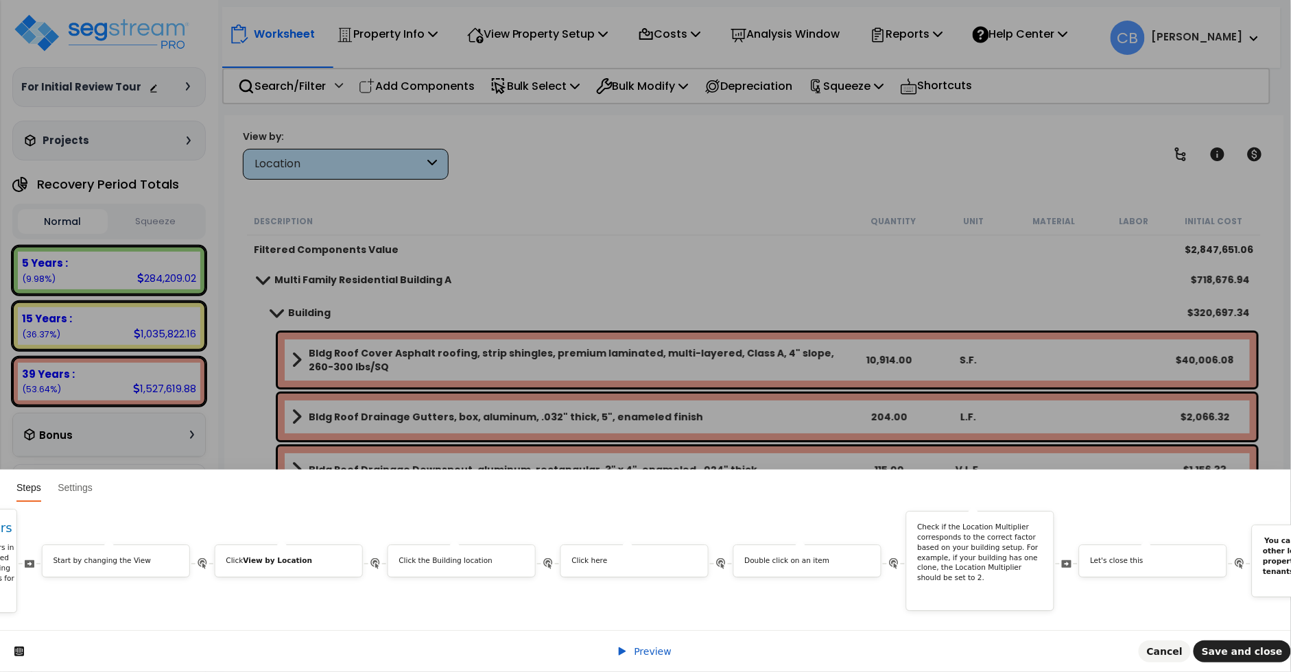
scroll to position [0, 6194]
click at [794, 556] on p "Double click on an item" at bounding box center [779, 561] width 125 height 10
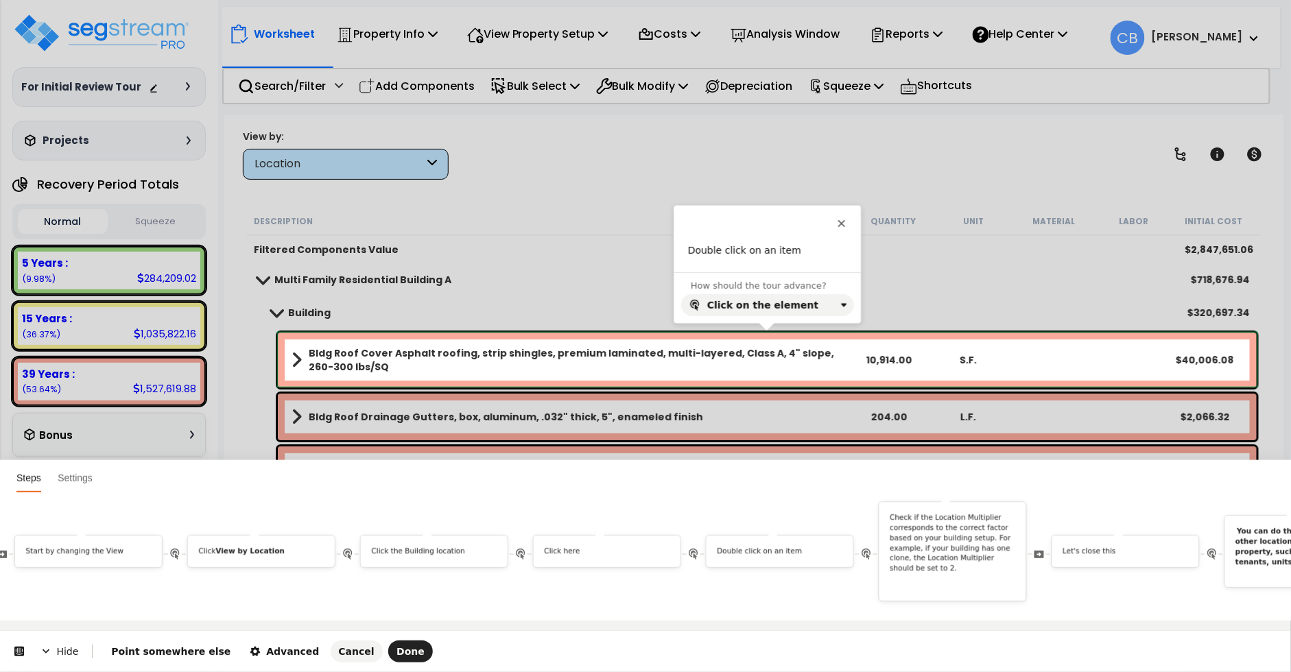
scroll to position [0, 0]
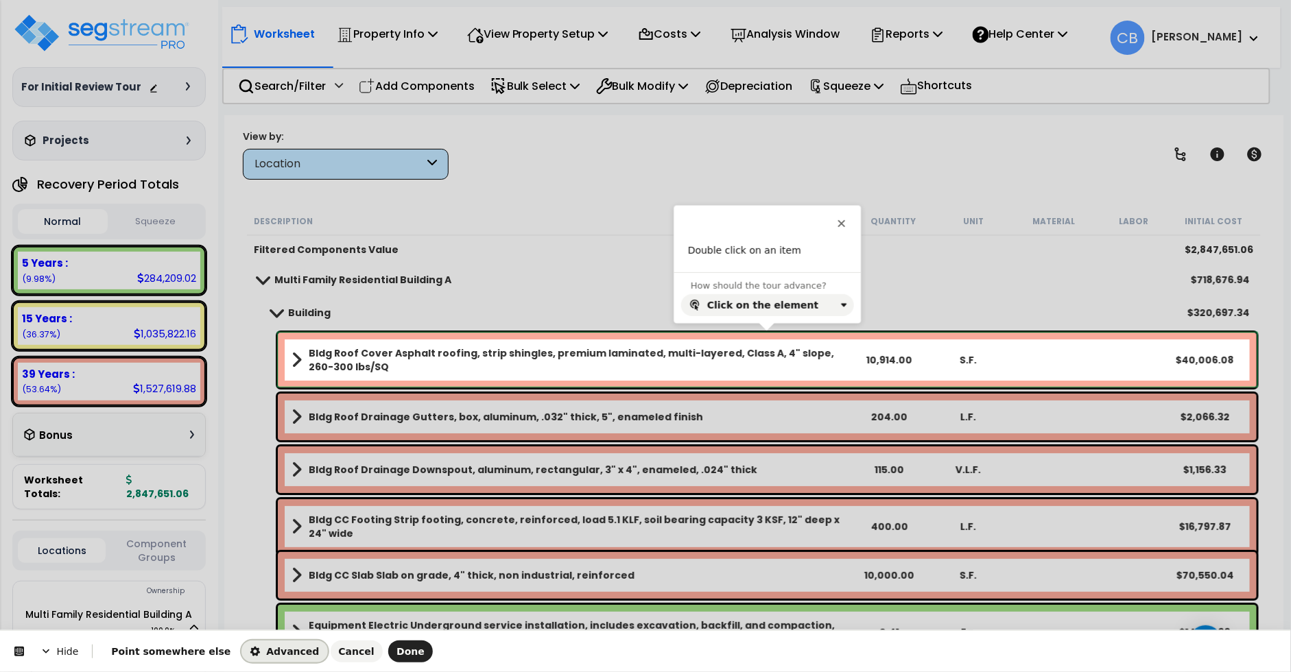
click at [276, 656] on span "Advanced" at bounding box center [284, 651] width 69 height 11
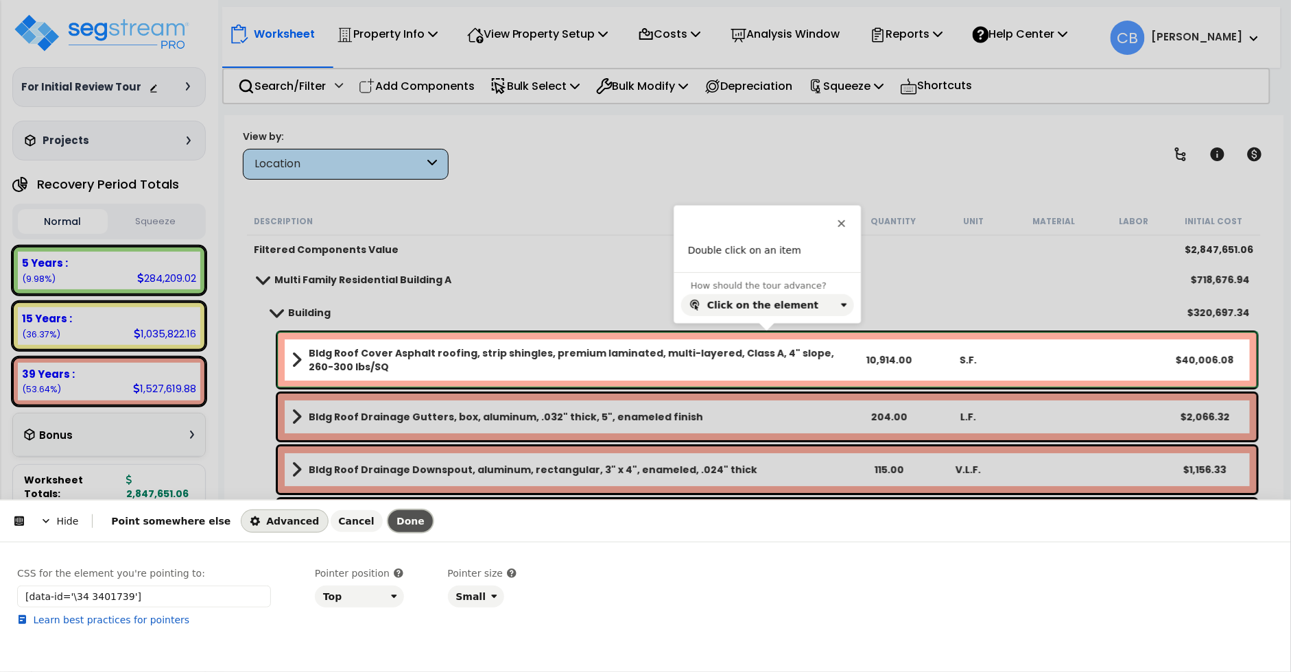
click at [388, 525] on button "Done" at bounding box center [410, 521] width 45 height 22
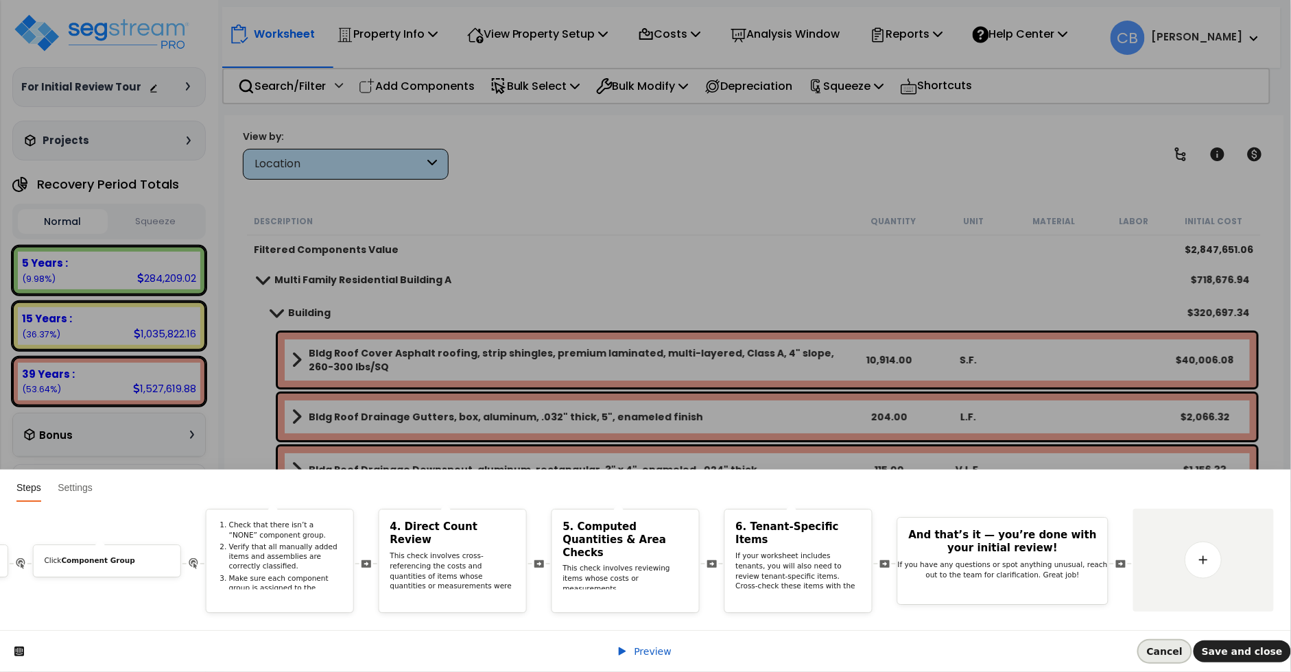
click at [828, 656] on span "Cancel" at bounding box center [1165, 651] width 36 height 11
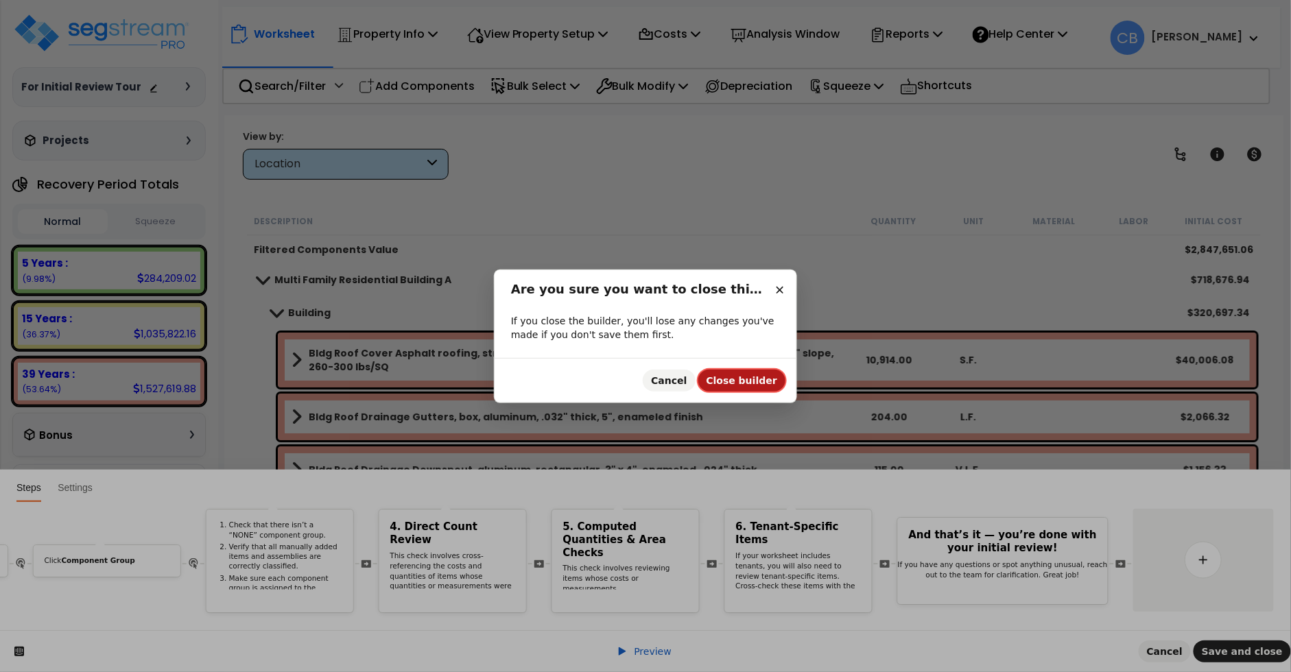
click at [739, 379] on span "Close builder" at bounding box center [741, 380] width 71 height 11
